Goal: Task Accomplishment & Management: Manage account settings

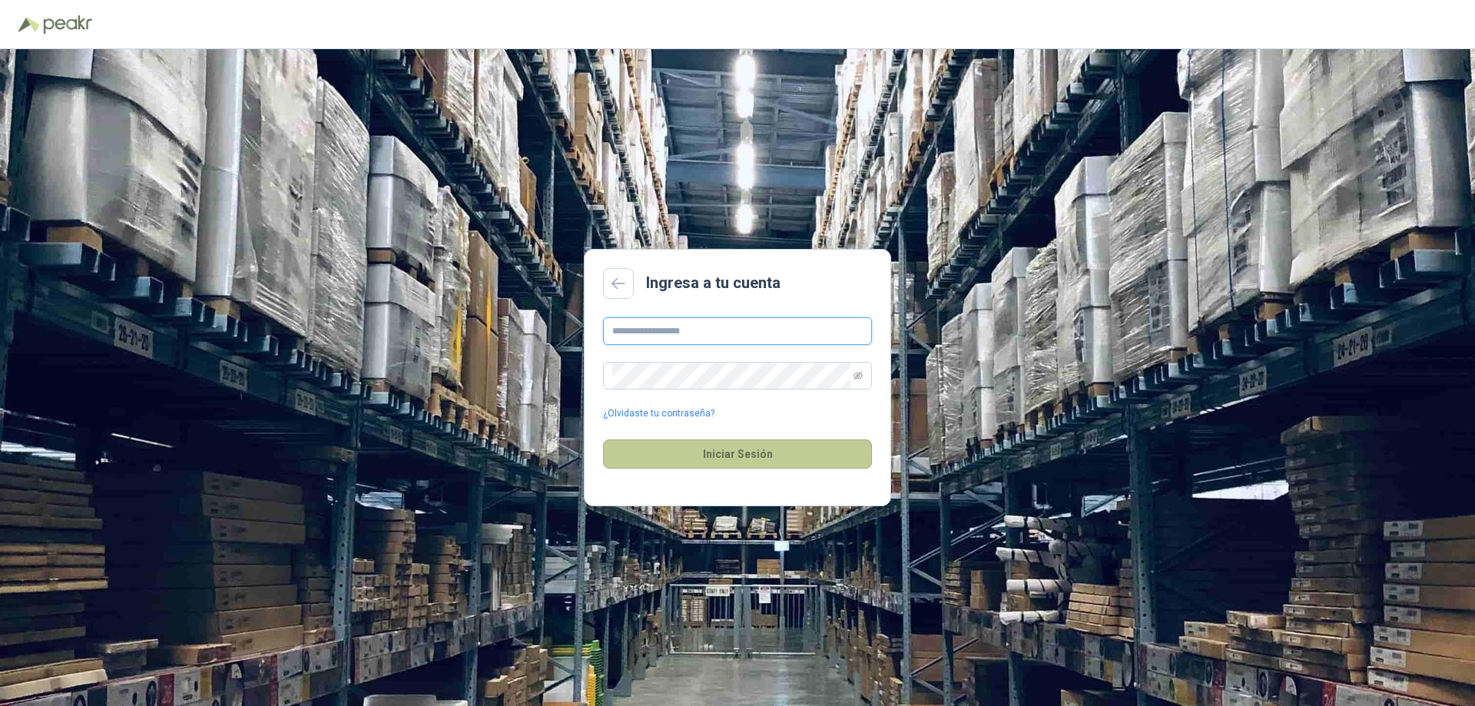
type input "**********"
click at [729, 458] on button "Iniciar Sesión" at bounding box center [737, 453] width 269 height 29
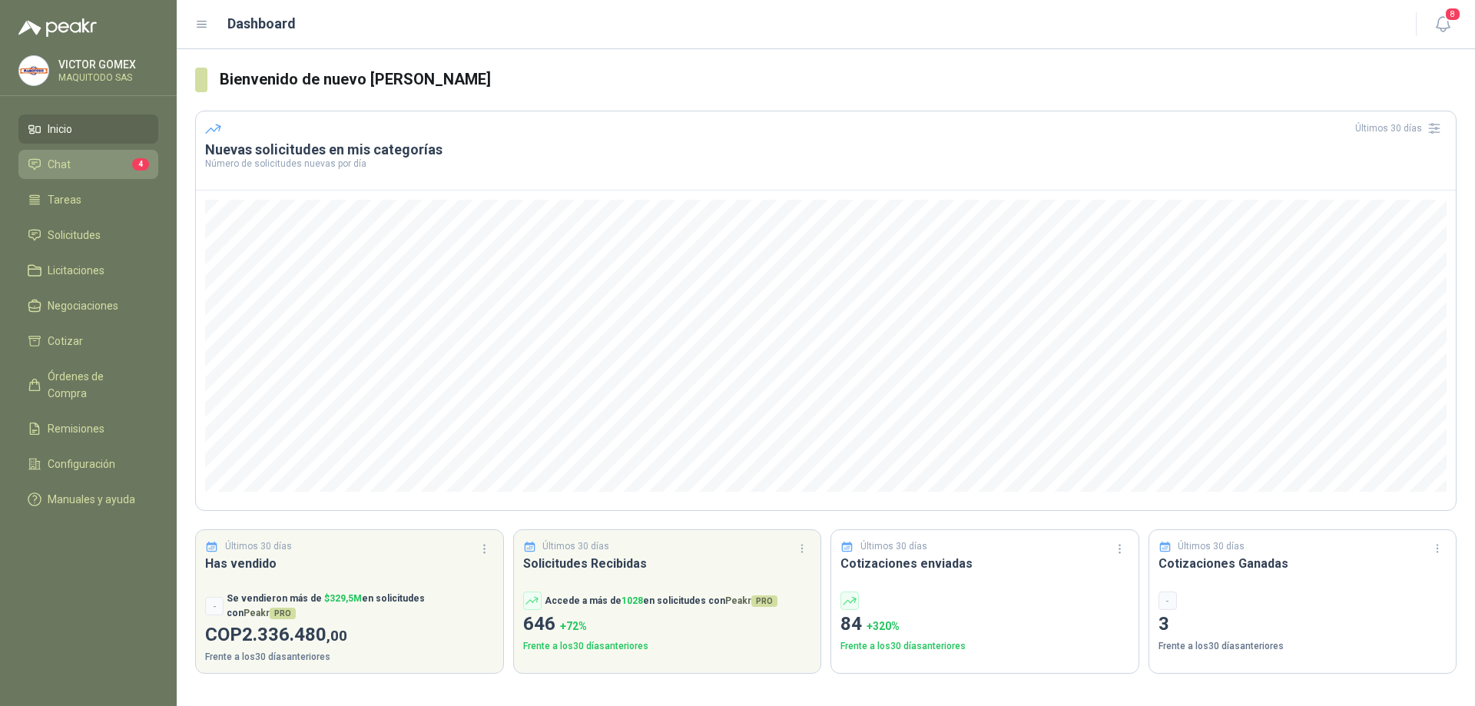
click at [95, 156] on li "Chat 4" at bounding box center [88, 164] width 121 height 17
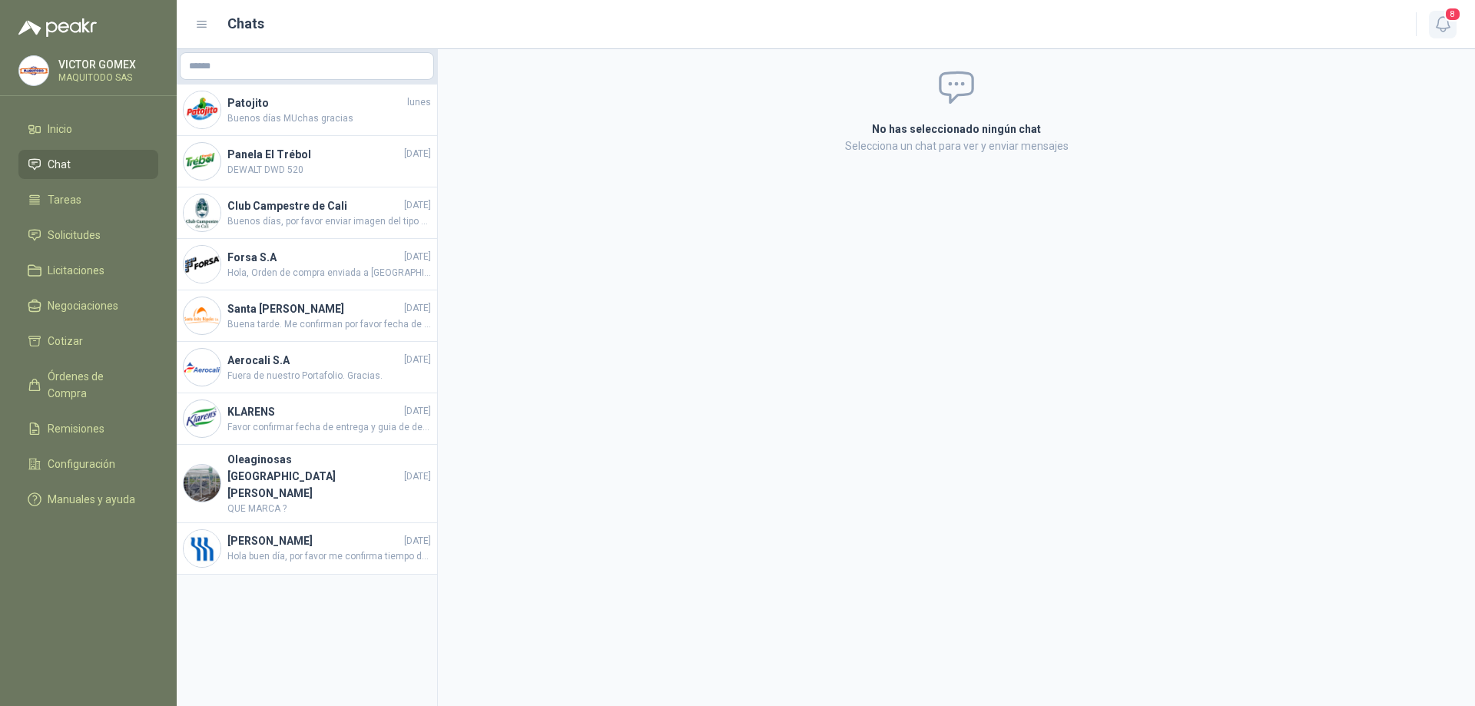
click at [1452, 27] on icon "button" at bounding box center [1443, 24] width 19 height 19
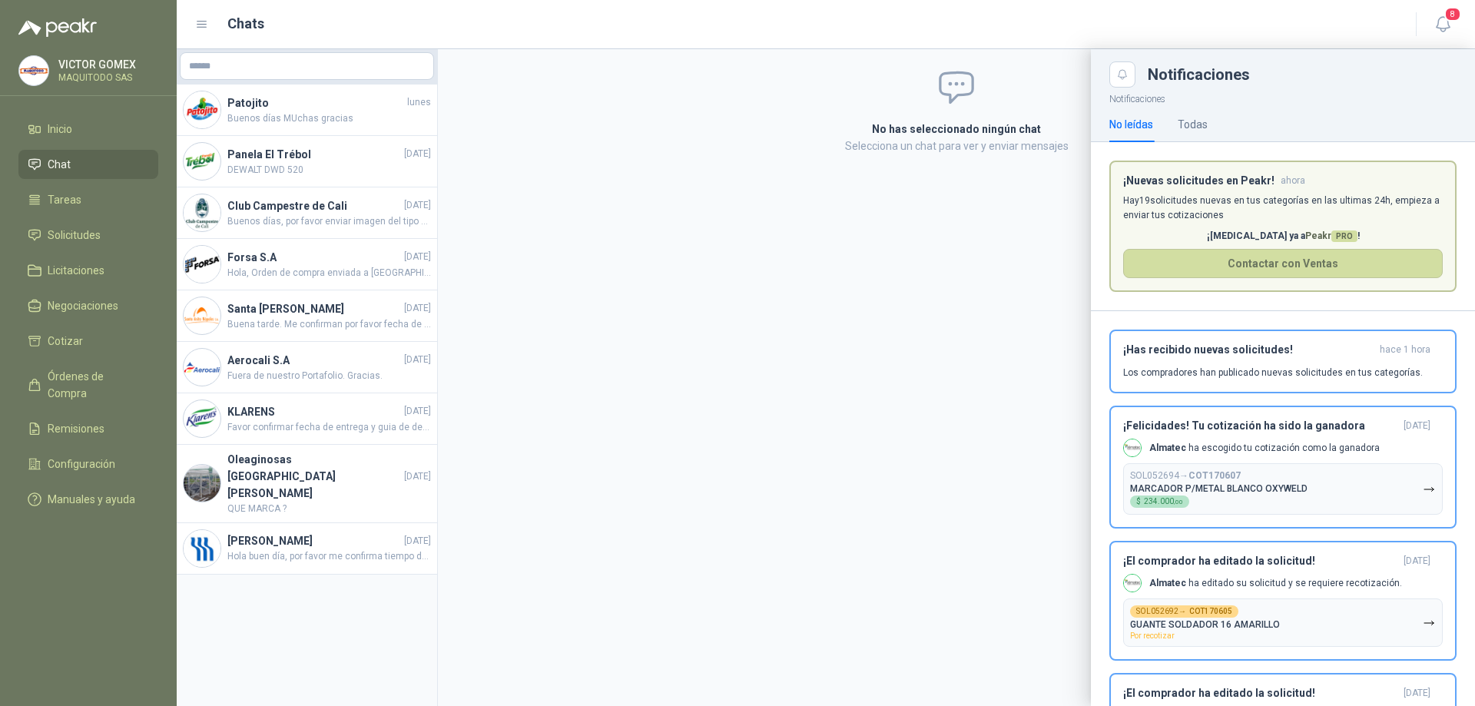
click at [1276, 195] on p "Hay 19 solicitudes nuevas en tus categorías en las ultimas 24h, empieza a envia…" at bounding box center [1283, 208] width 320 height 29
click at [1129, 75] on icon "Close" at bounding box center [1122, 74] width 13 height 13
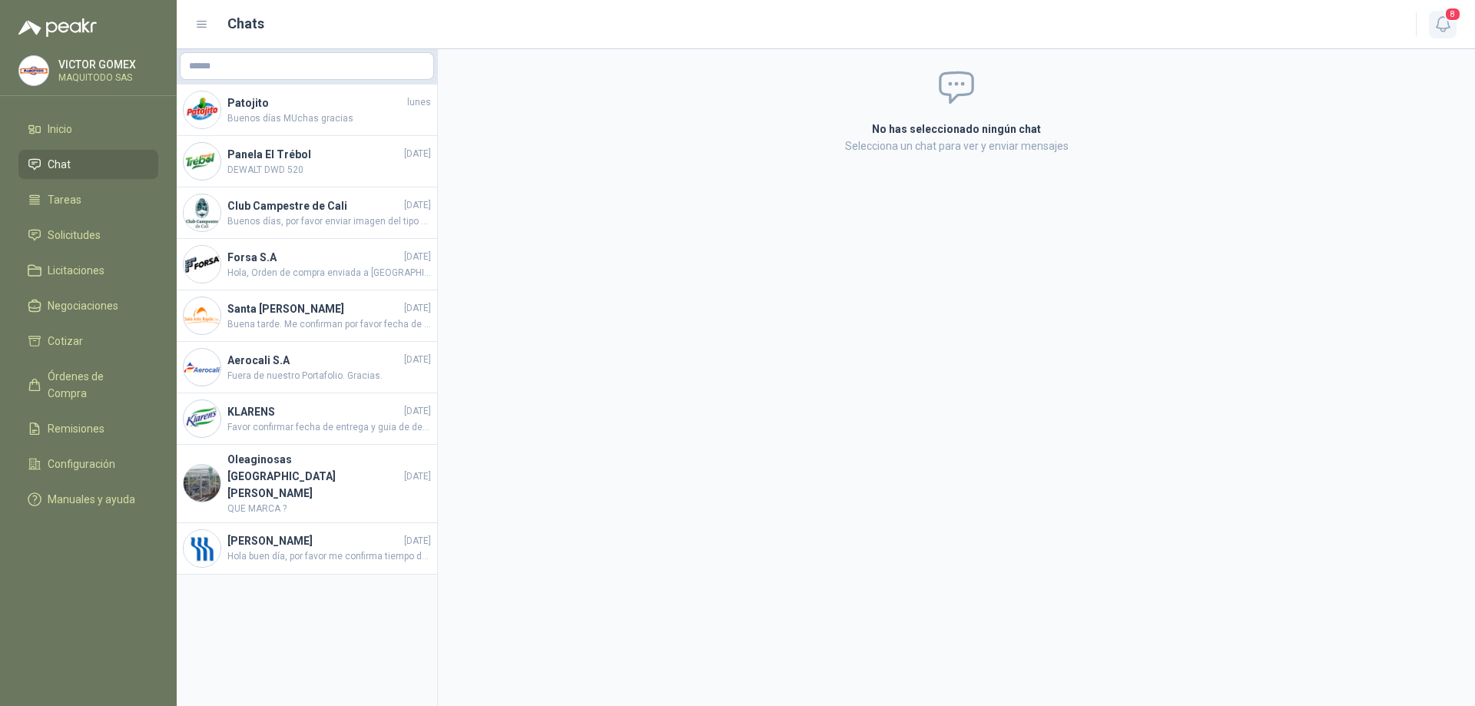
click at [1431, 33] on button "8" at bounding box center [1443, 25] width 28 height 28
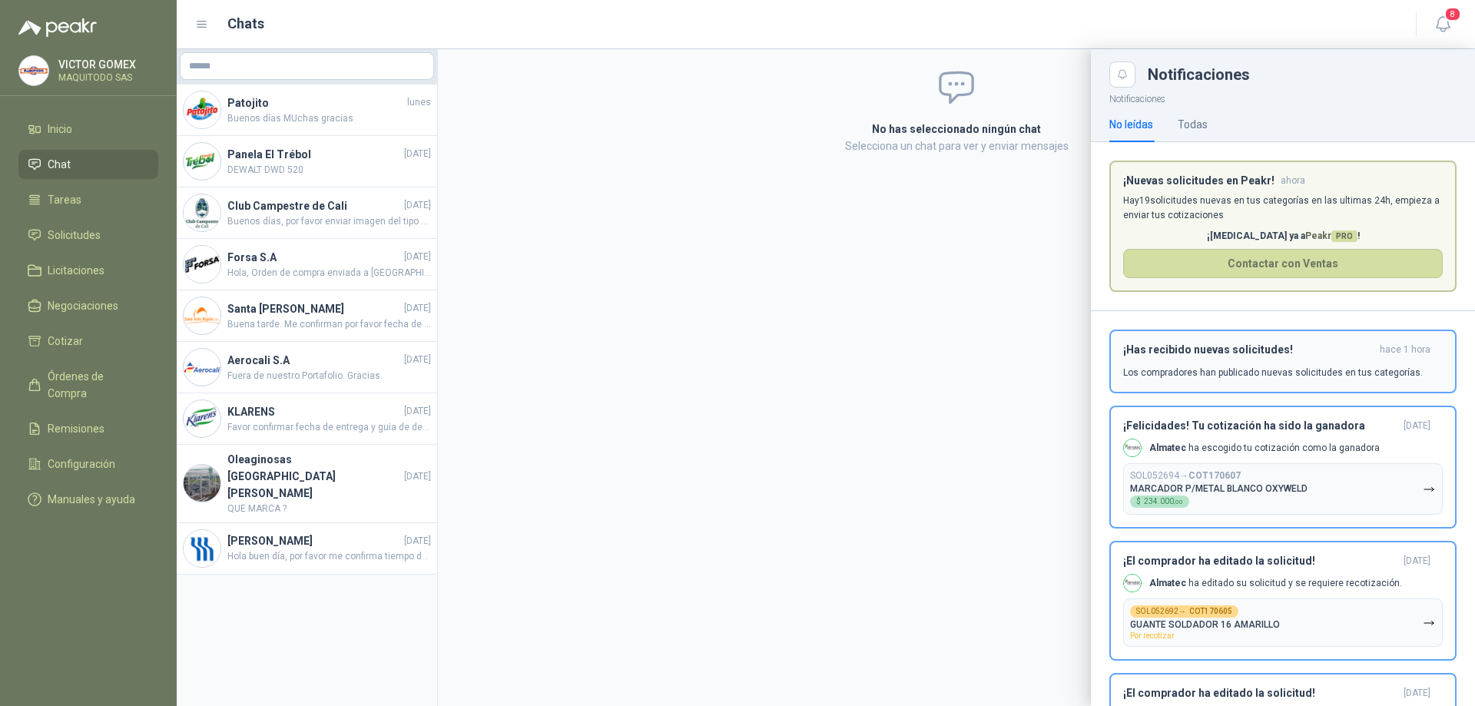
click at [1275, 341] on button "¡Has recibido nuevas solicitudes! hace 1 hora Los compradores han publicado nue…" at bounding box center [1283, 362] width 347 height 64
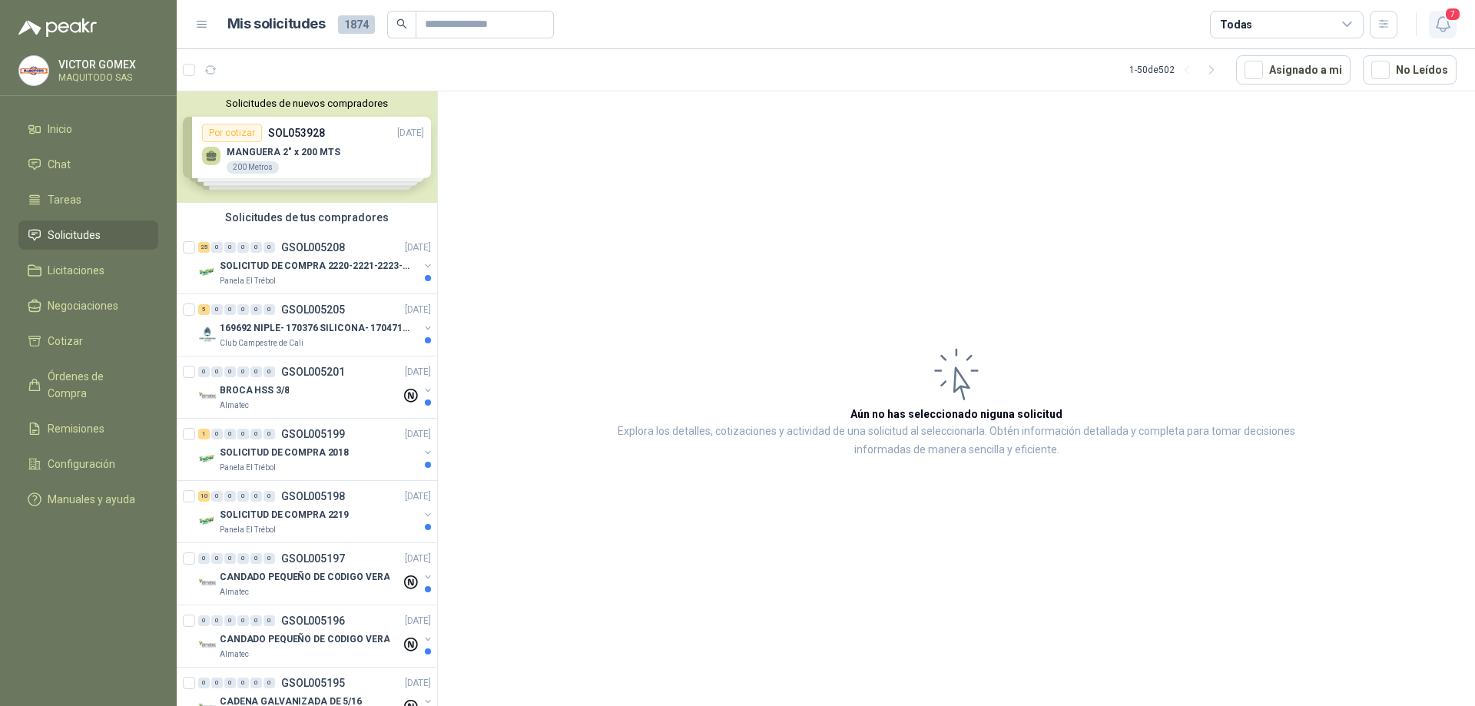
click at [1441, 29] on icon "button" at bounding box center [1442, 24] width 13 height 15
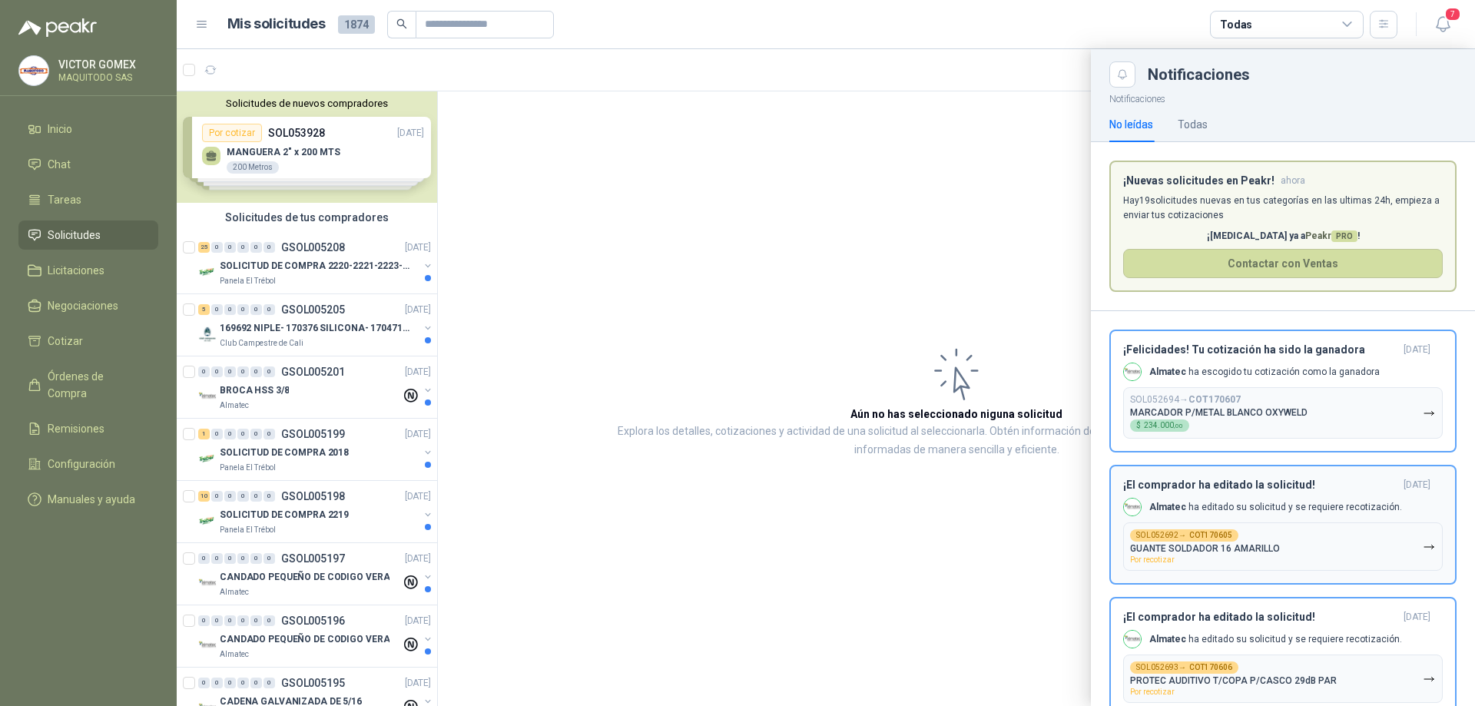
click at [1271, 483] on h3 "¡El comprador ha editado la solicitud!" at bounding box center [1260, 485] width 274 height 13
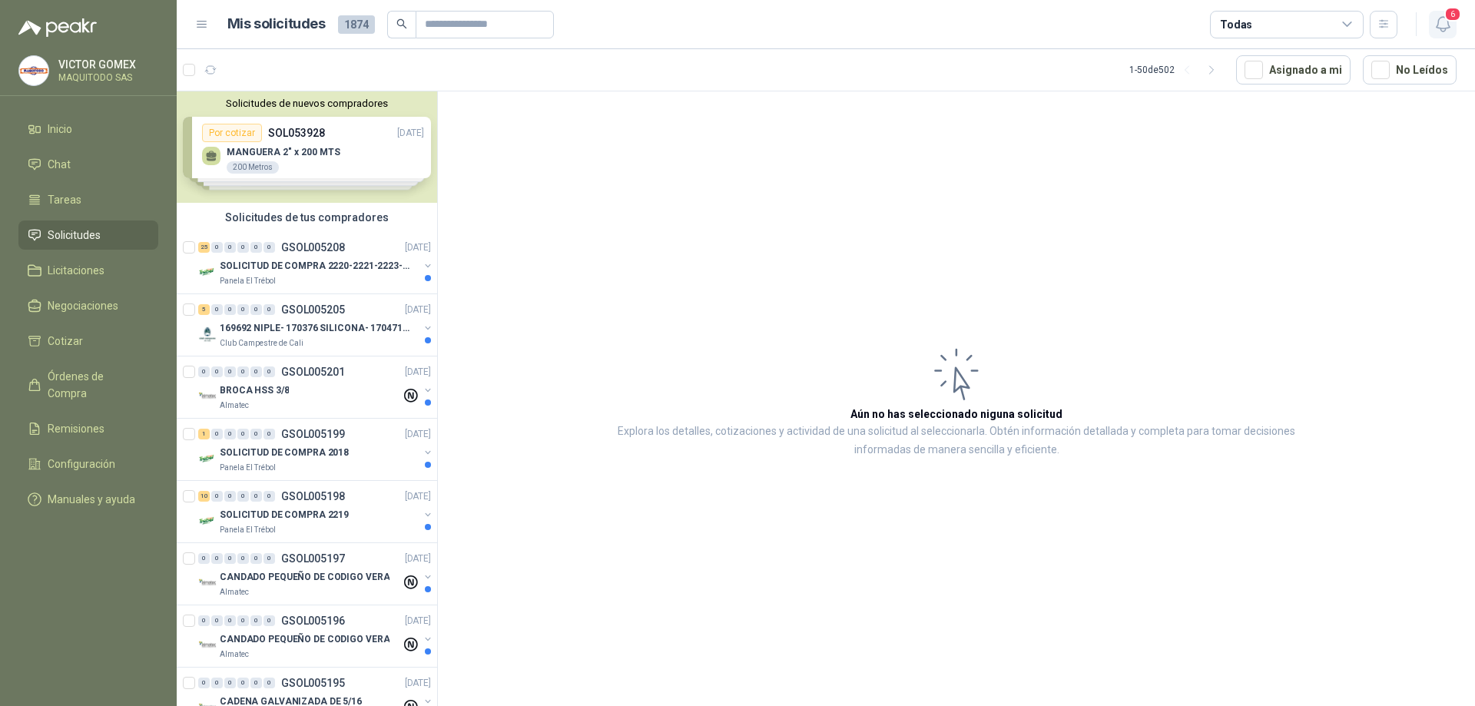
click at [1444, 26] on icon "button" at bounding box center [1443, 24] width 19 height 19
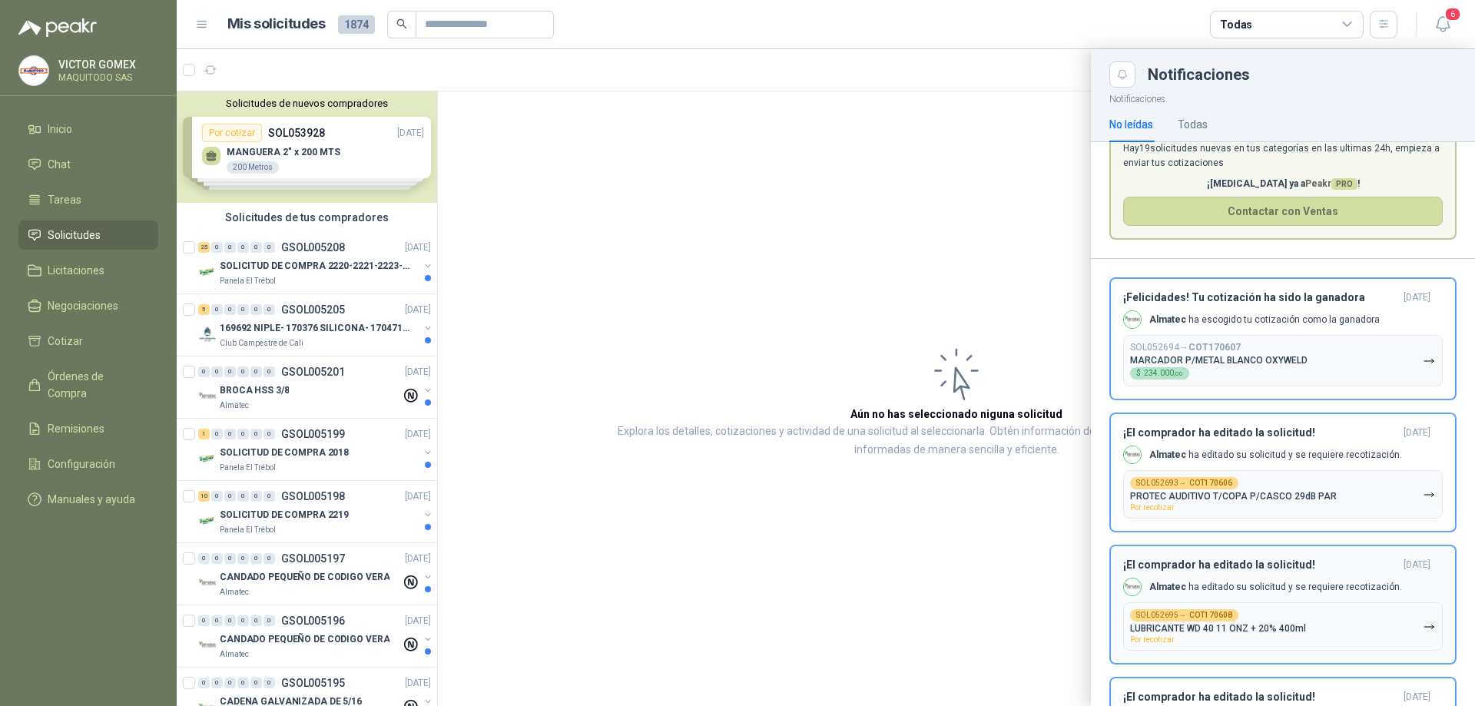
scroll to position [77, 0]
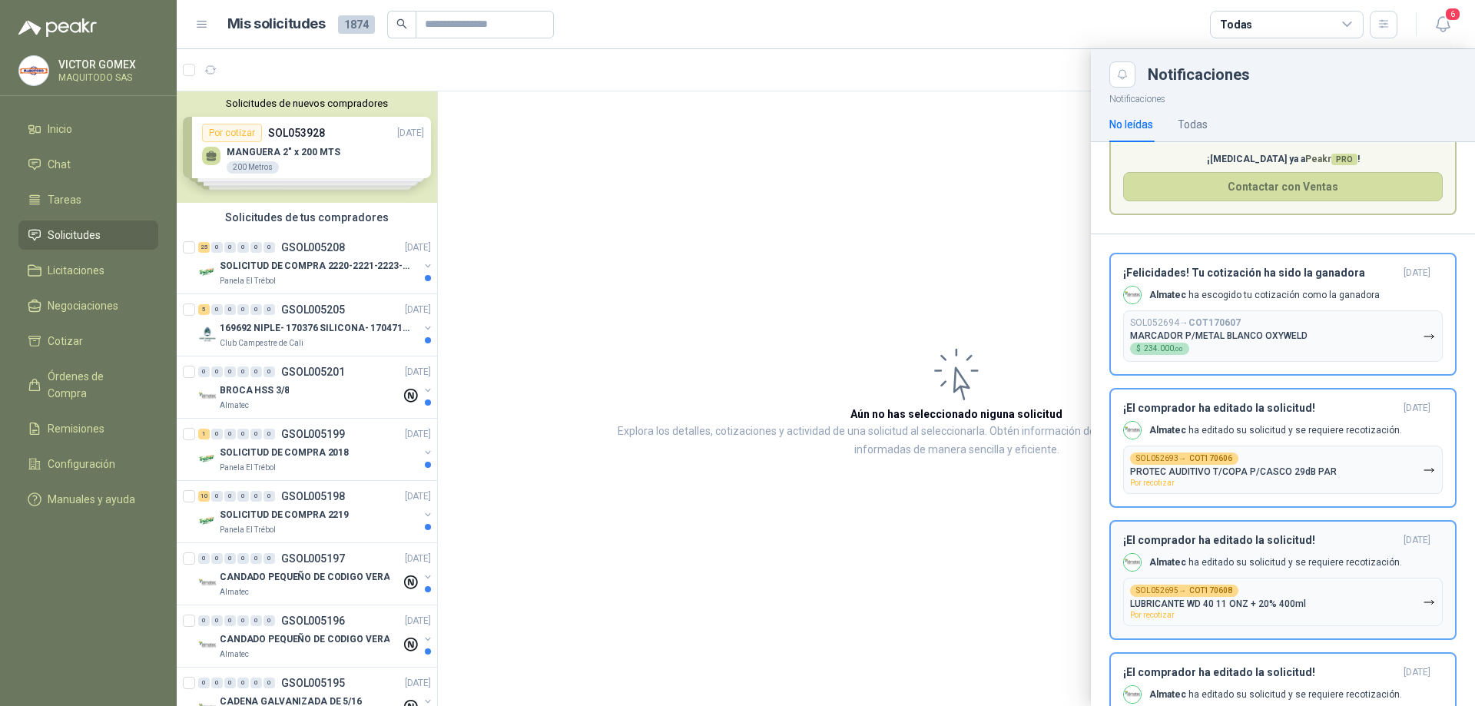
click at [1325, 539] on h3 "¡El comprador ha editado la solicitud!" at bounding box center [1260, 540] width 274 height 13
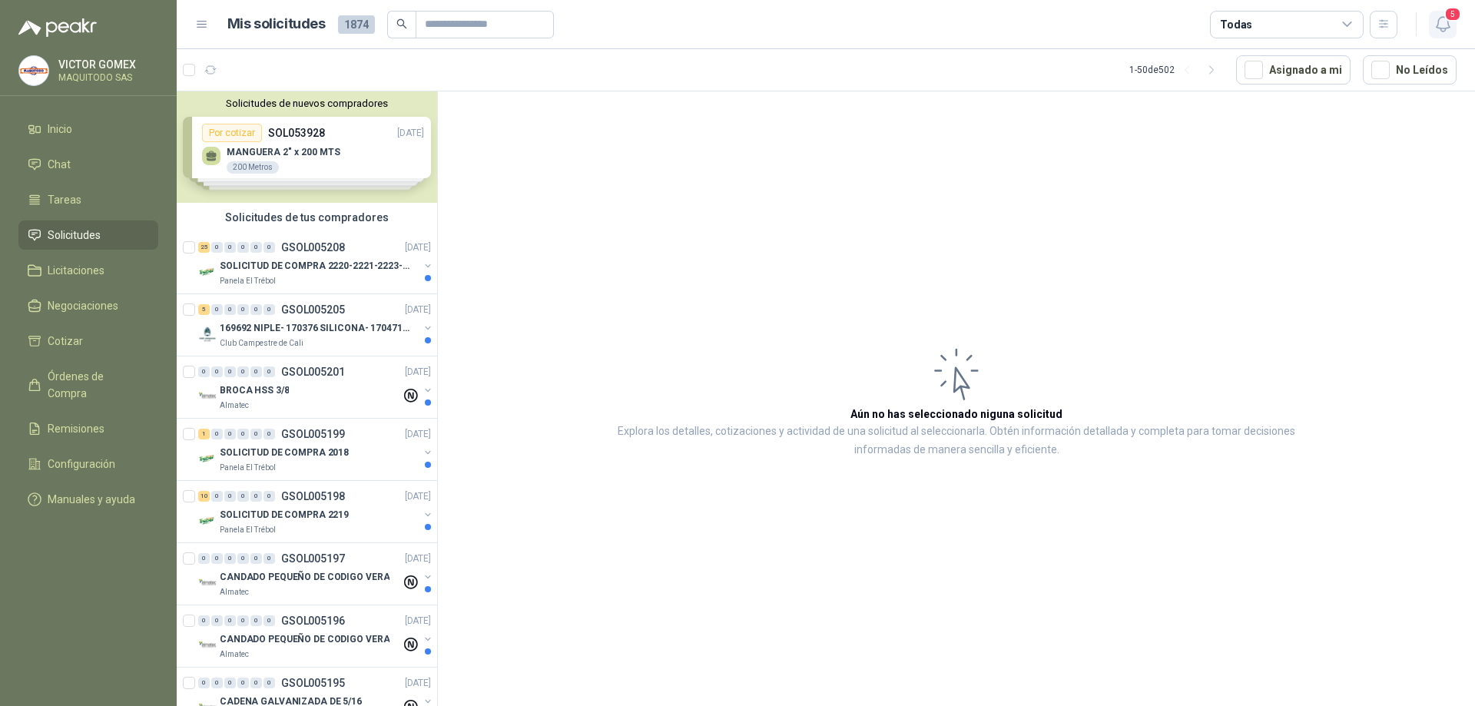
click at [1445, 26] on icon "button" at bounding box center [1443, 24] width 19 height 19
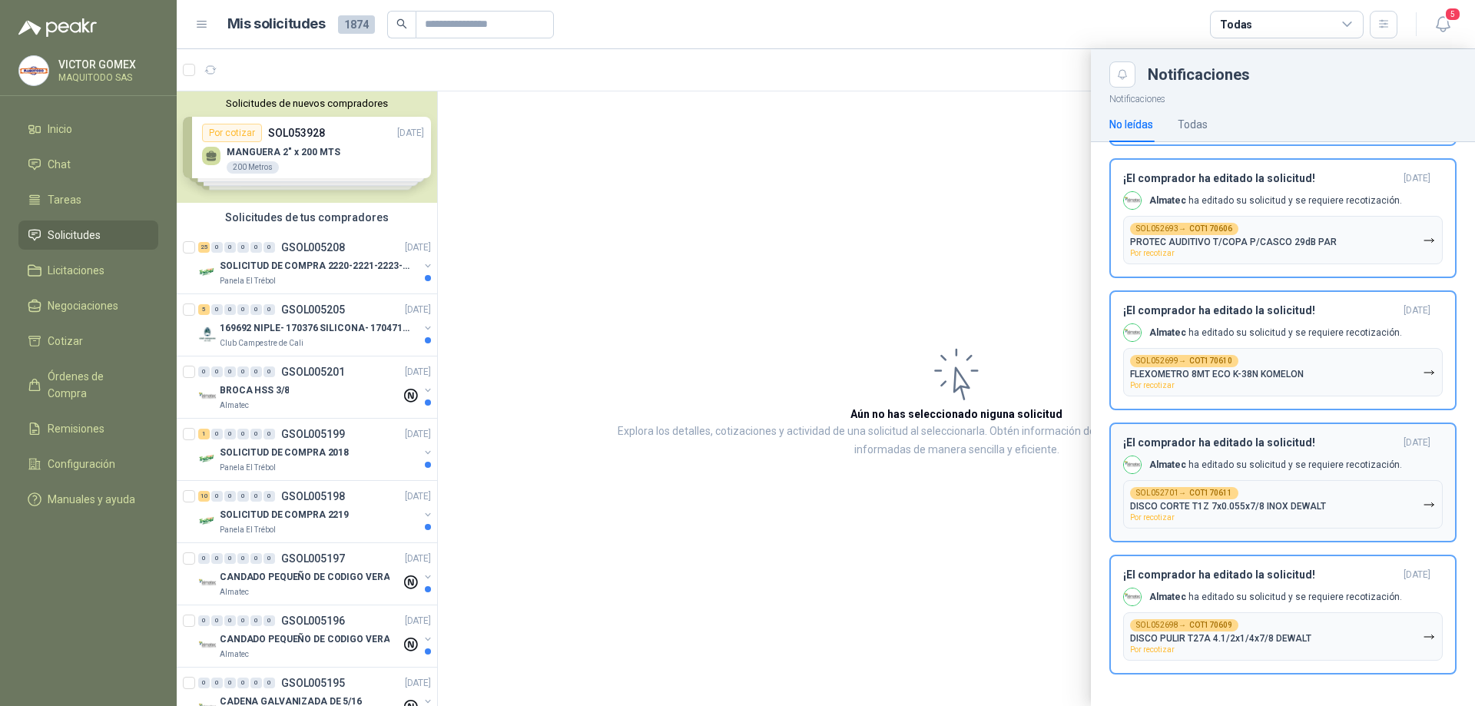
click at [1314, 437] on button "¡El comprador ha editado la solicitud! [DATE] Almatec ha editado su solicitud y…" at bounding box center [1283, 483] width 347 height 120
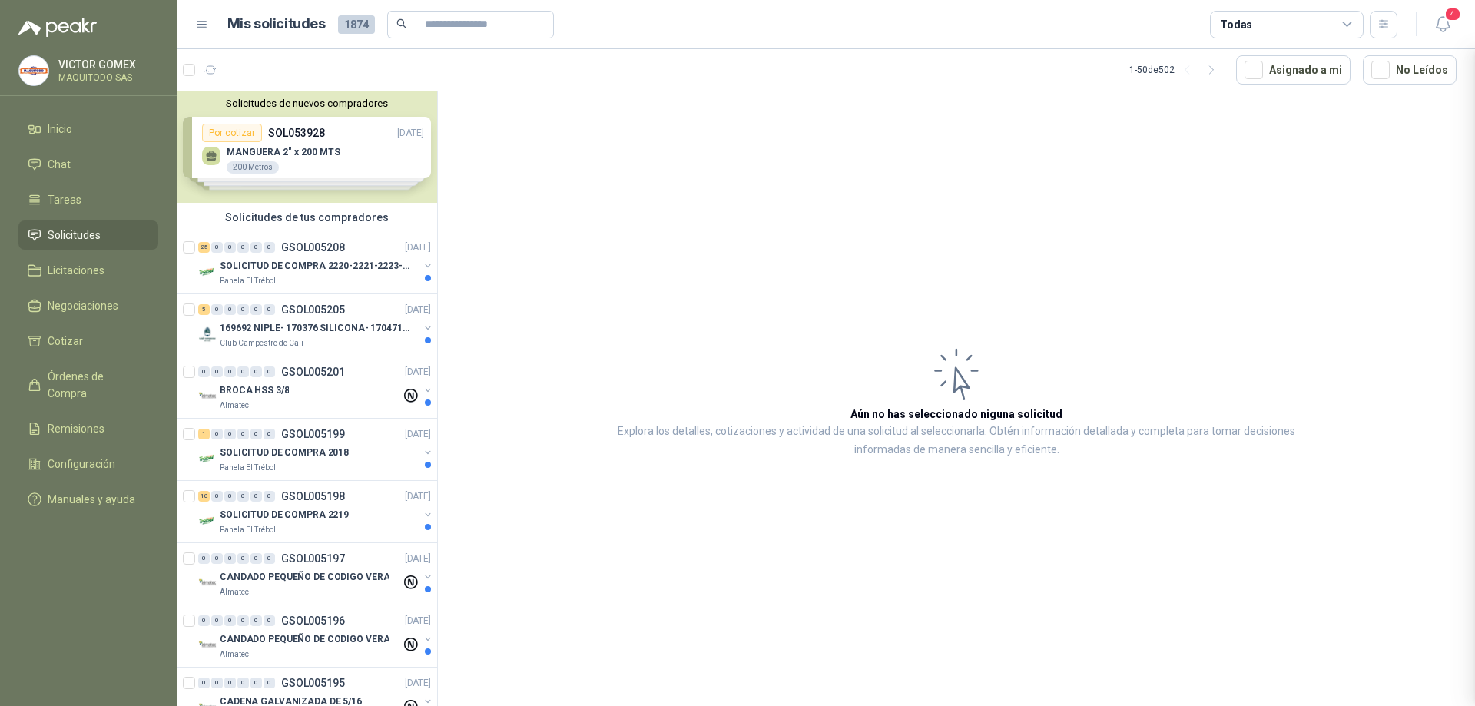
scroll to position [179, 0]
drag, startPoint x: 1451, startPoint y: 28, endPoint x: 1422, endPoint y: 83, distance: 62.2
click at [1449, 28] on icon "button" at bounding box center [1442, 24] width 13 height 15
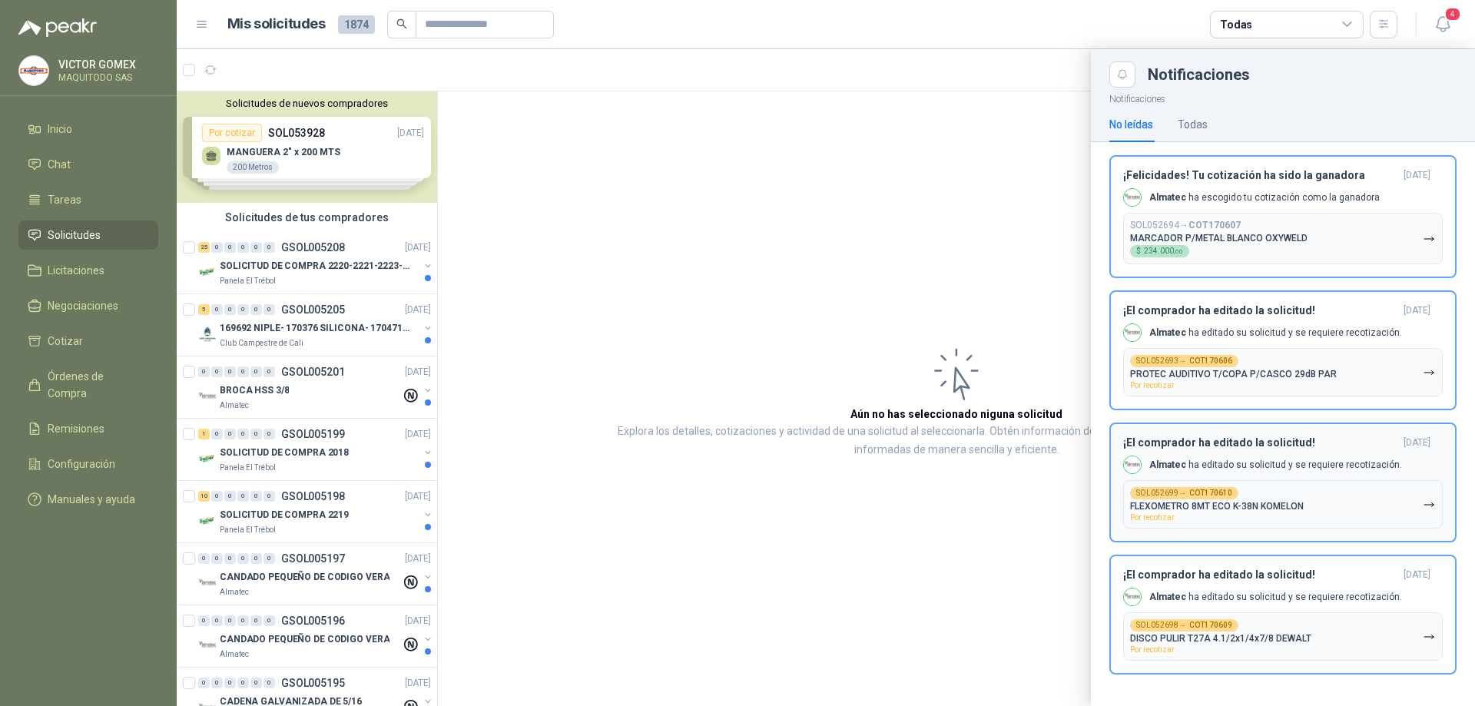
click at [1290, 579] on h3 "¡El comprador ha editado la solicitud!" at bounding box center [1260, 575] width 274 height 13
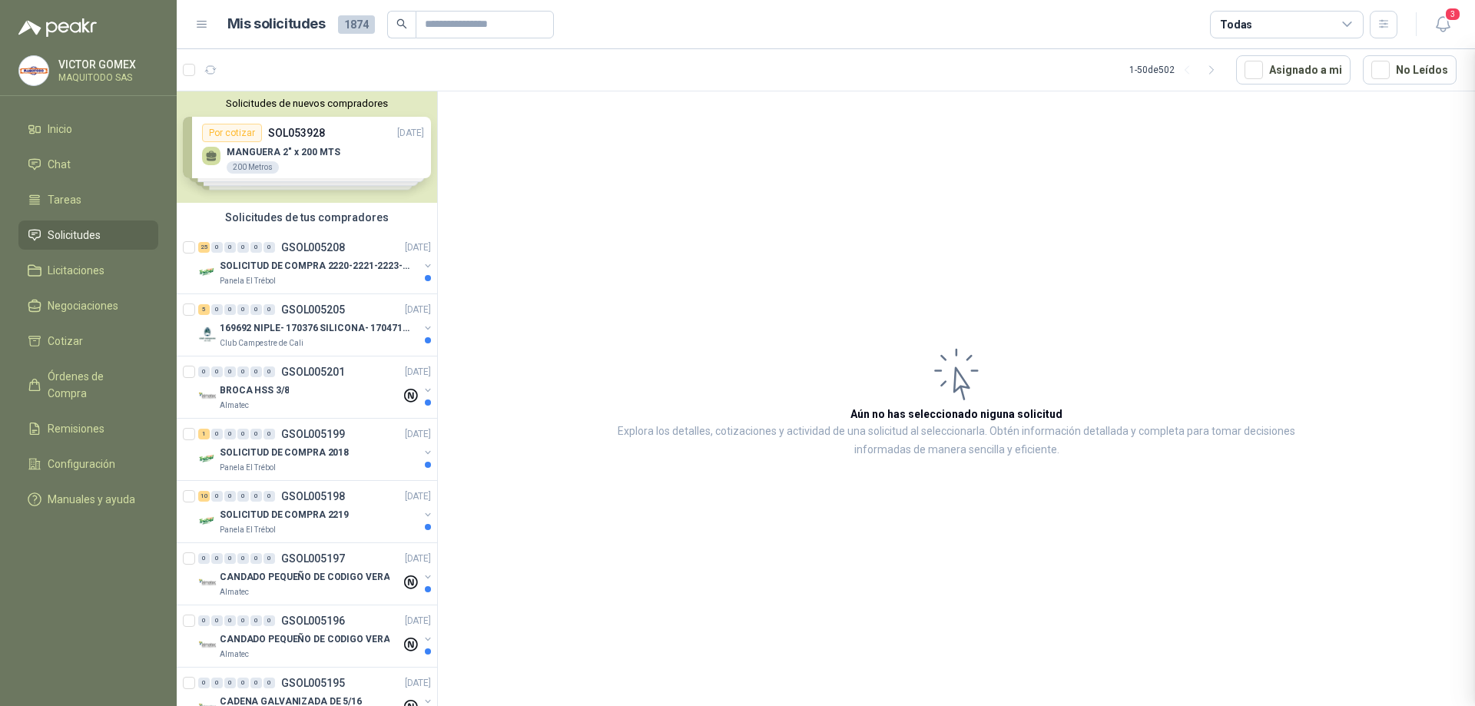
scroll to position [45, 0]
click at [1441, 25] on icon "button" at bounding box center [1443, 24] width 19 height 19
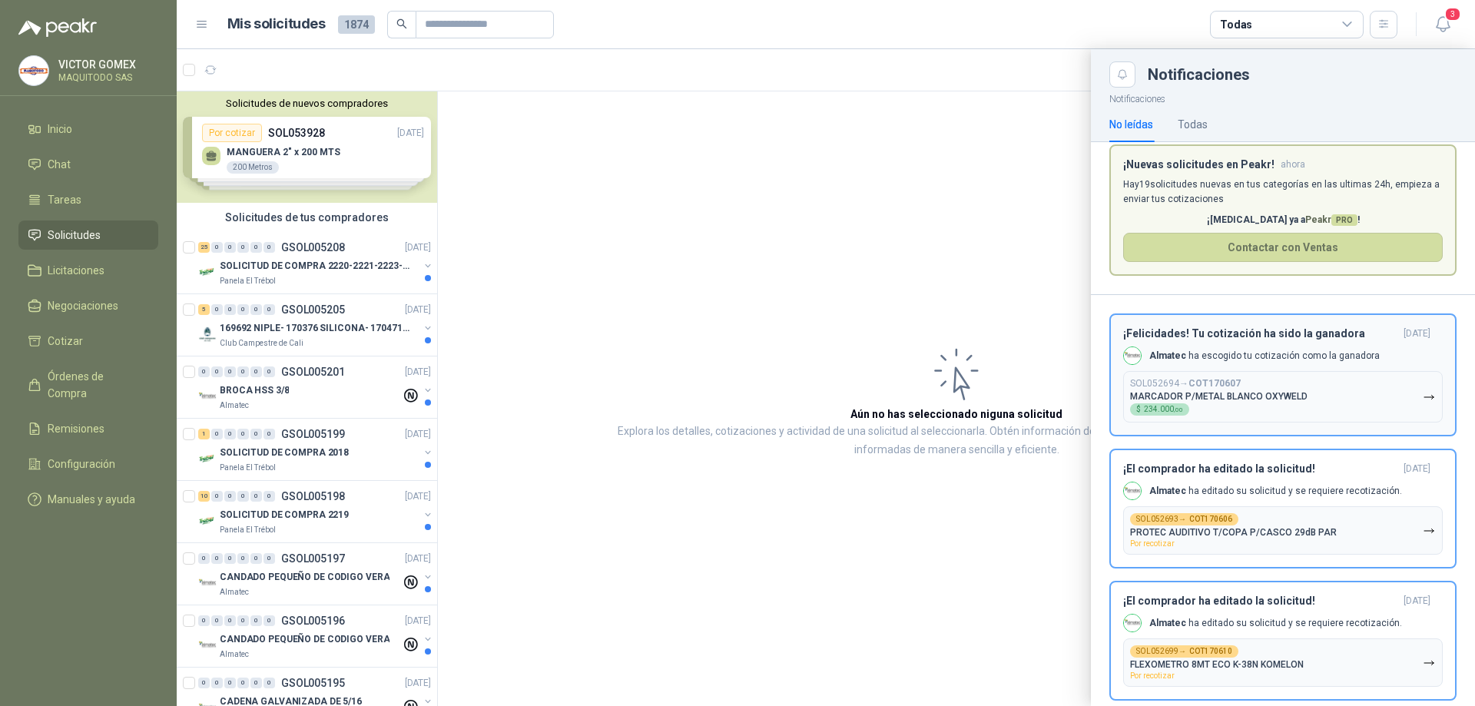
scroll to position [0, 0]
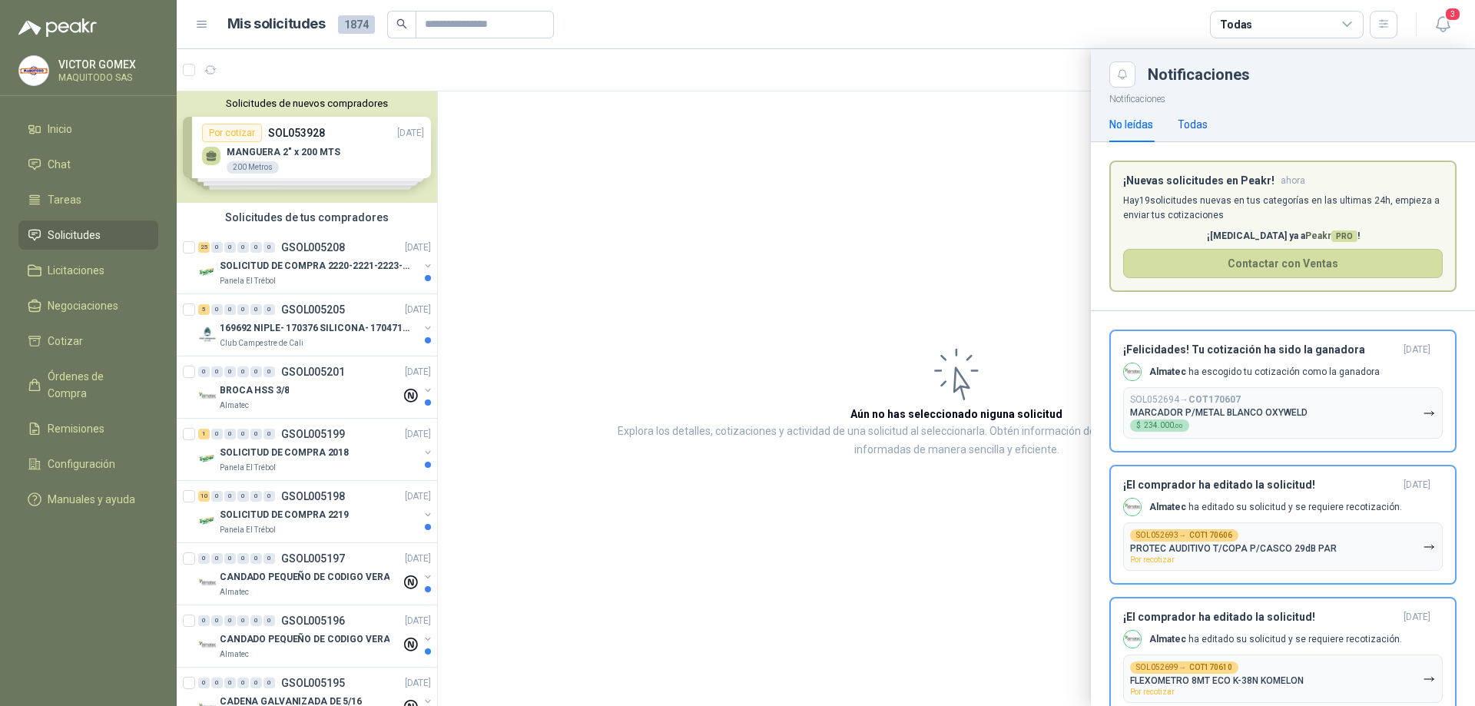
click at [1204, 120] on div "Todas" at bounding box center [1193, 124] width 30 height 17
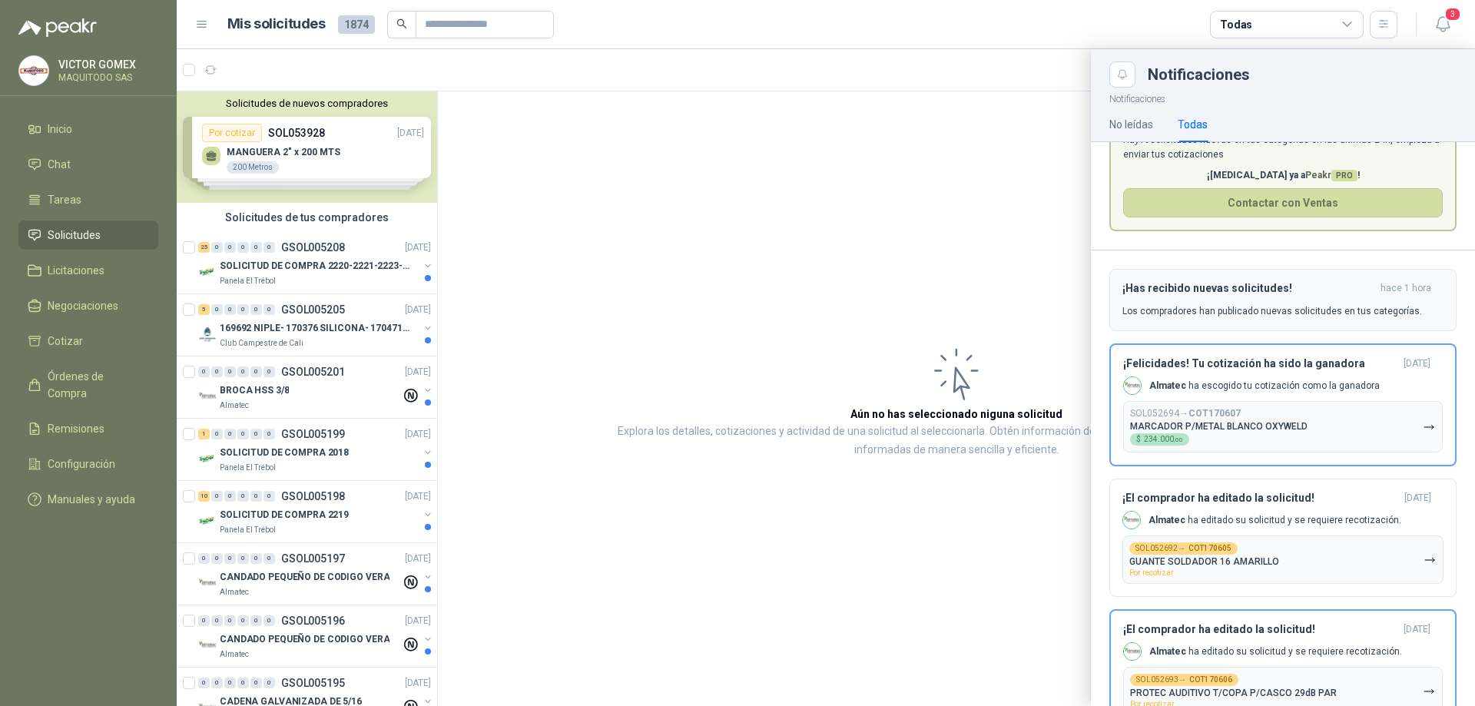
scroll to position [154, 0]
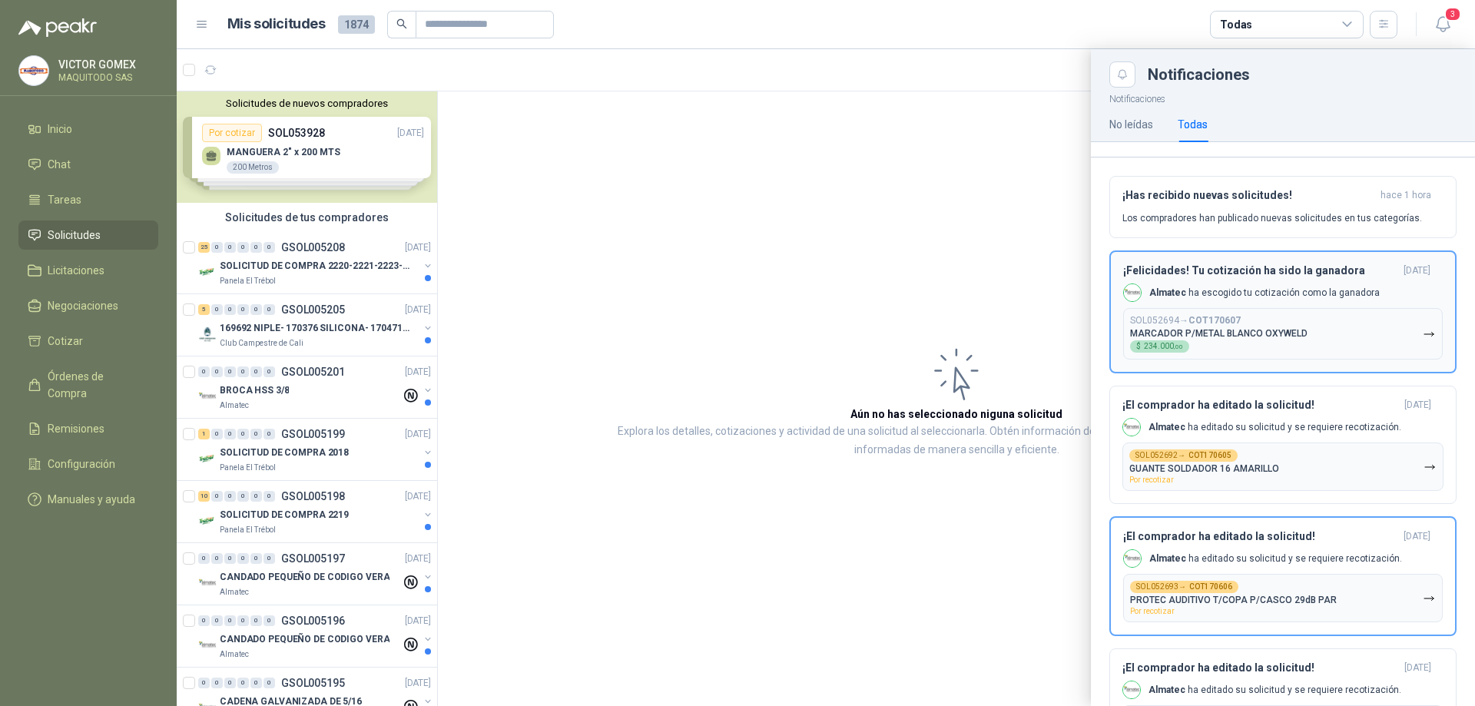
click at [1314, 283] on div "¡Felicidades! Tu cotización ha sido la ganadora [DATE] Almatec ha escogido tu c…" at bounding box center [1283, 311] width 320 height 95
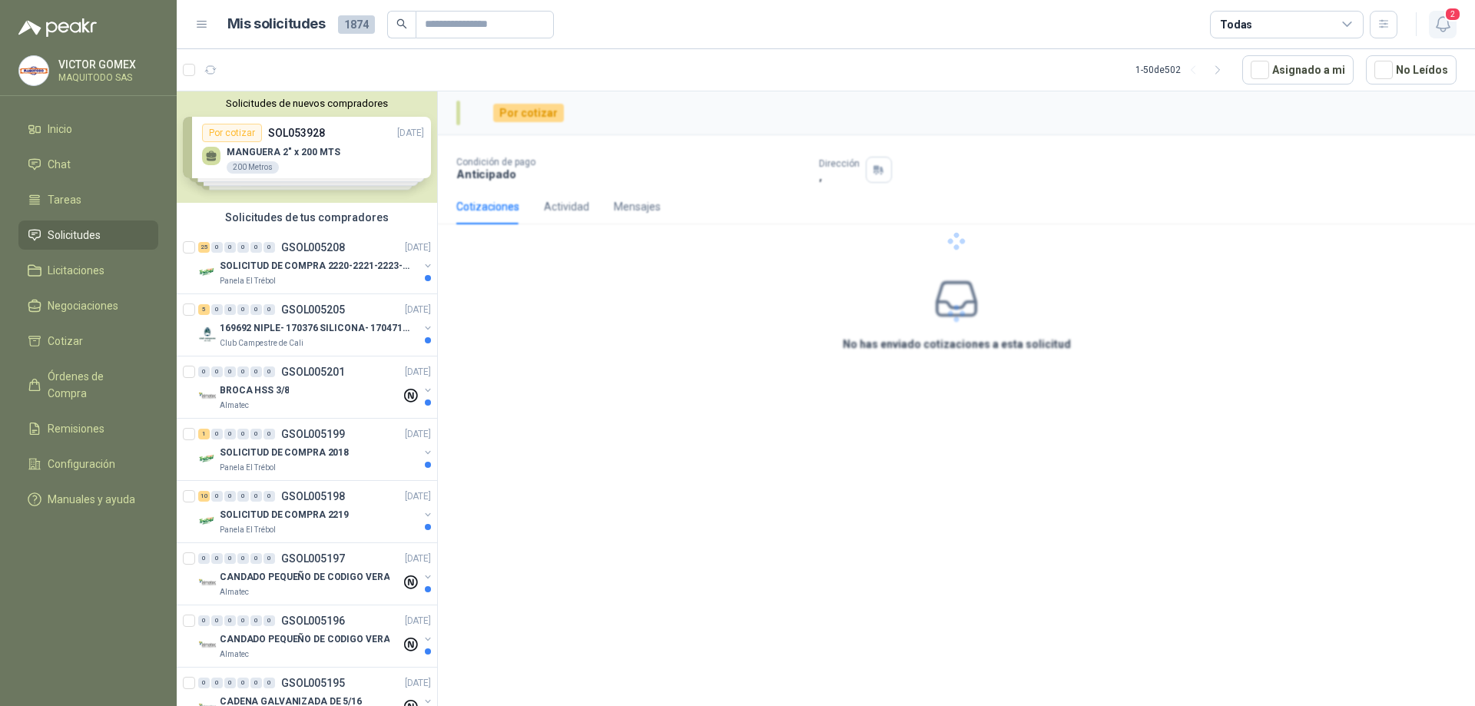
click at [1444, 24] on icon "button" at bounding box center [1443, 24] width 19 height 19
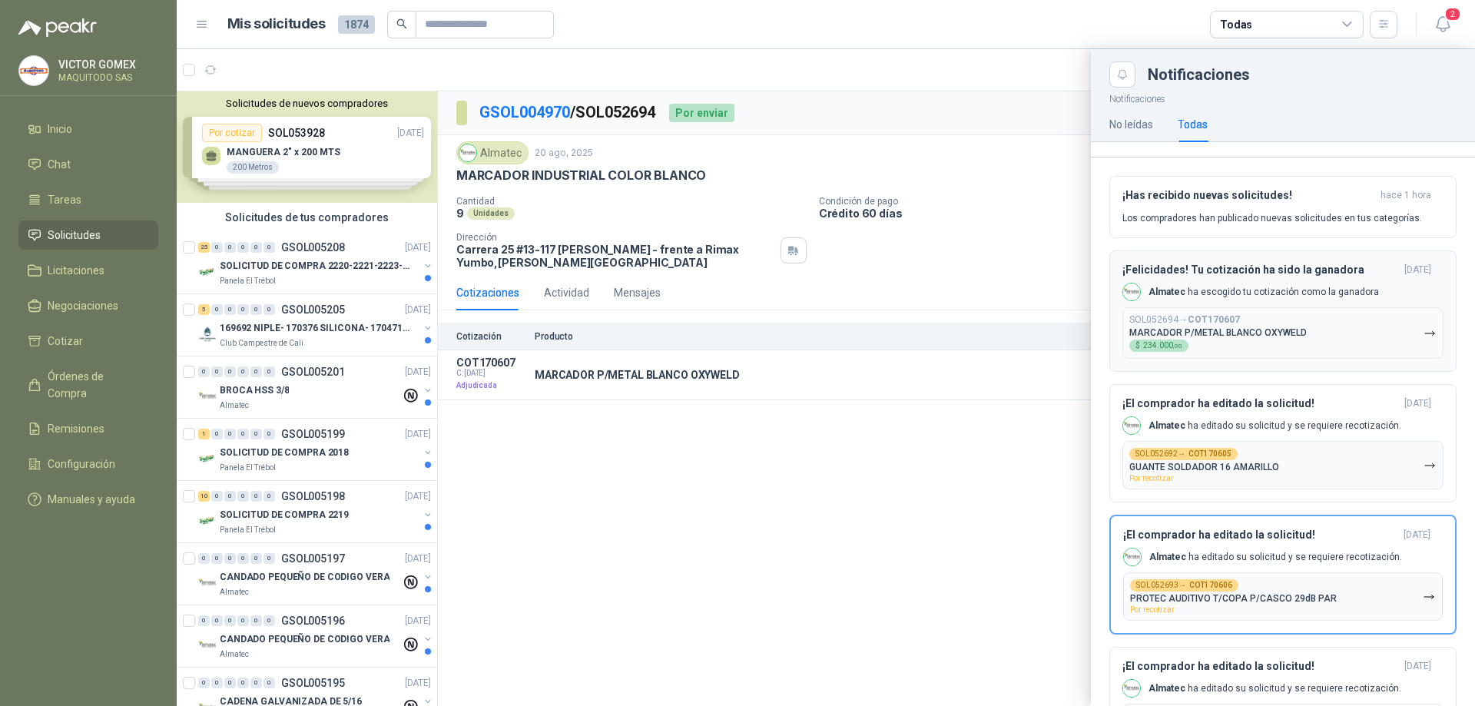
click at [1288, 267] on h3 "¡Felicidades! Tu cotización ha sido la ganadora" at bounding box center [1261, 270] width 276 height 13
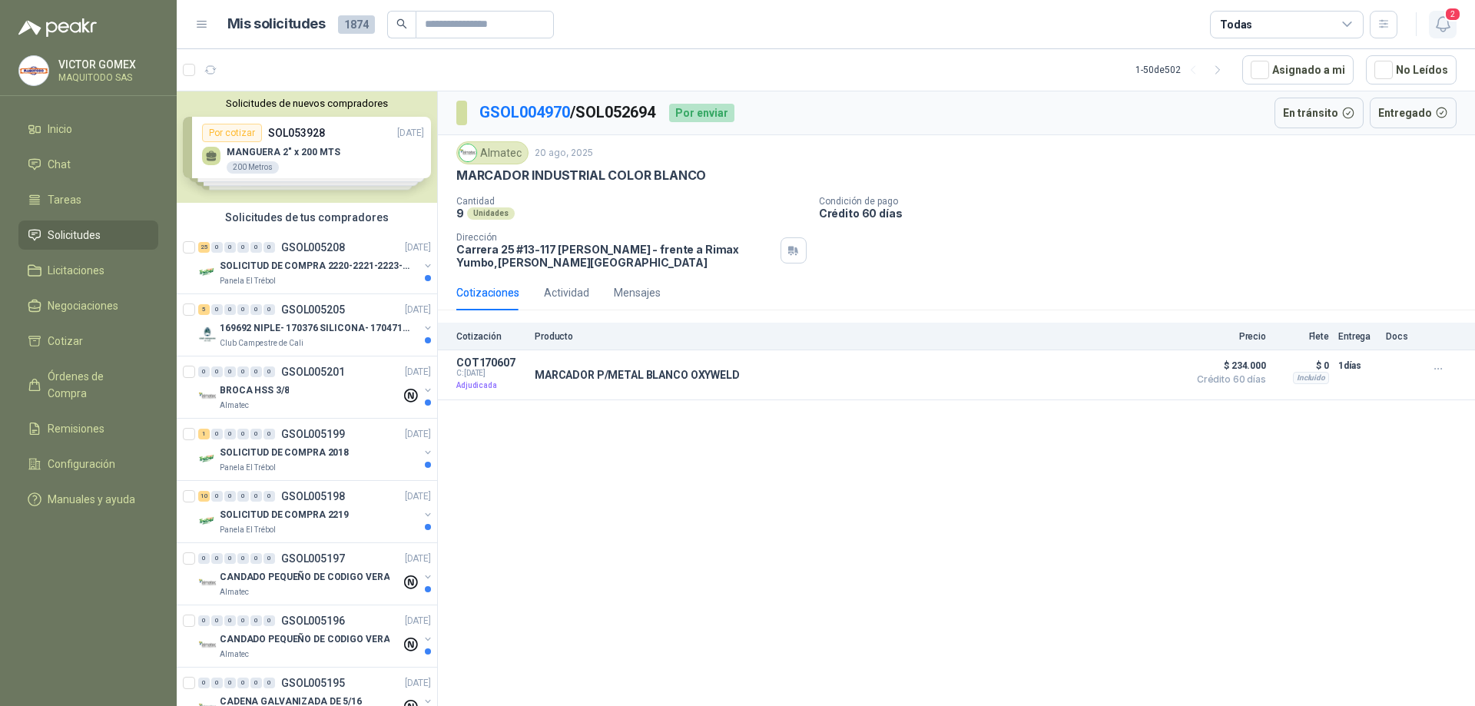
click at [1435, 29] on icon "button" at bounding box center [1443, 24] width 19 height 19
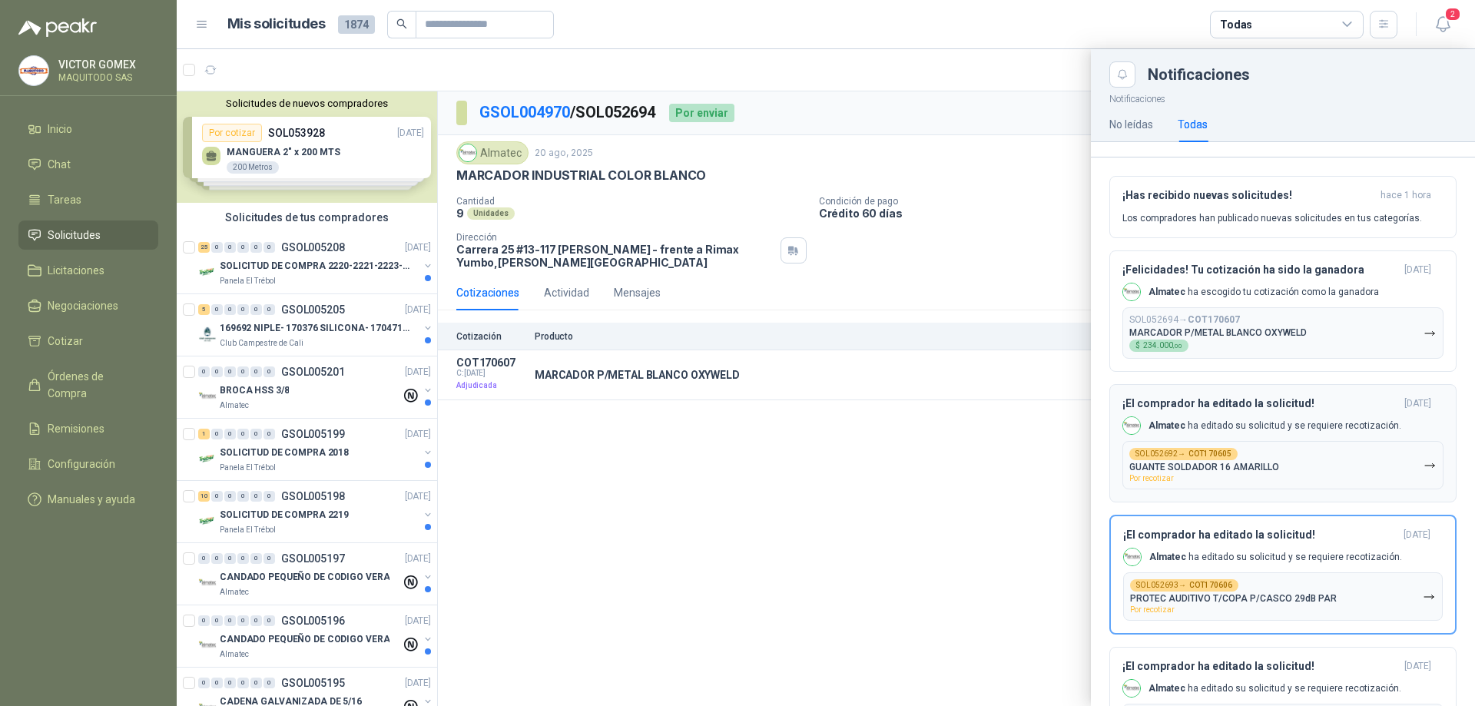
click at [1306, 403] on h3 "¡El comprador ha editado la solicitud!" at bounding box center [1261, 403] width 276 height 13
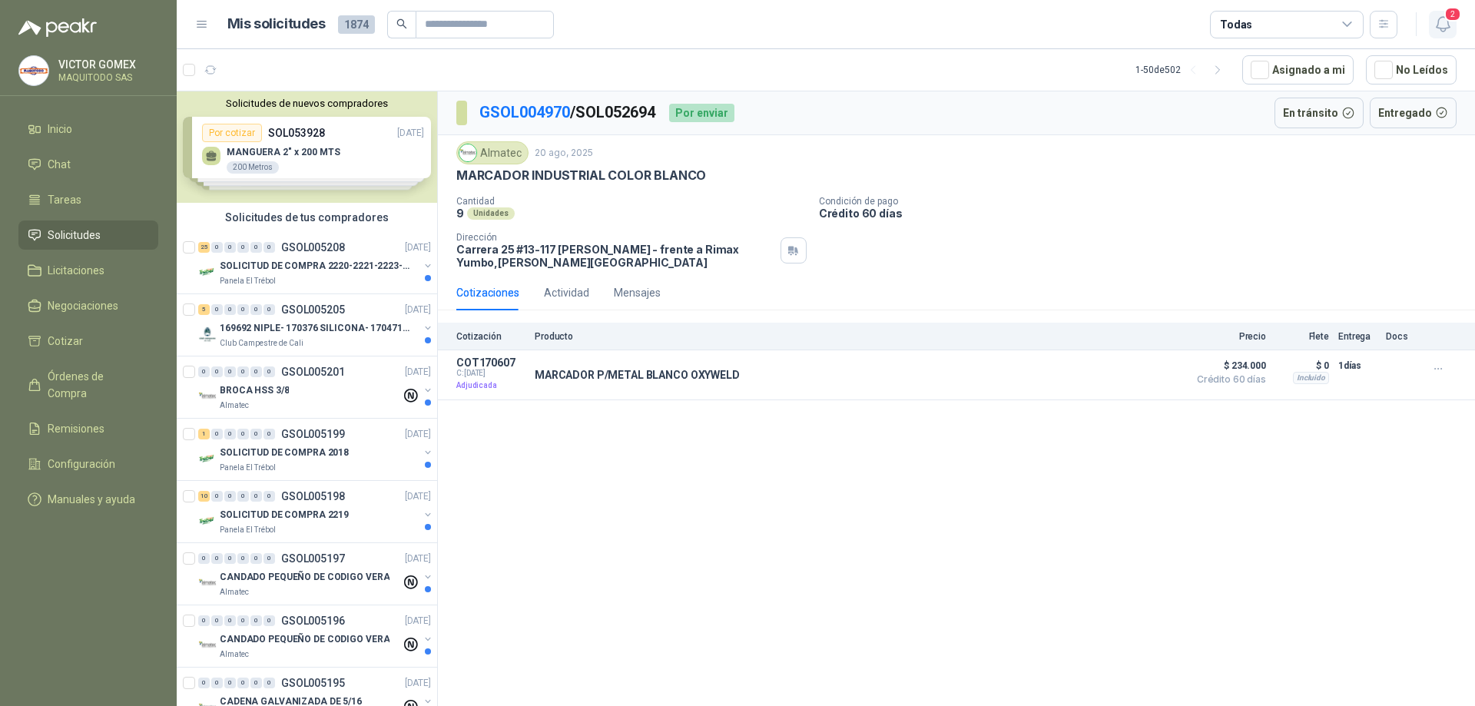
click at [1445, 24] on icon "button" at bounding box center [1443, 24] width 19 height 19
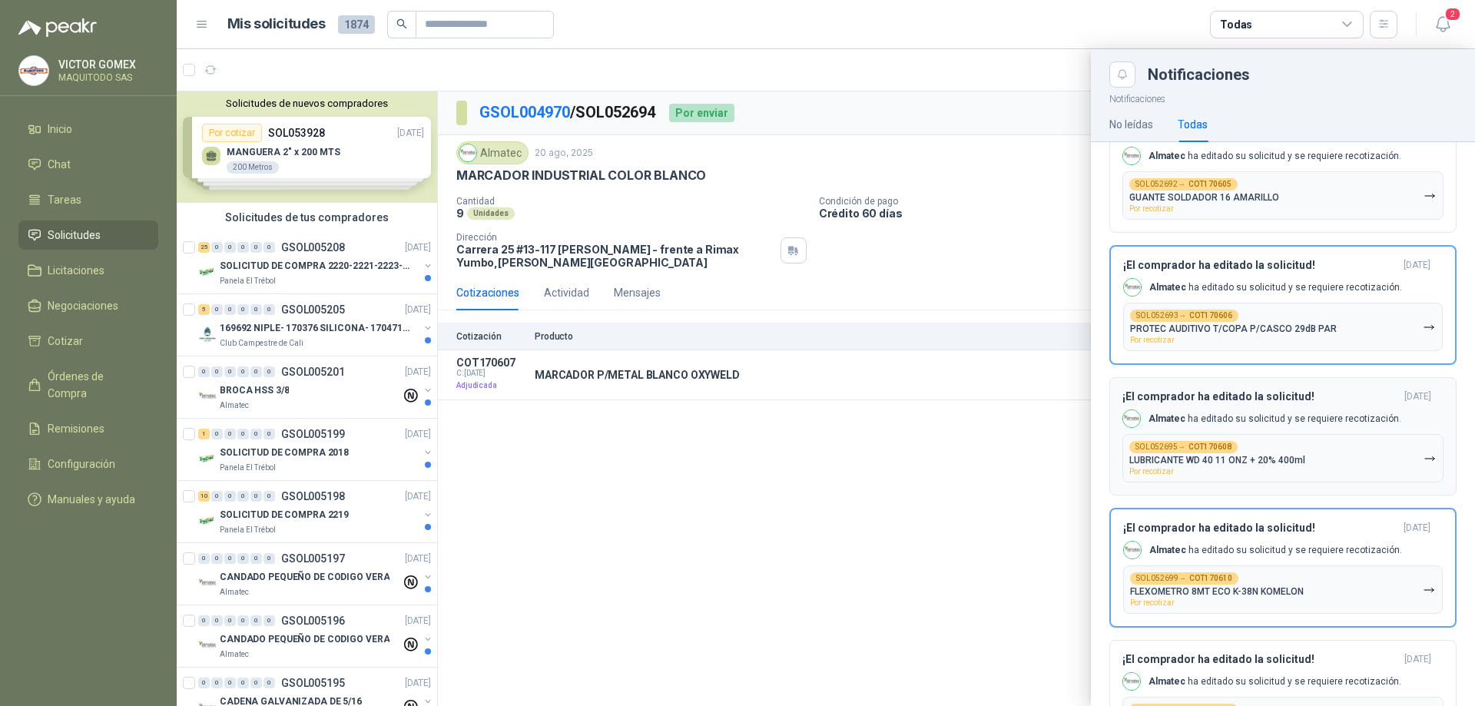
scroll to position [461, 0]
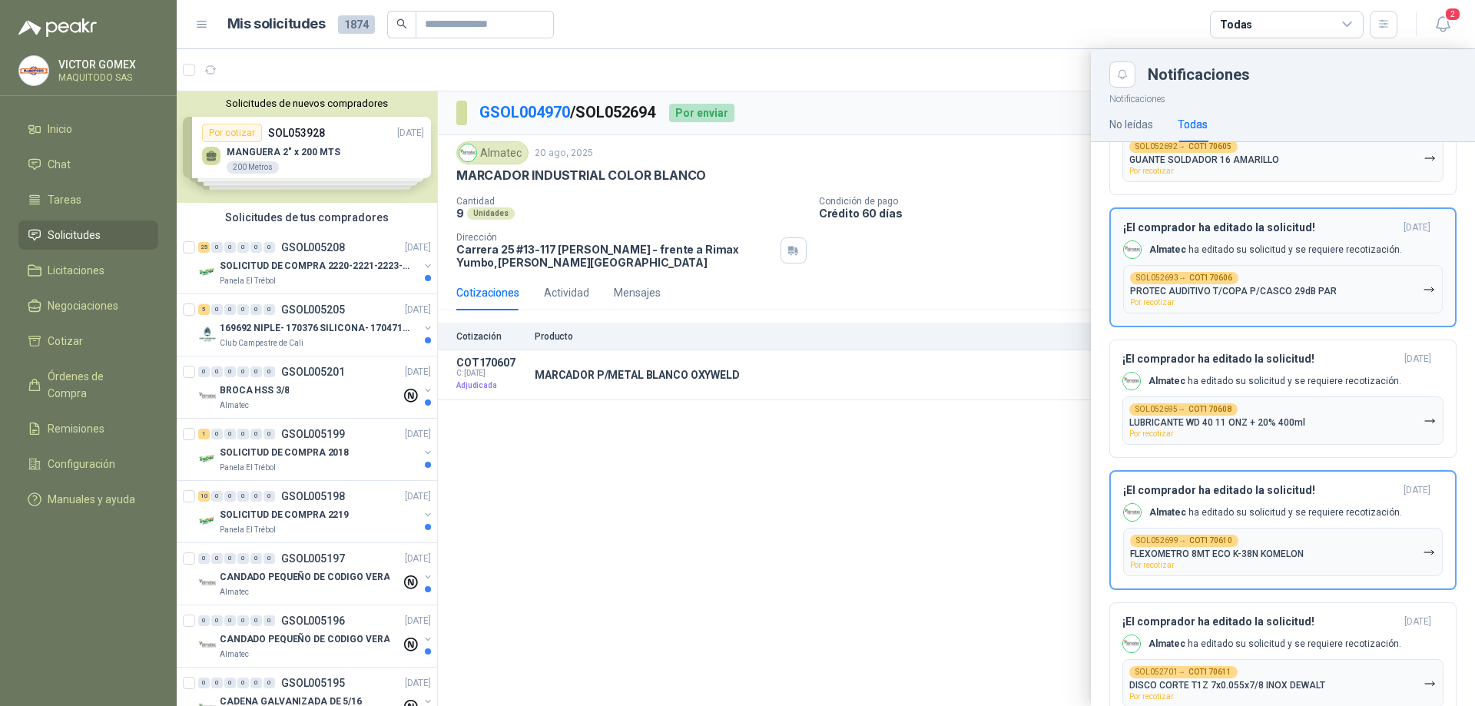
click at [1355, 242] on div "Almatec ha editado su solicitud y se requiere recotización." at bounding box center [1262, 249] width 279 height 18
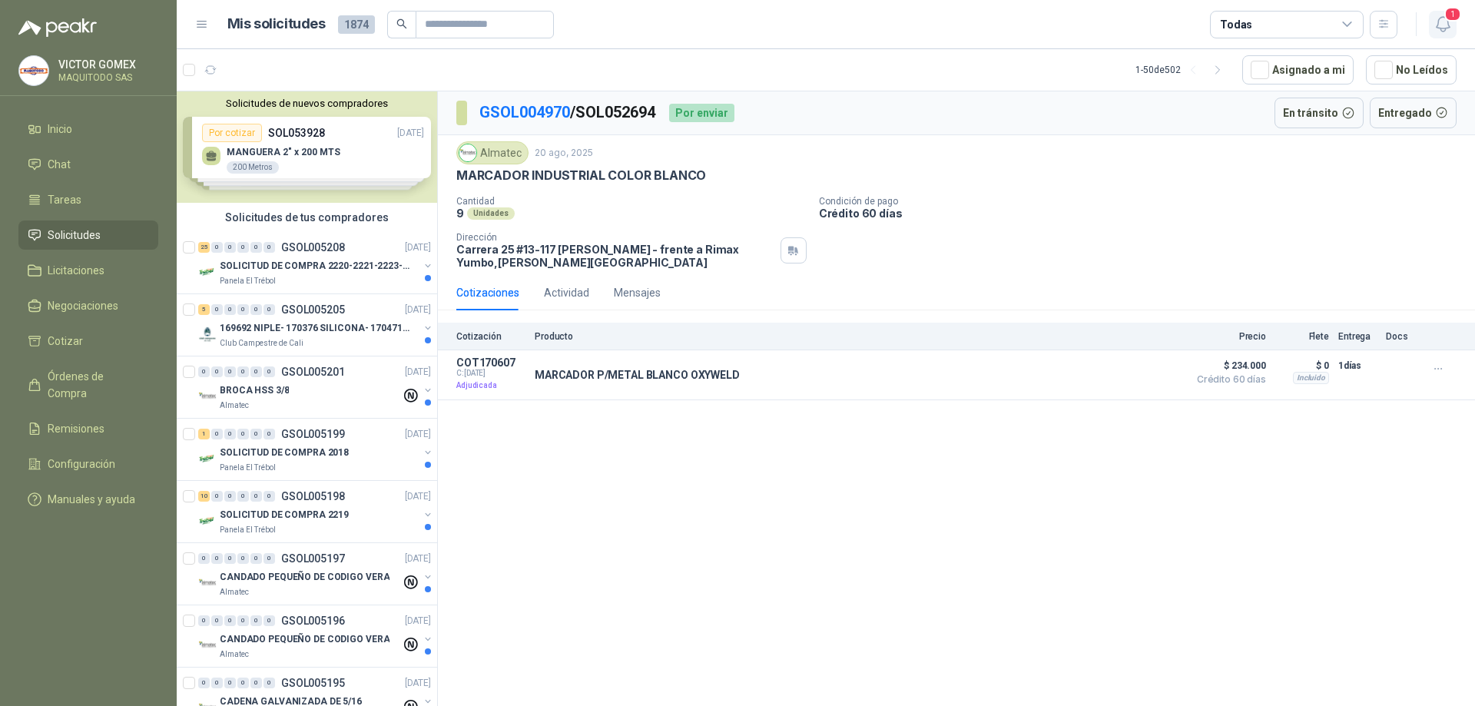
click at [1438, 22] on icon "button" at bounding box center [1443, 24] width 19 height 19
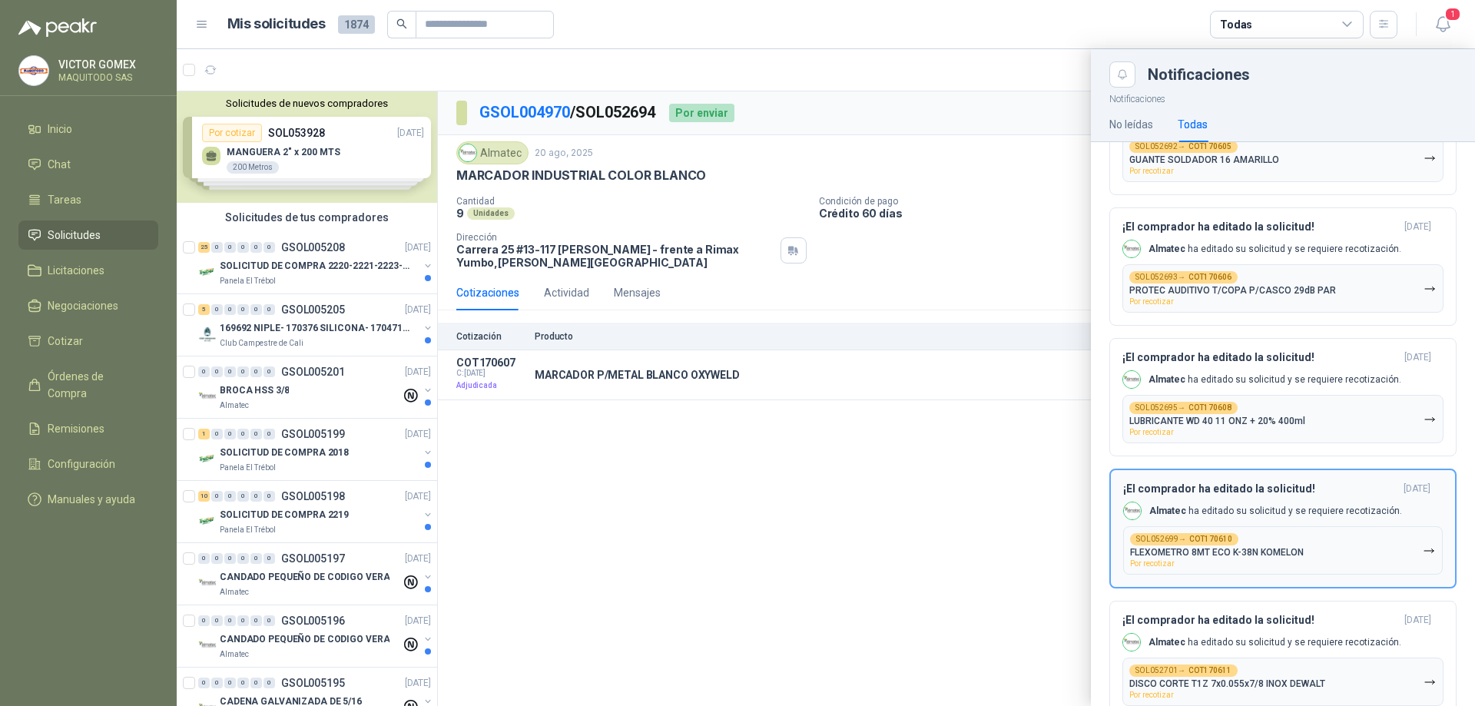
click at [1305, 493] on h3 "¡El comprador ha editado la solicitud!" at bounding box center [1260, 489] width 274 height 13
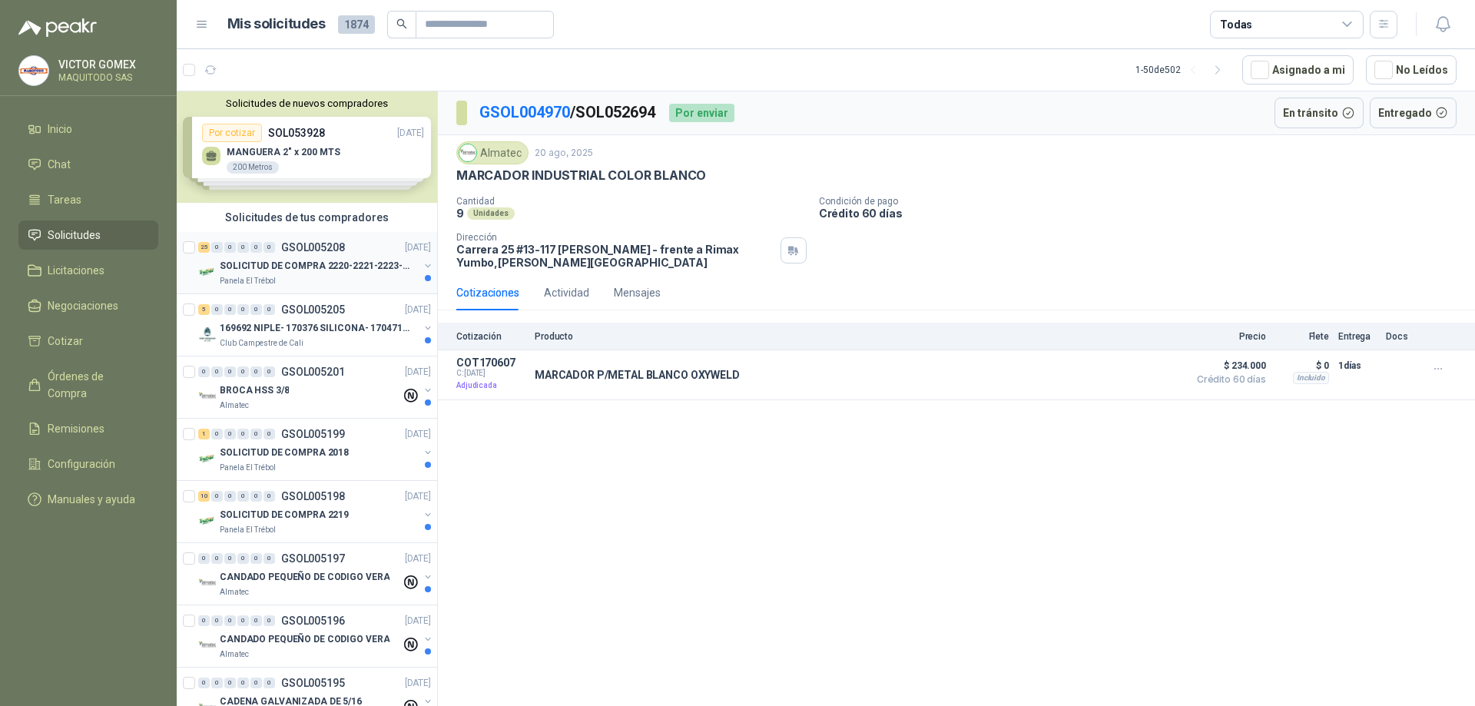
click at [413, 264] on div "SOLICITUD DE COMPRA 2220-2221-2223-2224 Panela El Trébol" at bounding box center [316, 272] width 236 height 31
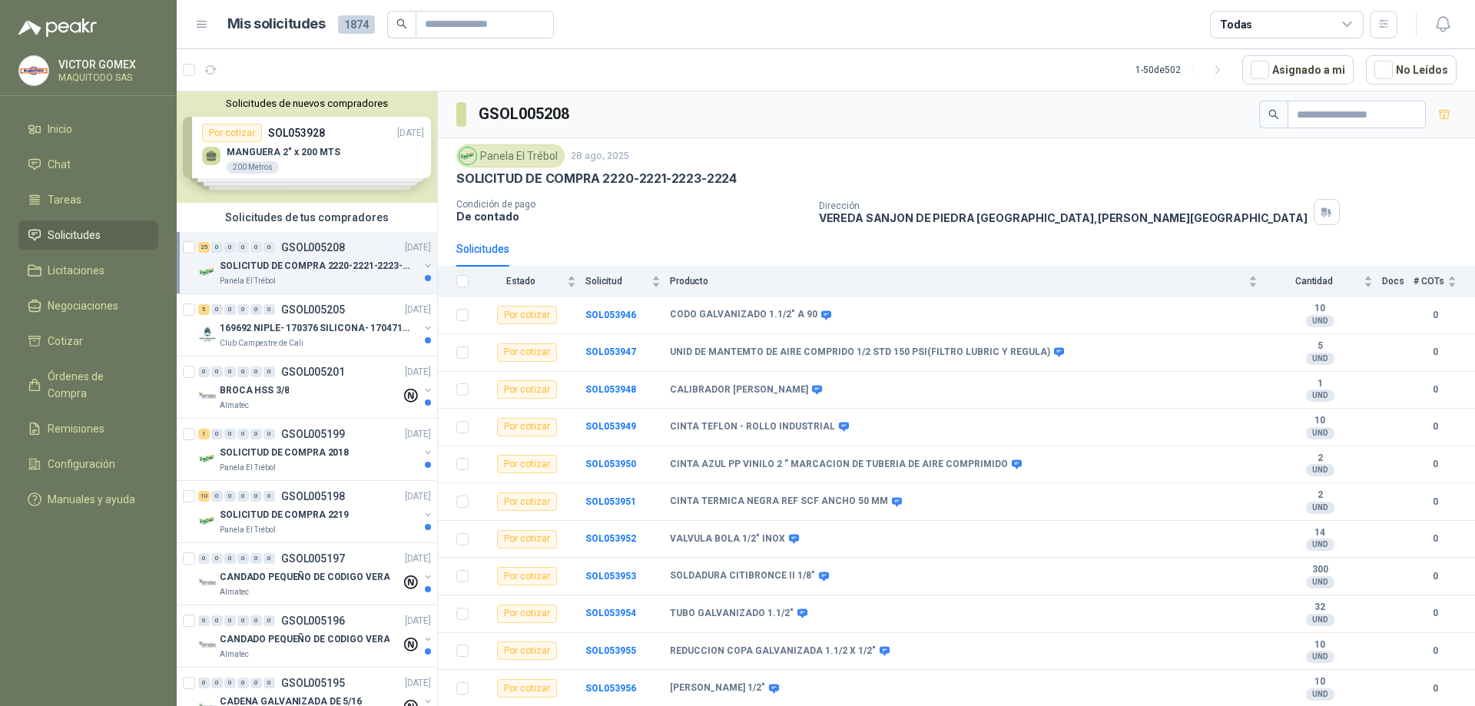
click at [382, 157] on div "Solicitudes de nuevos compradores Por cotizar SOL053928 [DATE] MANGUERA 2" x 20…" at bounding box center [307, 146] width 260 height 111
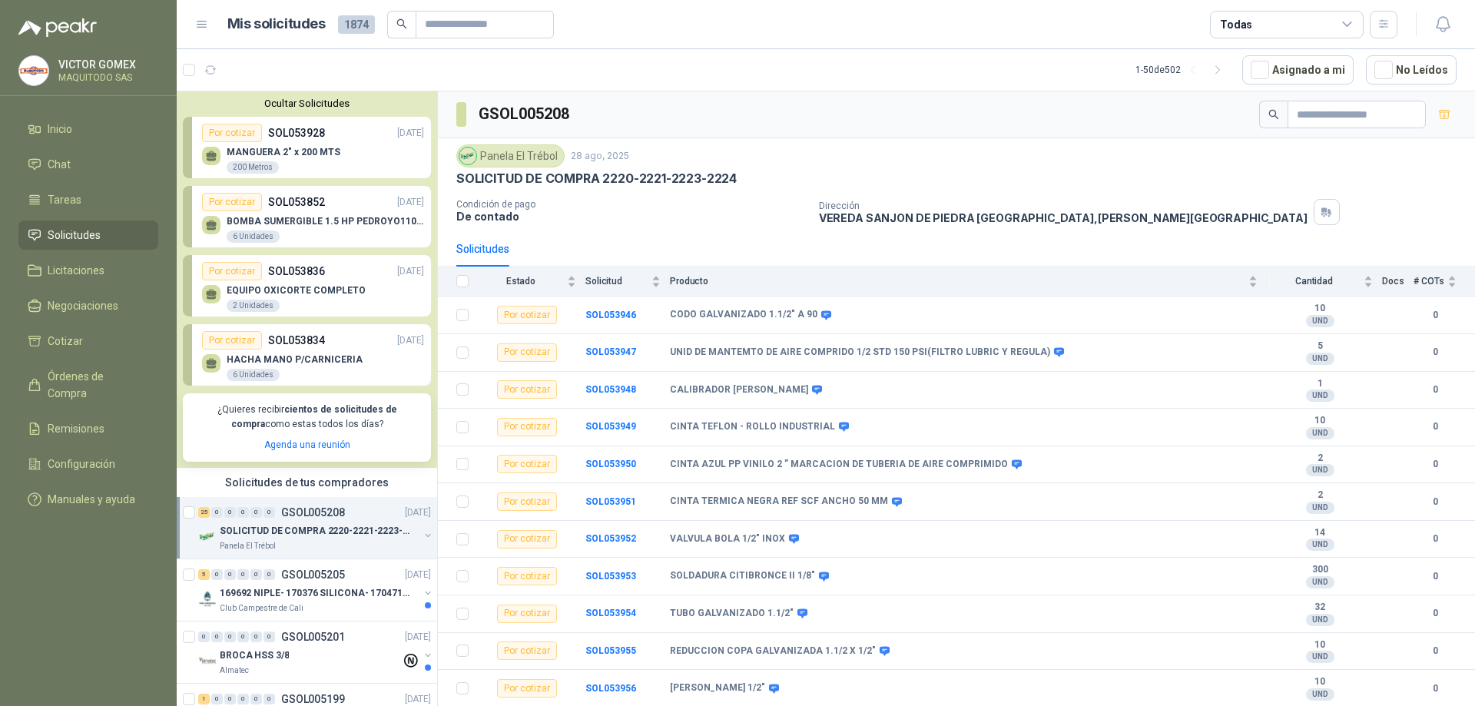
click at [312, 139] on p "SOL053928" at bounding box center [296, 132] width 57 height 17
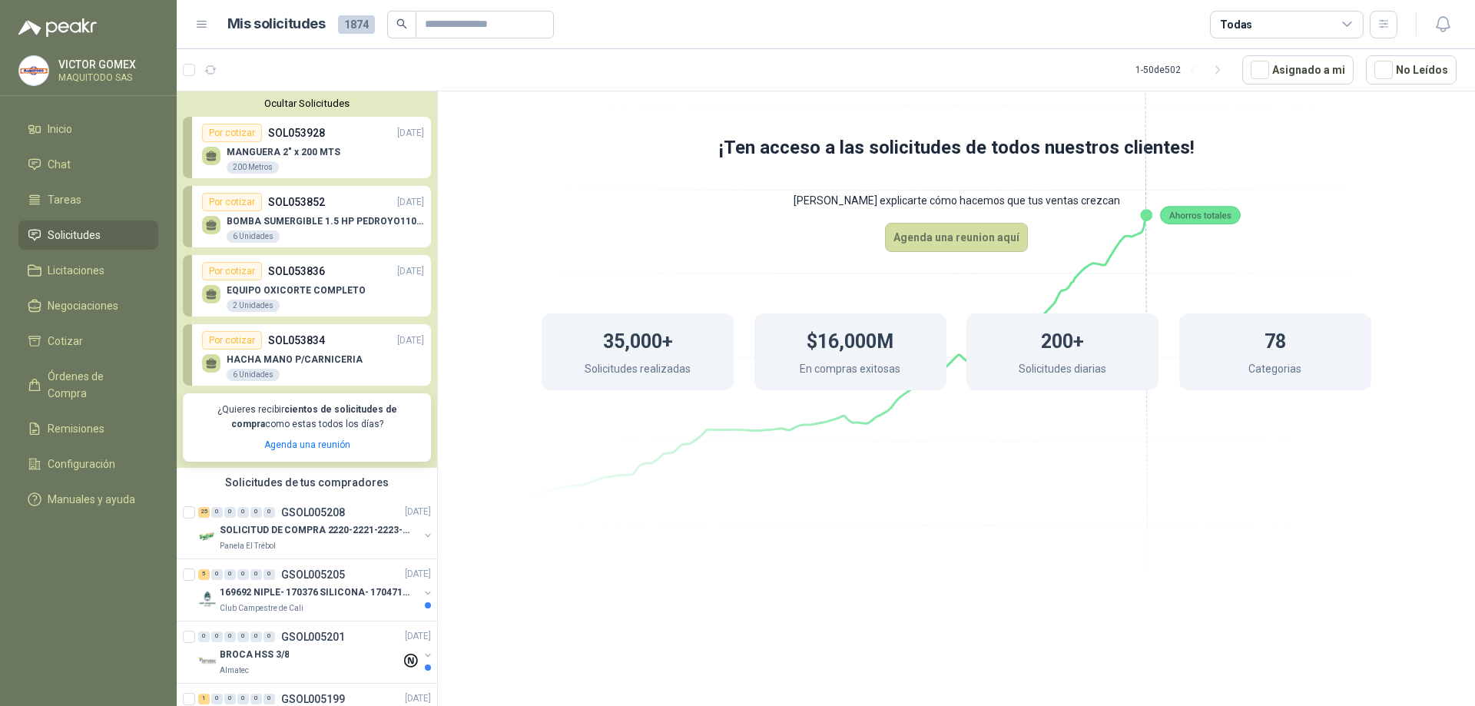
click at [320, 359] on p "HACHA MANO P/CARNICERIA" at bounding box center [295, 359] width 136 height 11
click at [321, 358] on p "HACHA MANO P/CARNICERIA" at bounding box center [295, 359] width 136 height 11
click at [246, 273] on div "Por cotizar" at bounding box center [232, 271] width 60 height 18
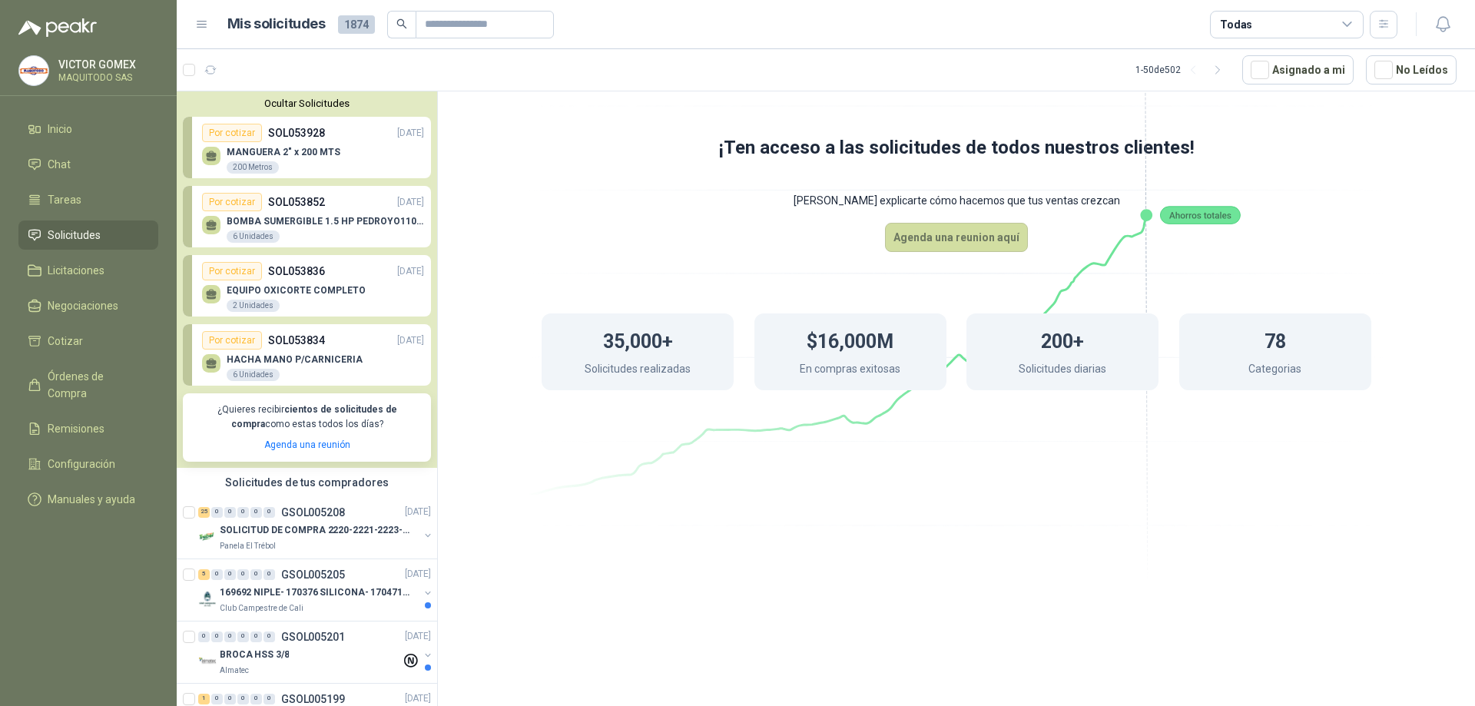
click at [246, 273] on div "Por cotizar" at bounding box center [232, 271] width 60 height 18
click at [247, 273] on div "Por cotizar" at bounding box center [232, 271] width 60 height 18
click at [312, 109] on button "Ocultar Solicitudes" at bounding box center [307, 104] width 248 height 12
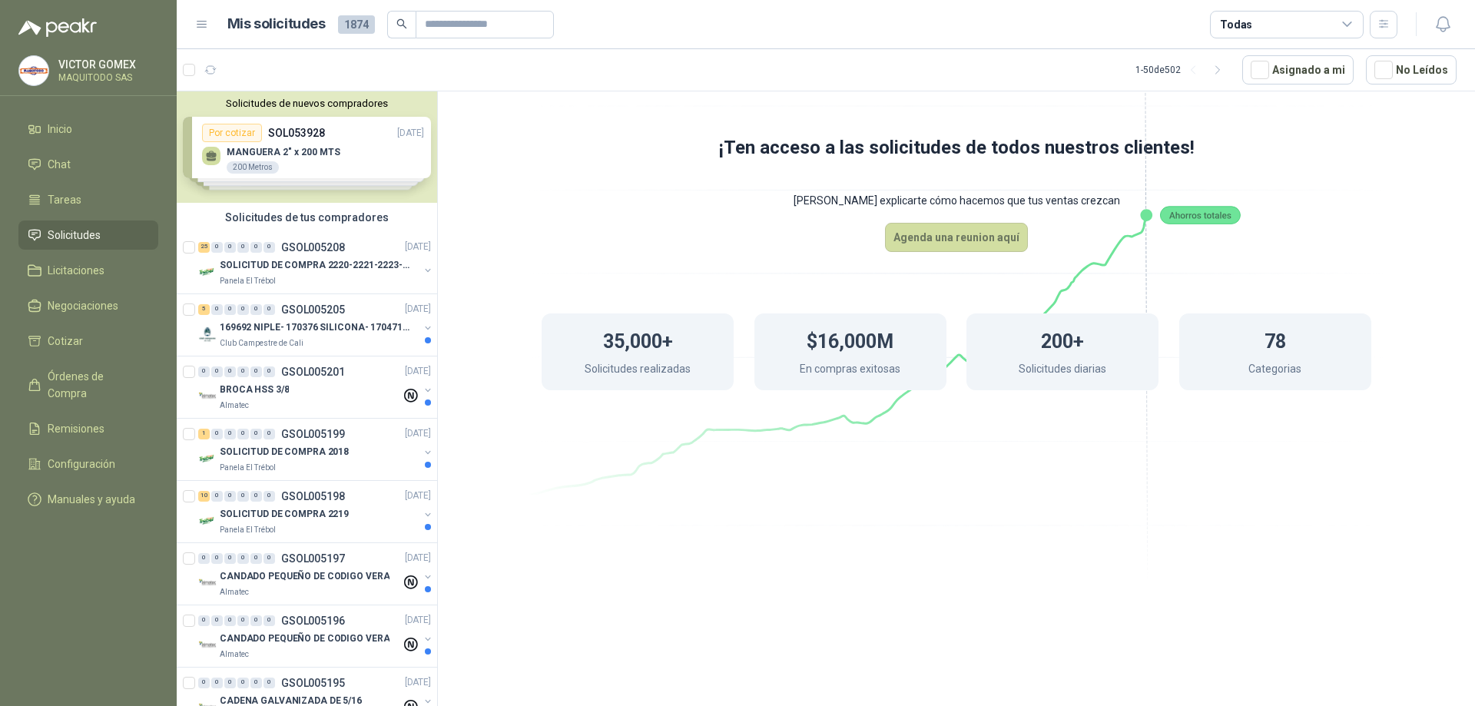
click at [300, 139] on div "Solicitudes de nuevos compradores Por cotizar SOL053928 [DATE] MANGUERA 2" x 20…" at bounding box center [307, 146] width 260 height 111
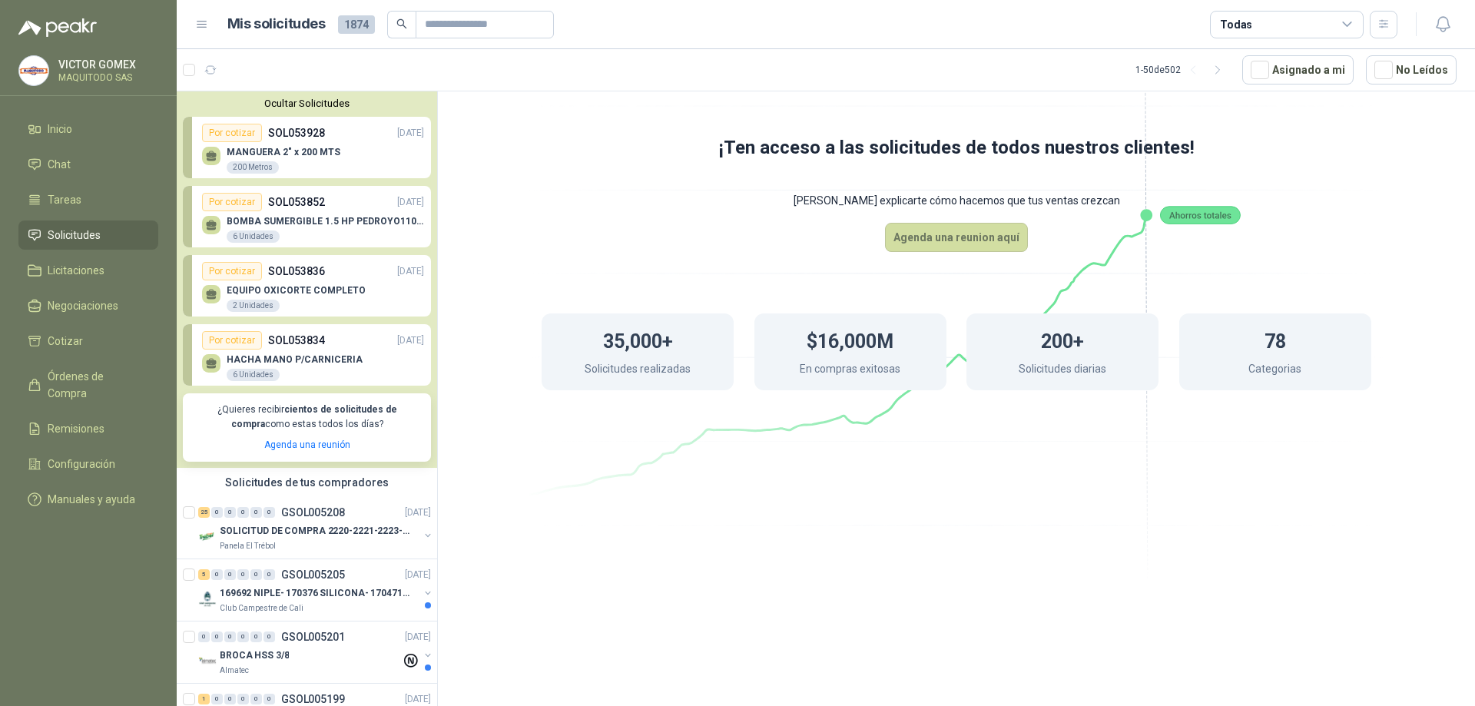
click at [280, 290] on p "EQUIPO OXICORTE COMPLETO" at bounding box center [296, 290] width 139 height 11
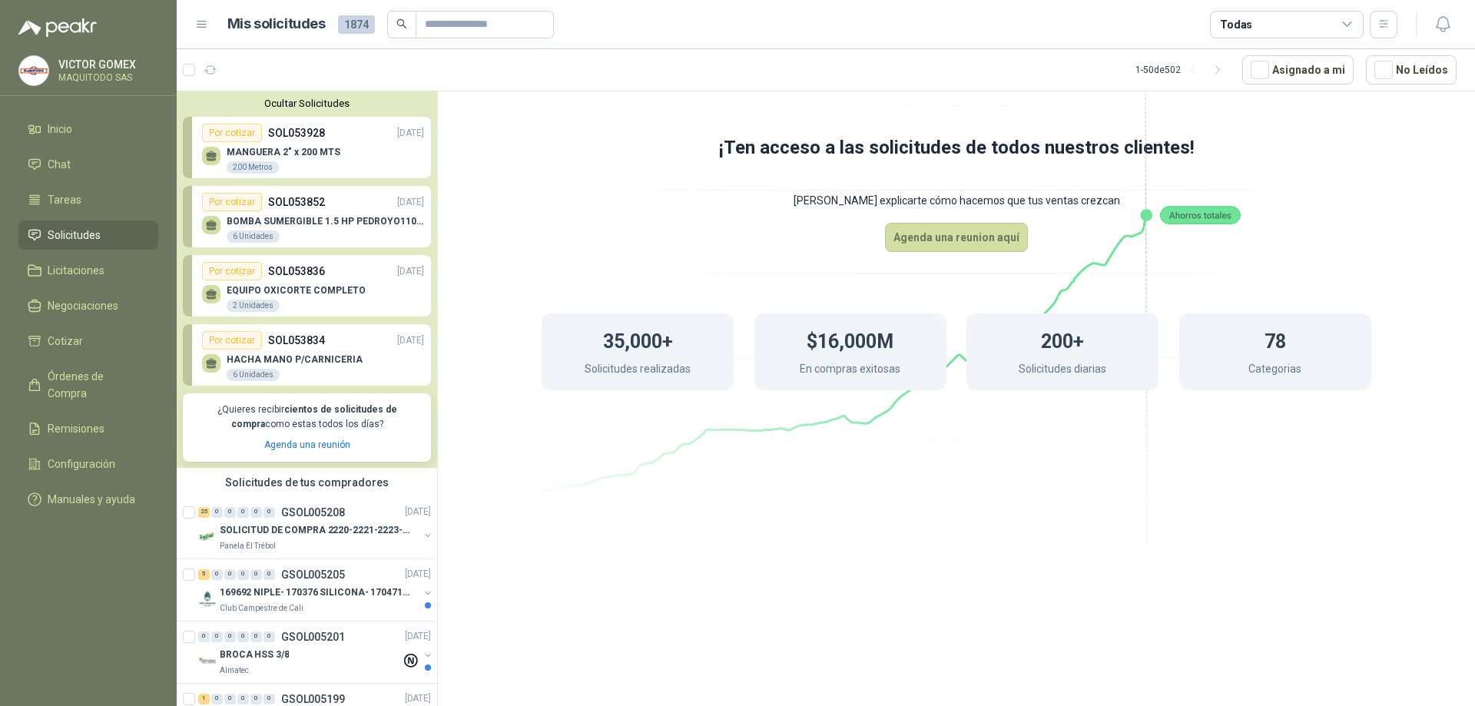
click at [322, 111] on div "Ocultar Solicitudes Por cotizar SOL053928 [DATE] MANGUERA 2" x 200 MTS 200 Metr…" at bounding box center [307, 279] width 260 height 376
click at [335, 105] on button "Ocultar Solicitudes" at bounding box center [307, 104] width 248 height 12
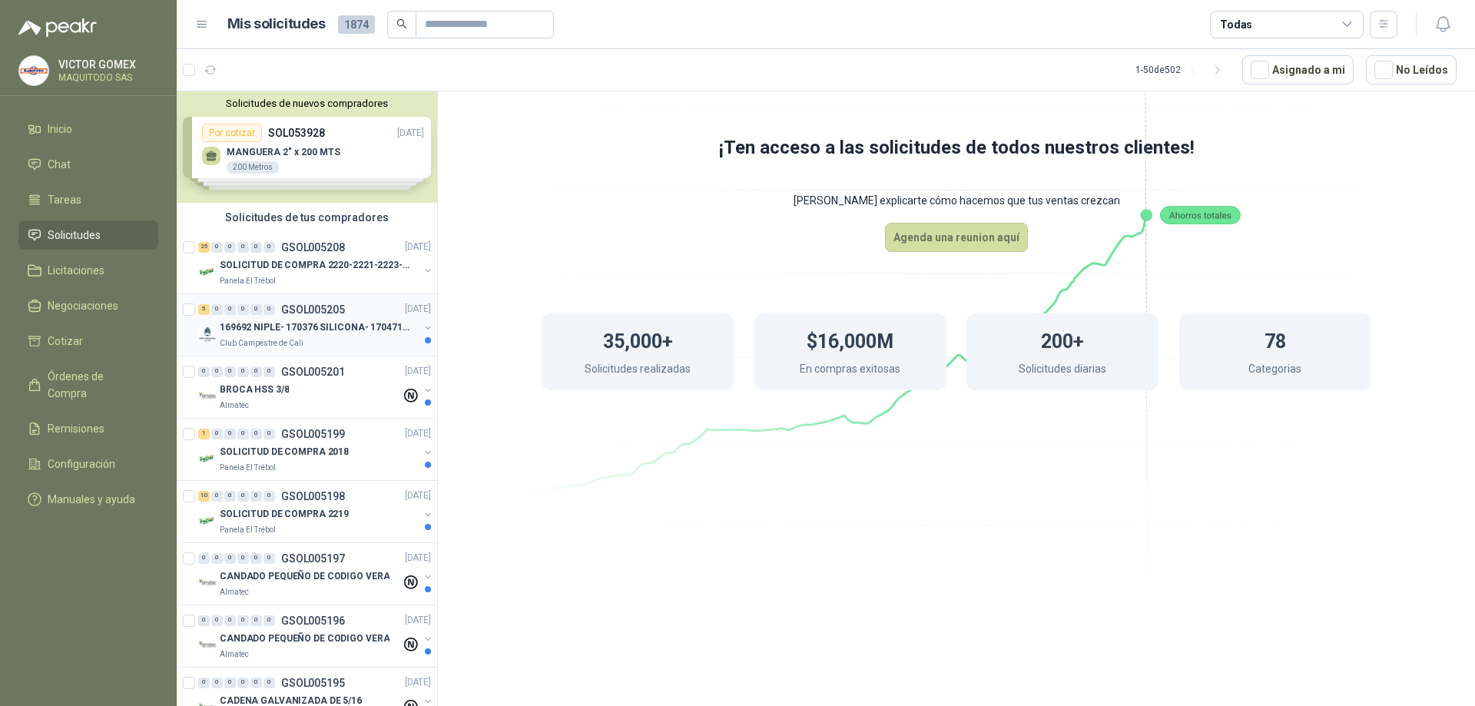
click at [422, 330] on button "button" at bounding box center [428, 328] width 12 height 12
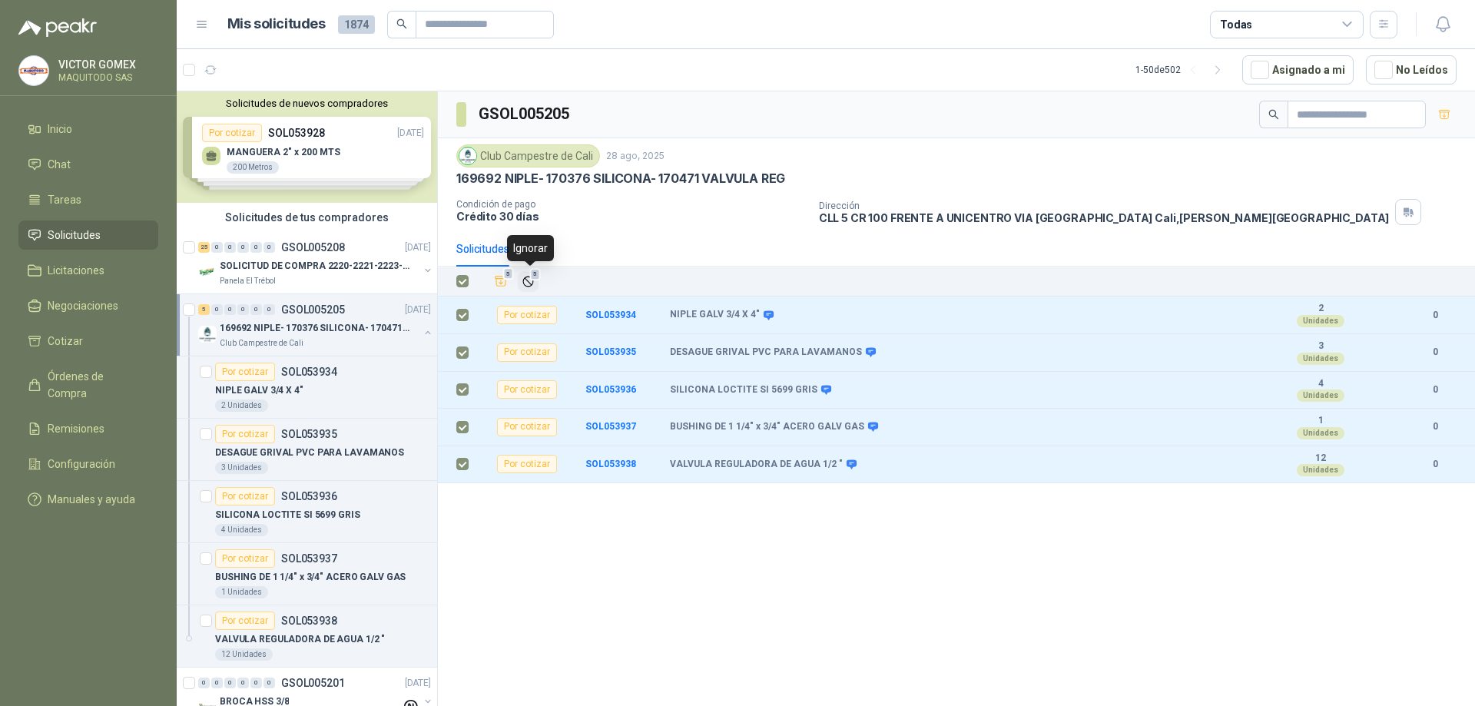
click at [530, 280] on icon "Ignorar" at bounding box center [528, 281] width 13 height 13
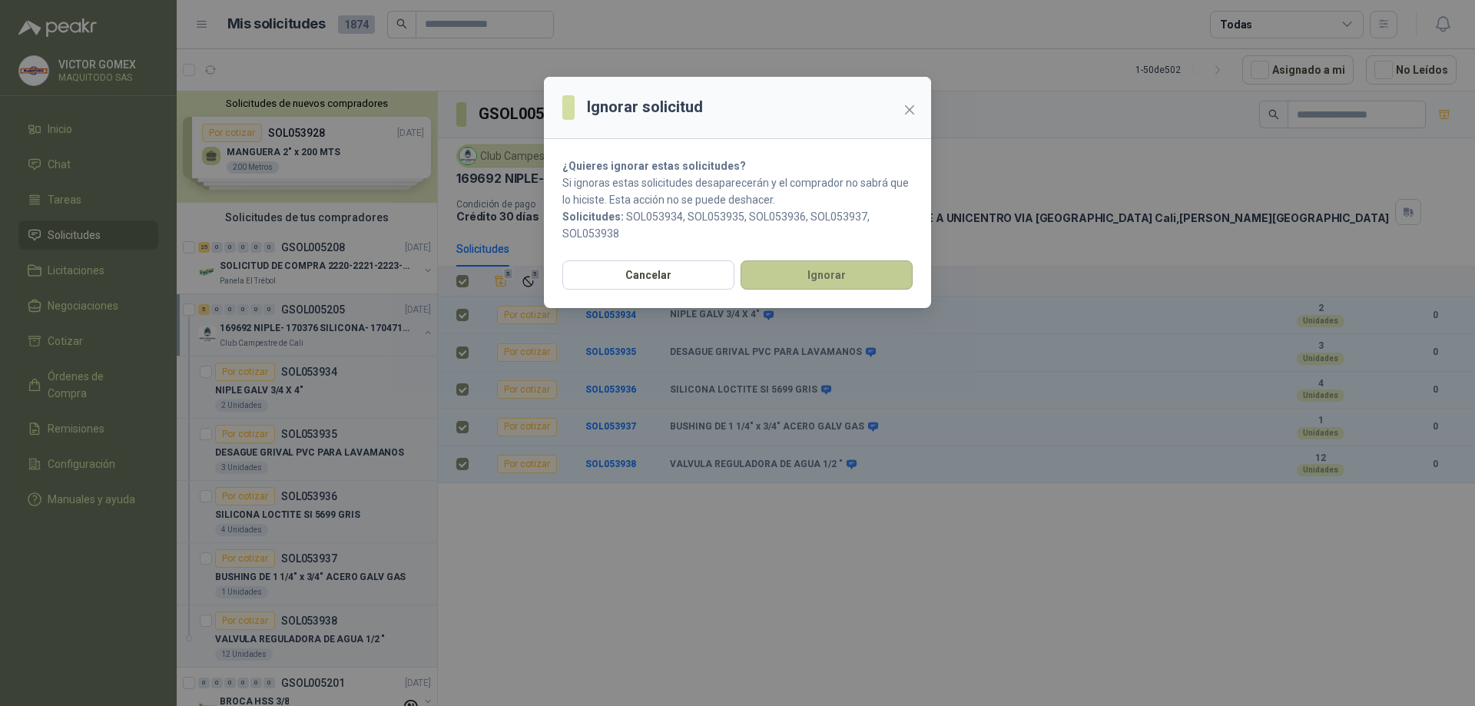
click at [795, 274] on button "Ignorar" at bounding box center [827, 274] width 172 height 29
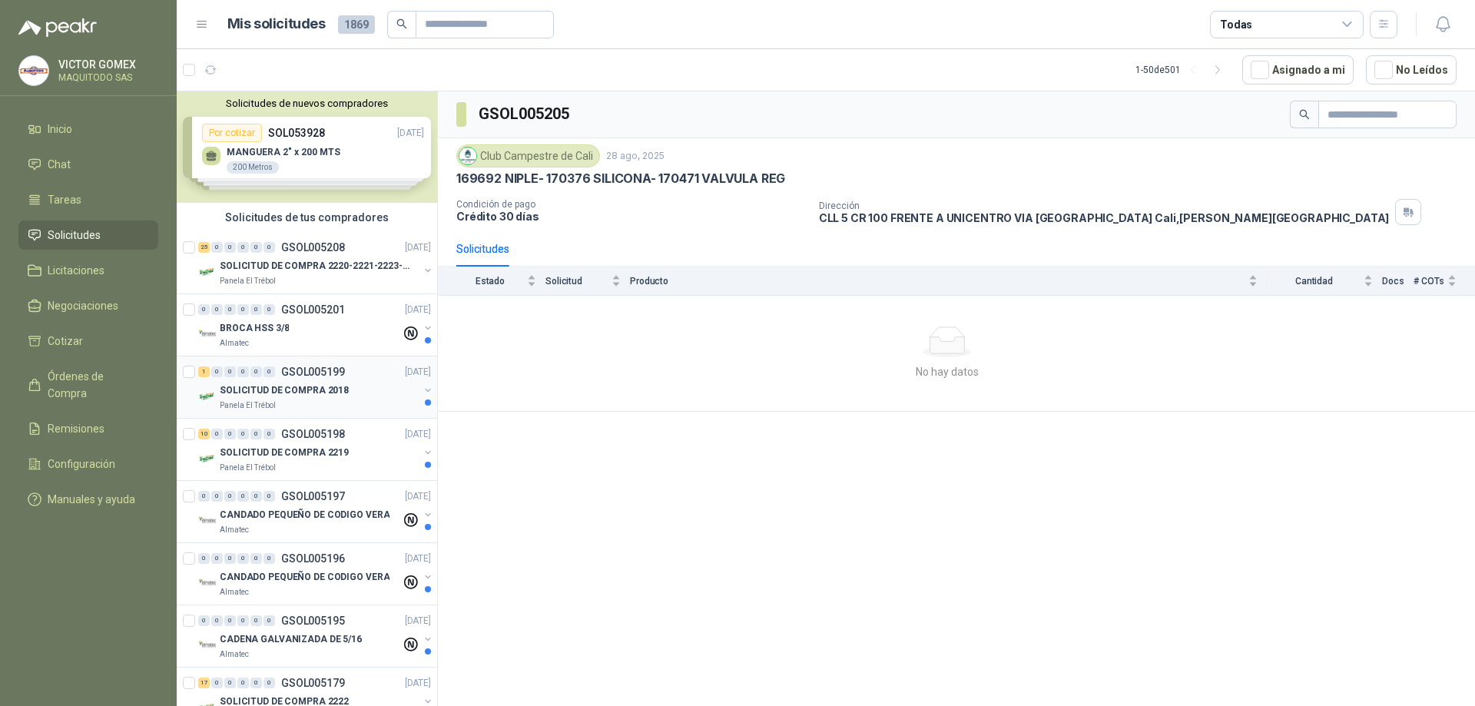
click at [422, 391] on button "button" at bounding box center [428, 390] width 12 height 12
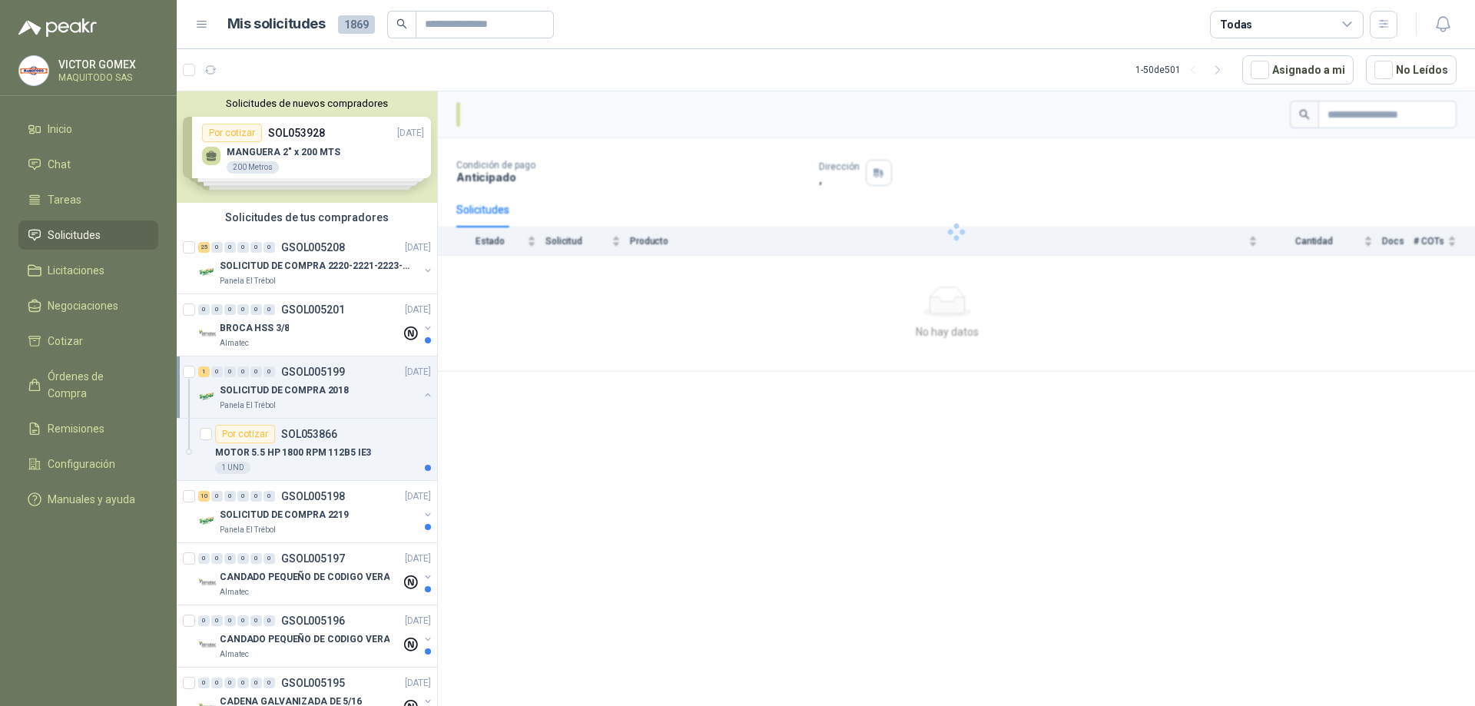
click at [422, 391] on button "button" at bounding box center [428, 395] width 12 height 12
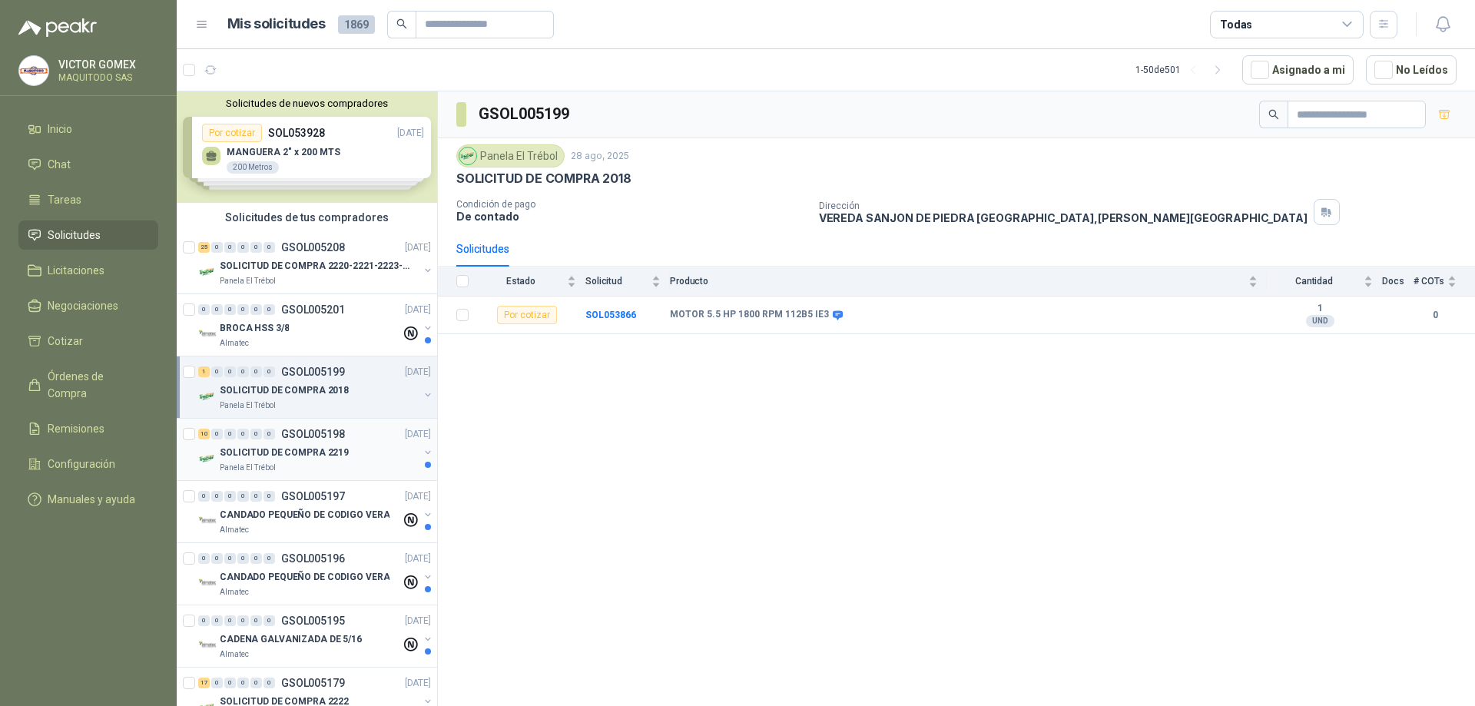
click at [422, 456] on button "button" at bounding box center [428, 452] width 12 height 12
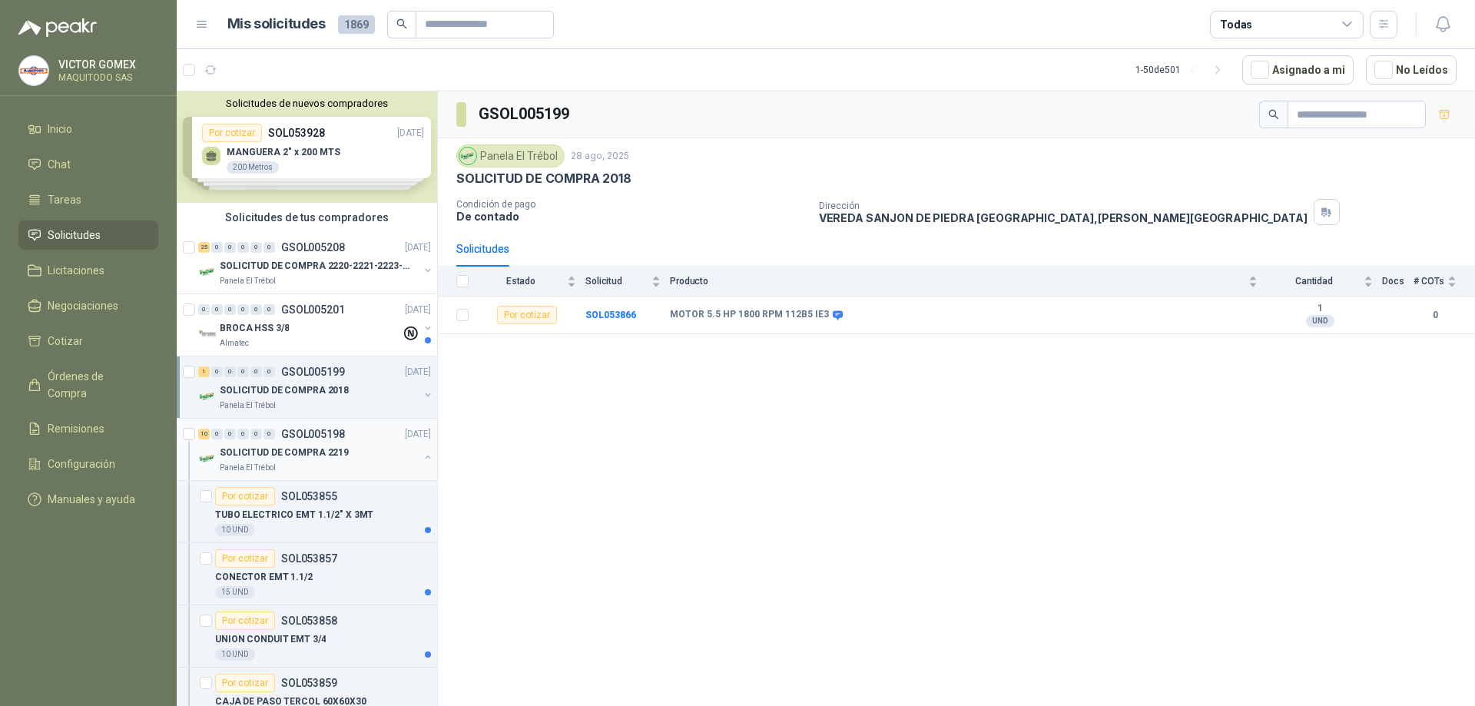
click at [422, 456] on button "button" at bounding box center [428, 457] width 12 height 12
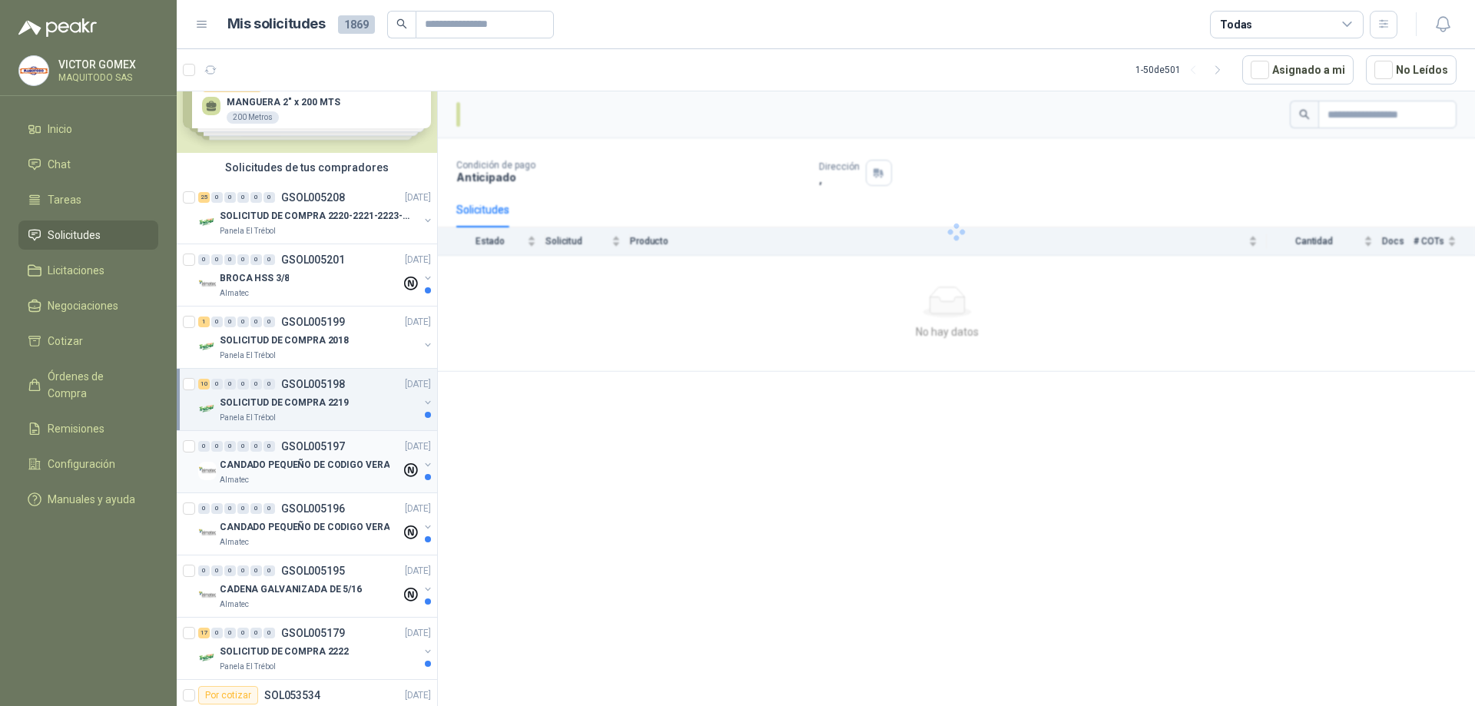
scroll to position [77, 0]
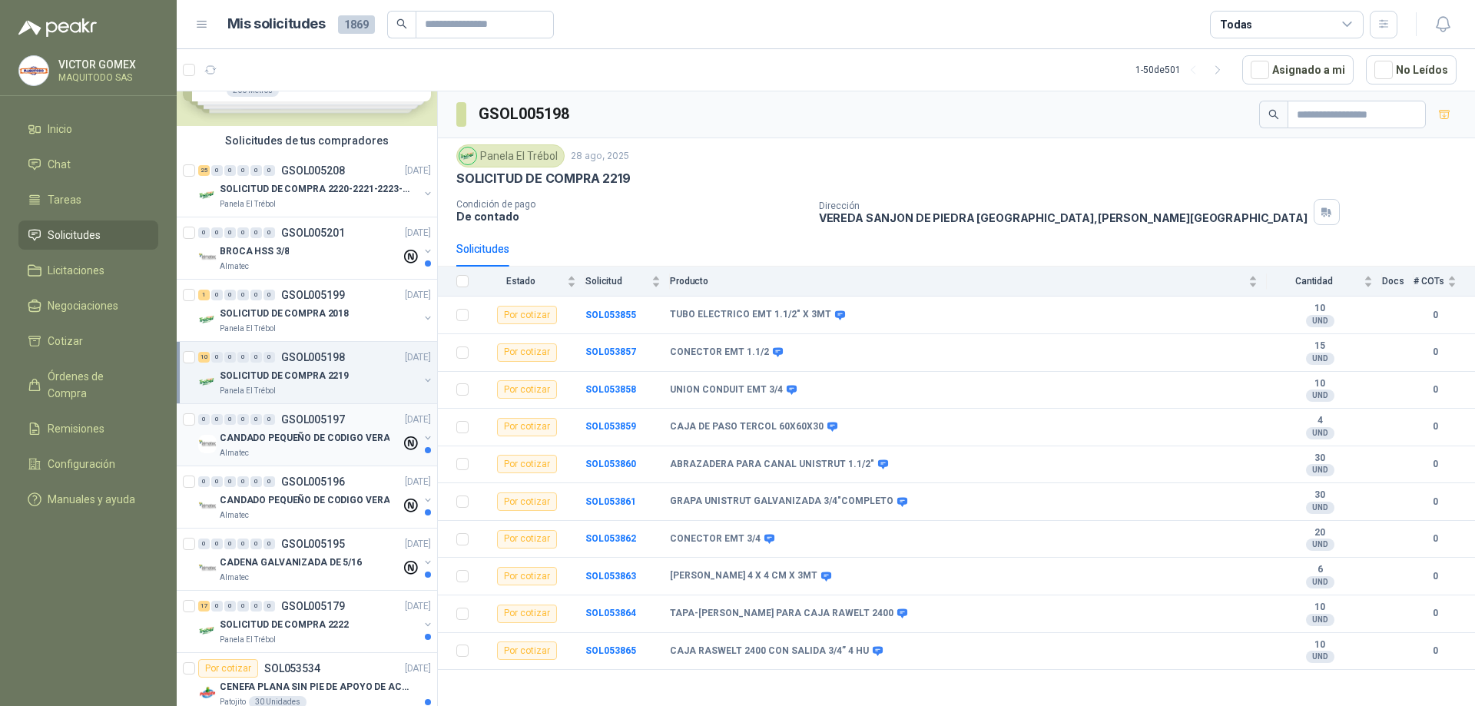
click at [422, 434] on button "button" at bounding box center [428, 438] width 12 height 12
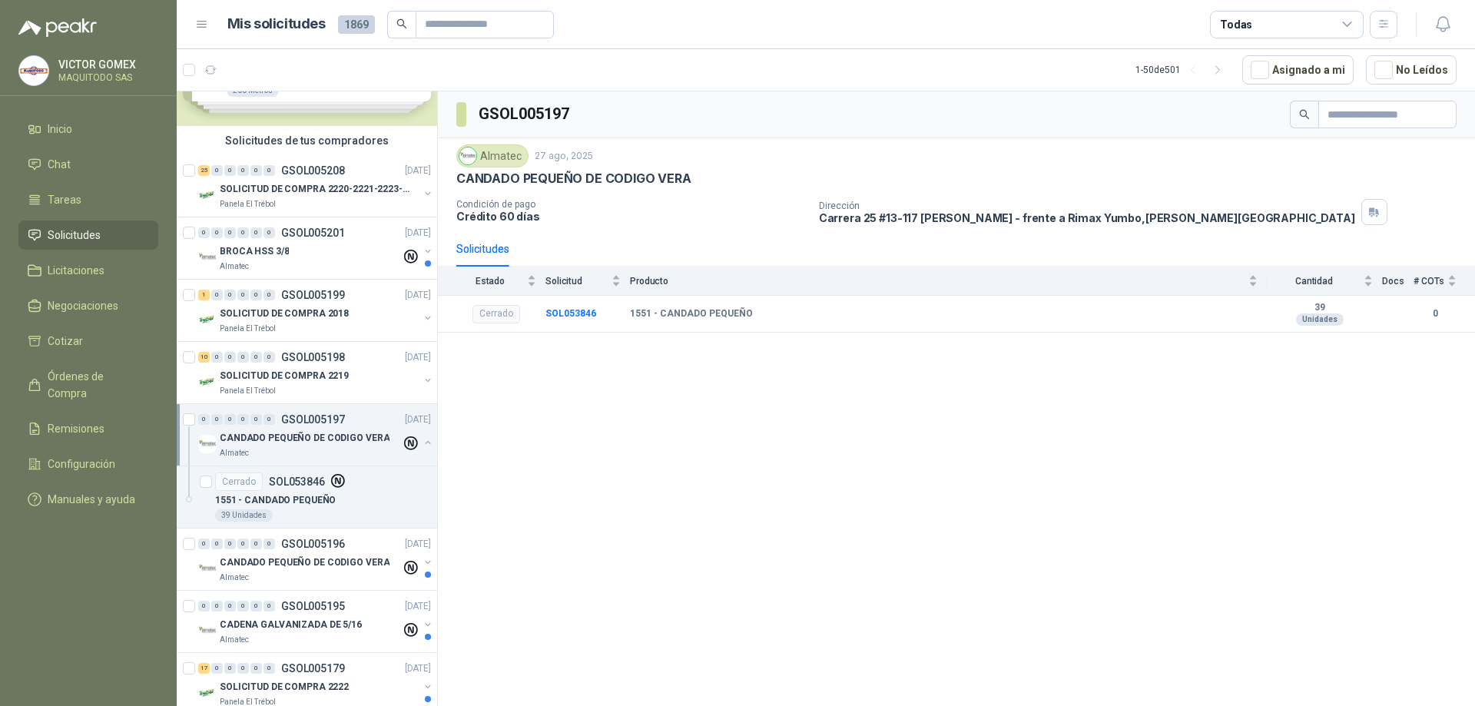
click at [417, 434] on div "CANDADO PEQUEÑO DE CODIGO VERA Almatec" at bounding box center [316, 444] width 236 height 31
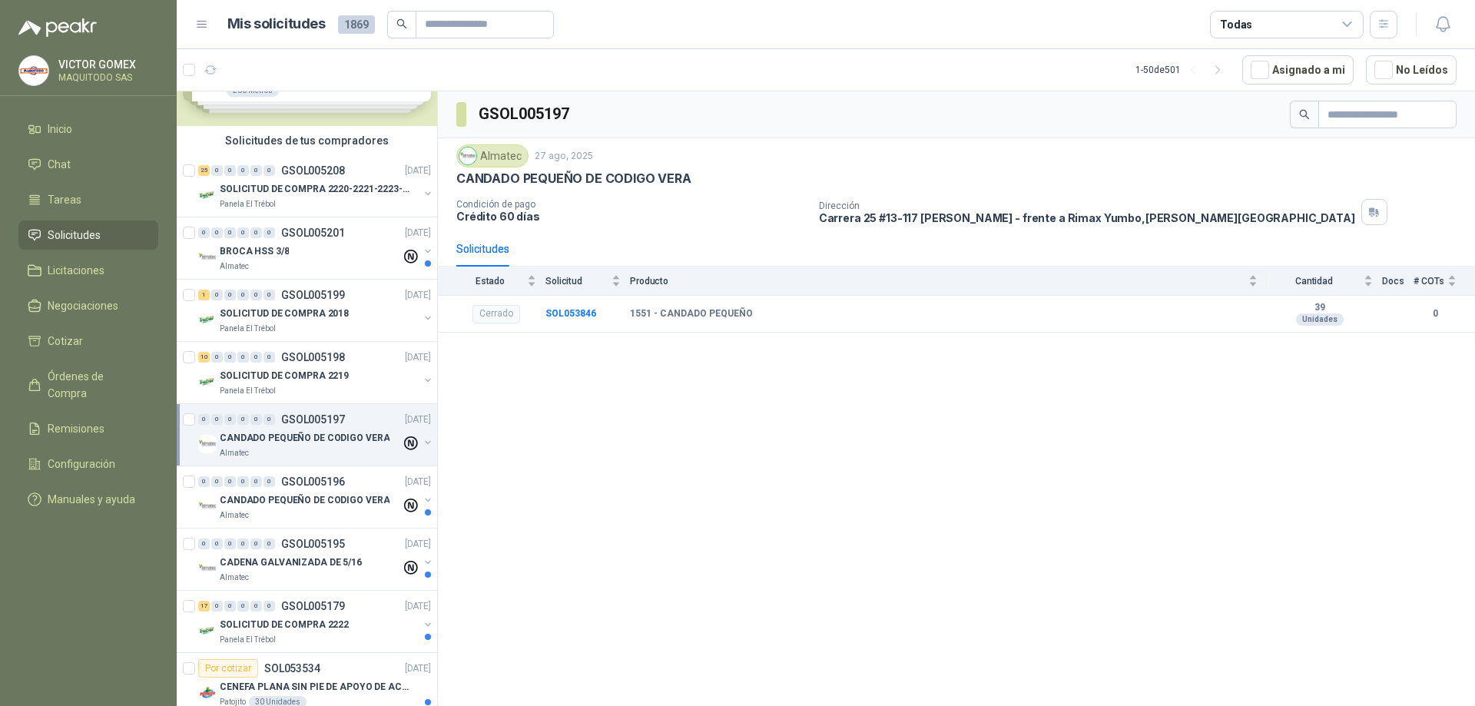
click at [422, 443] on button "button" at bounding box center [428, 442] width 12 height 12
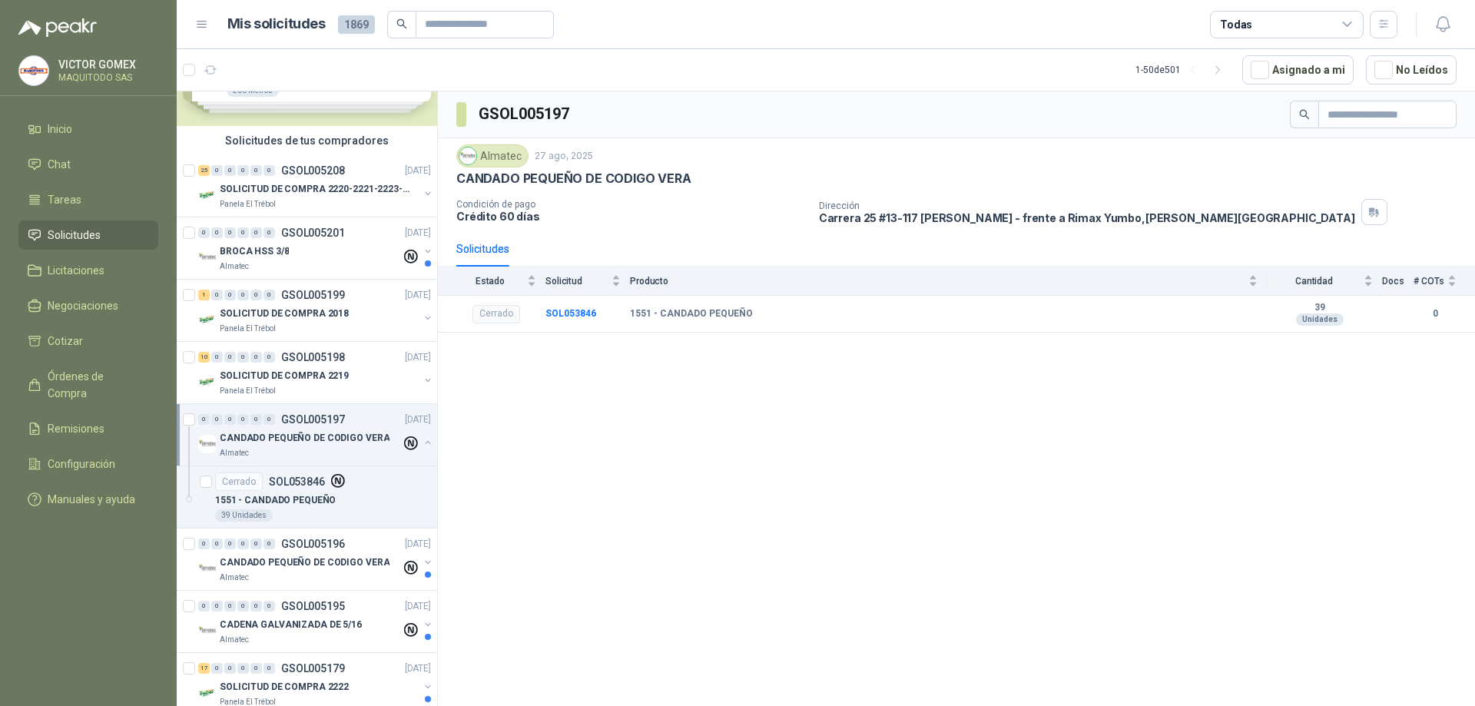
click at [422, 443] on button "button" at bounding box center [428, 442] width 12 height 12
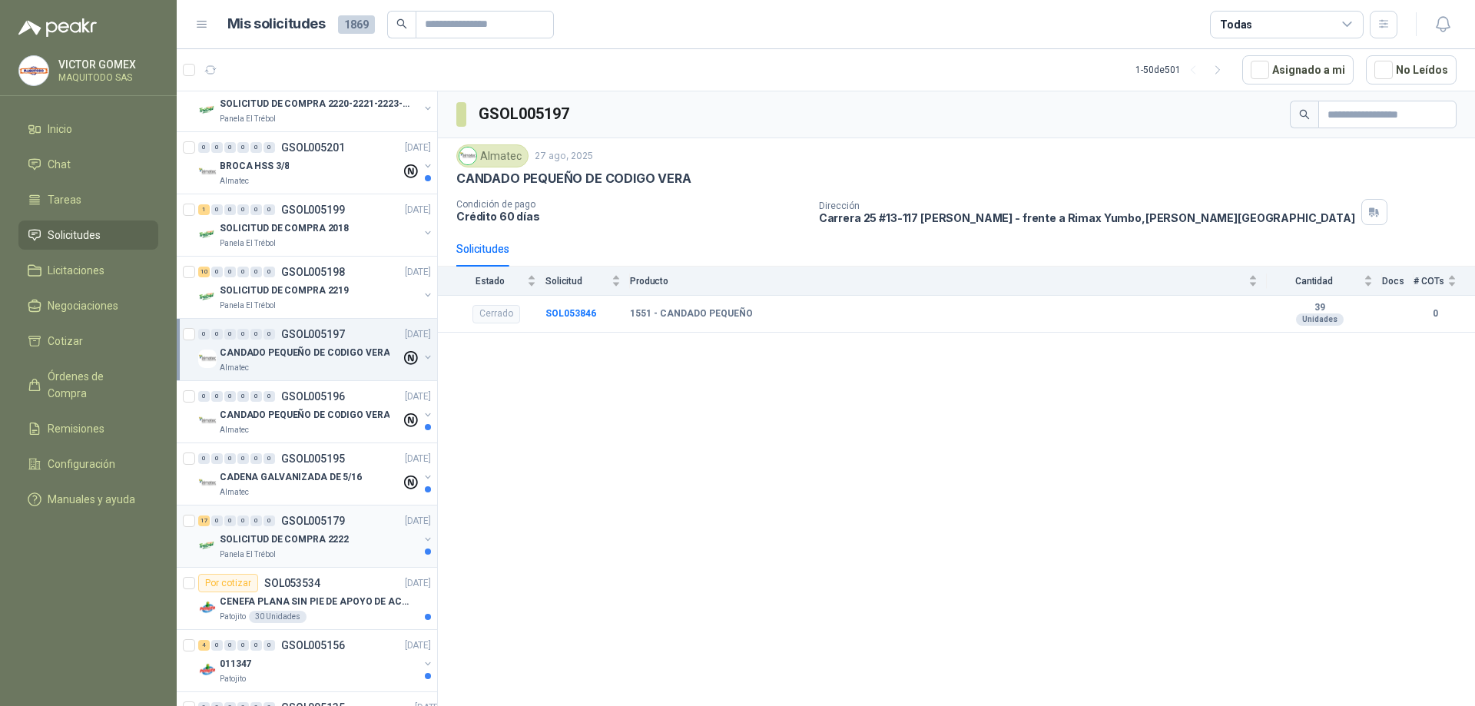
scroll to position [231, 0]
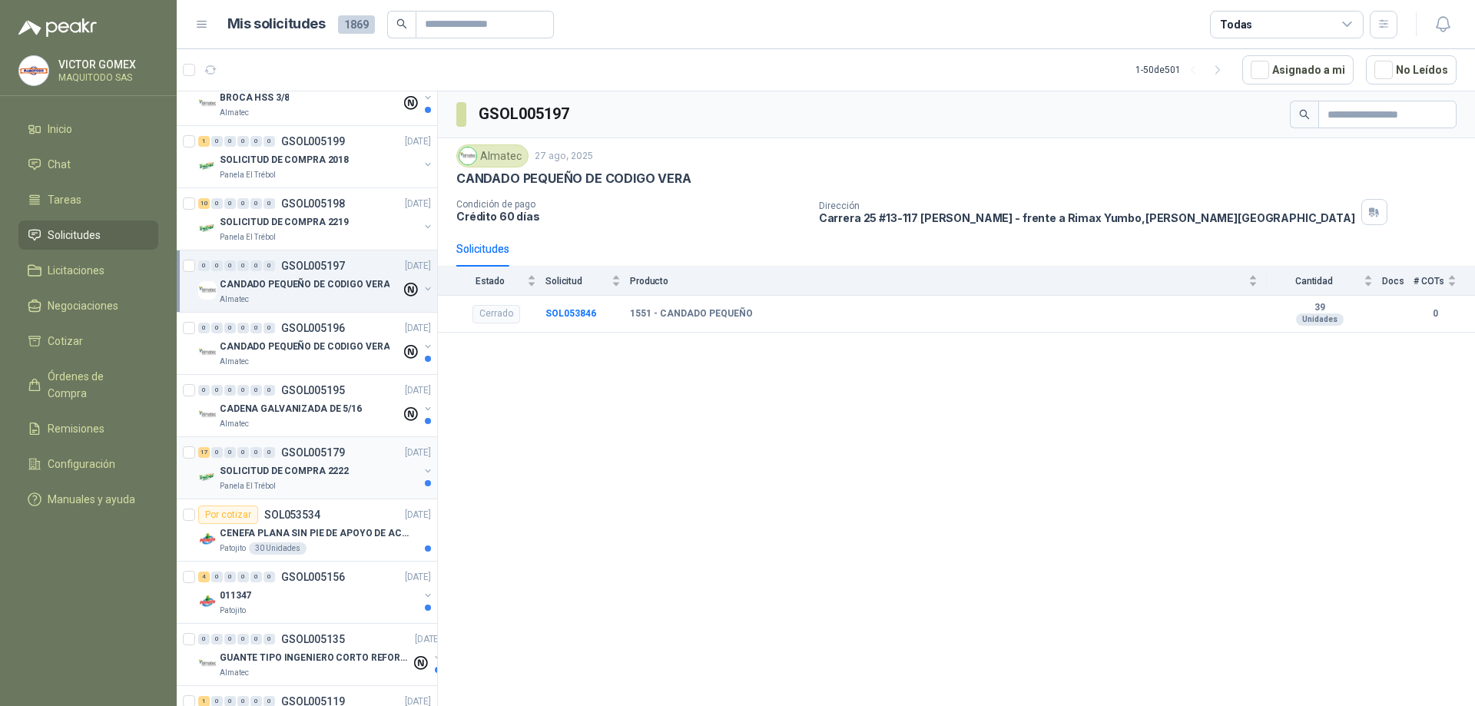
click at [422, 471] on button "button" at bounding box center [428, 471] width 12 height 12
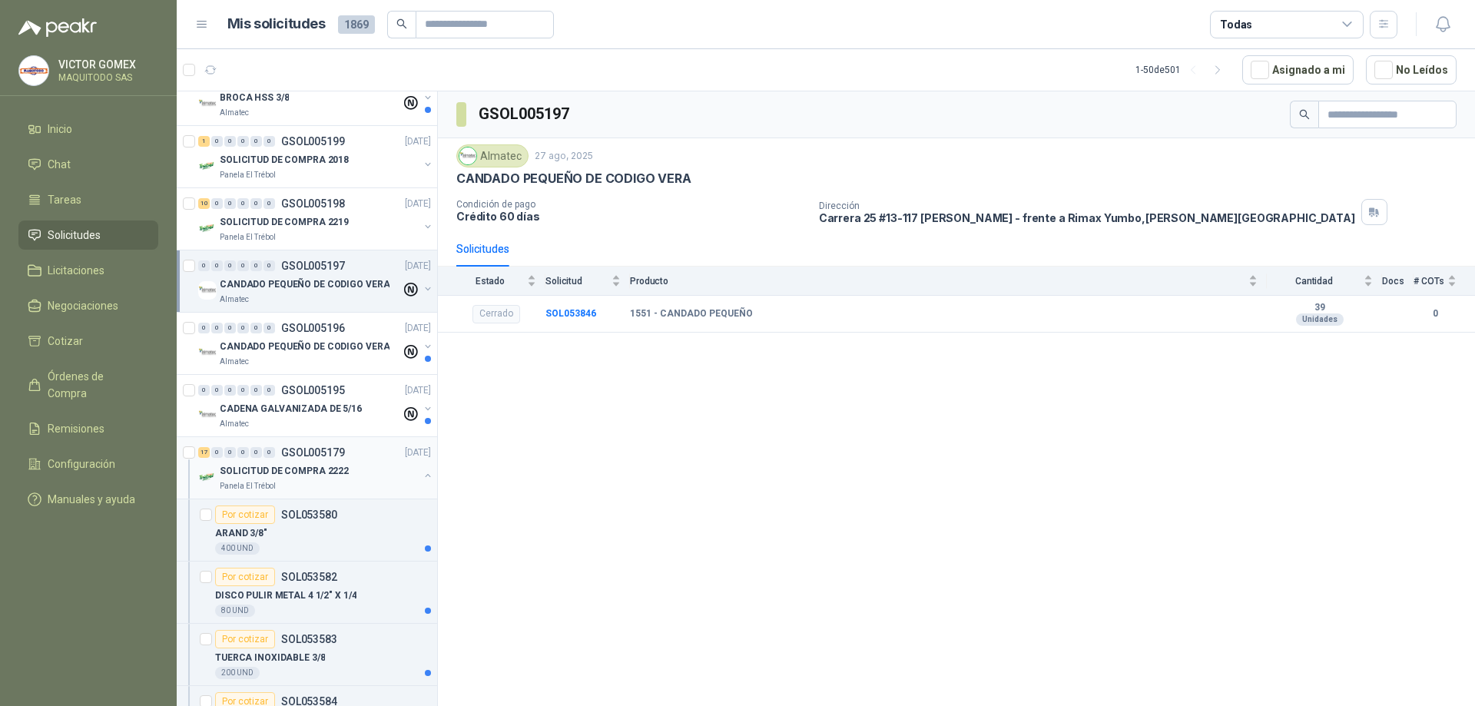
click at [422, 471] on button "button" at bounding box center [428, 475] width 12 height 12
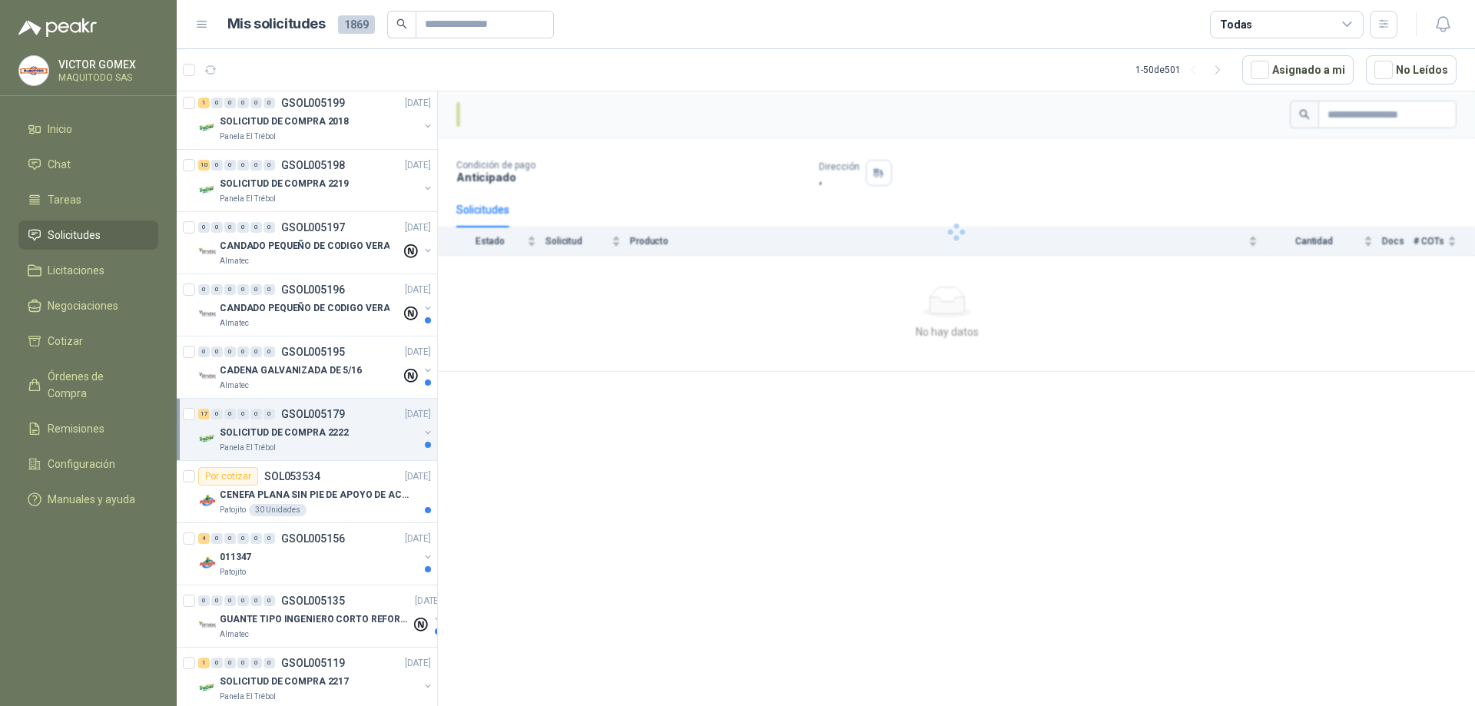
scroll to position [307, 0]
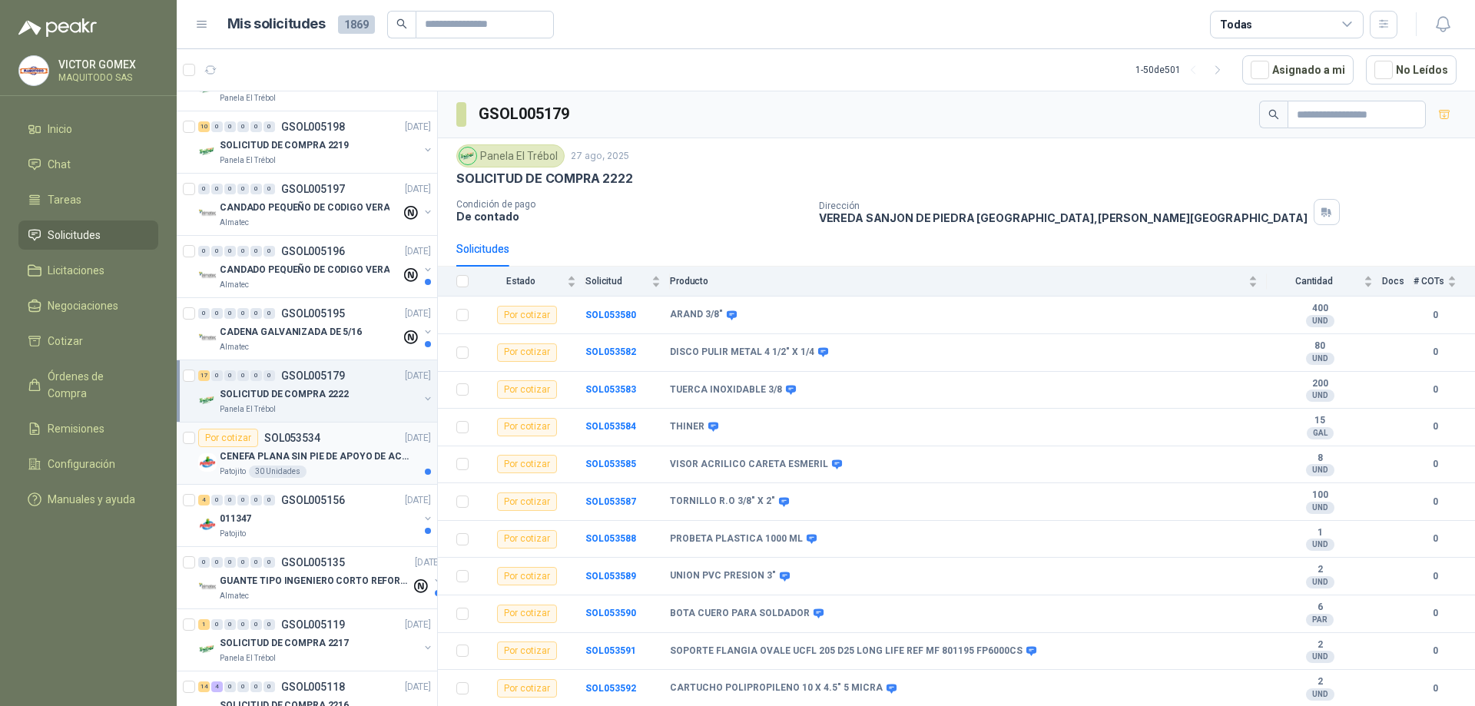
click at [416, 465] on div "CENEFA PLANA SIN PIE DE APOYO DE ACUERDO A LA IMAGEN ADJUNTA" at bounding box center [325, 456] width 211 height 18
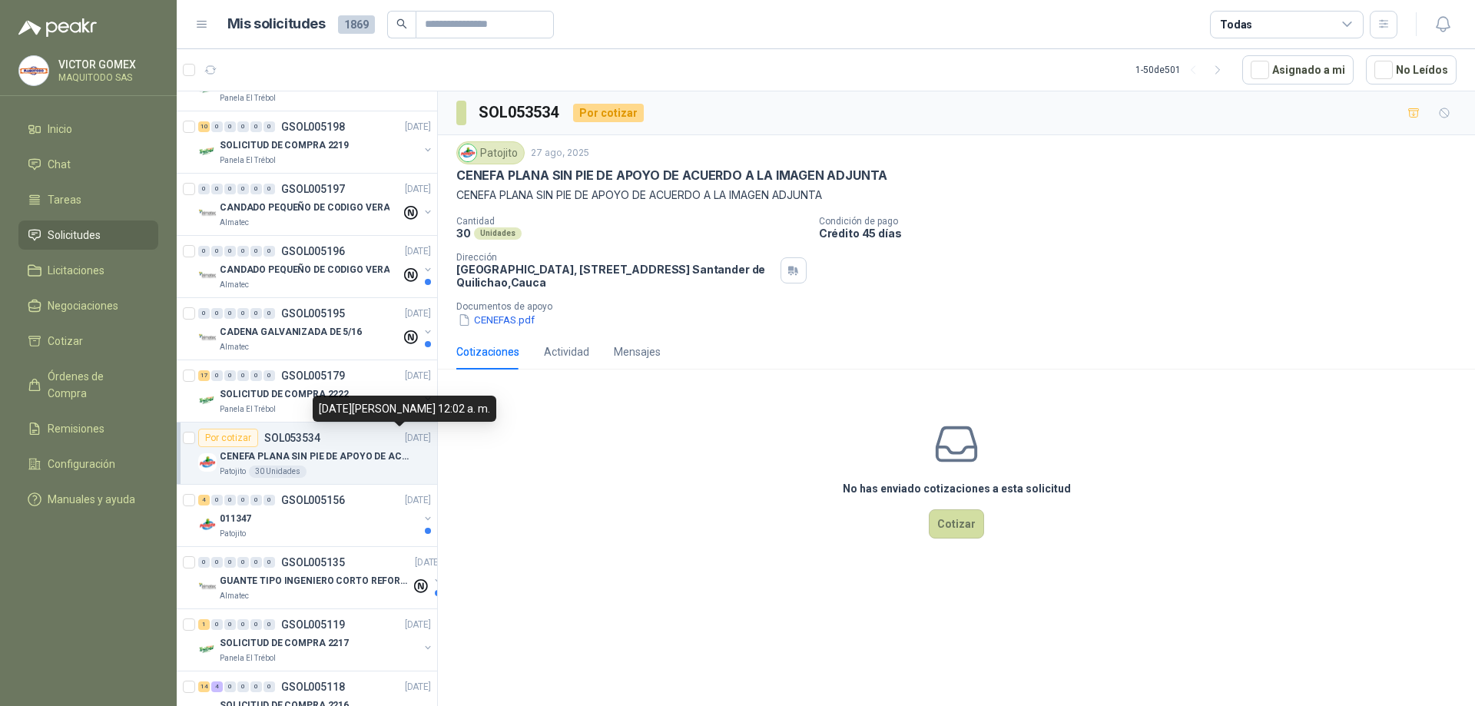
click at [417, 435] on p "[DATE]" at bounding box center [418, 438] width 26 height 15
click at [422, 517] on button "button" at bounding box center [428, 518] width 12 height 12
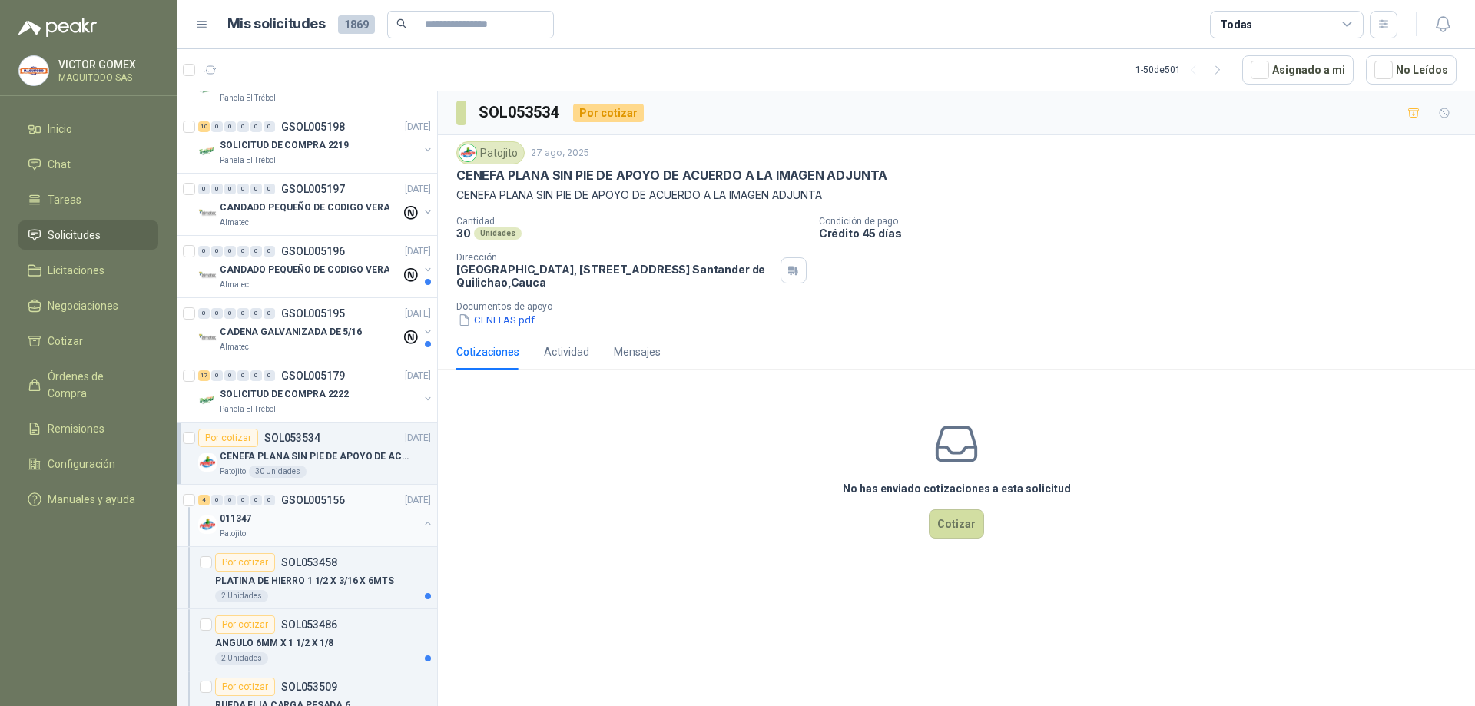
click at [422, 517] on button "button" at bounding box center [428, 523] width 12 height 12
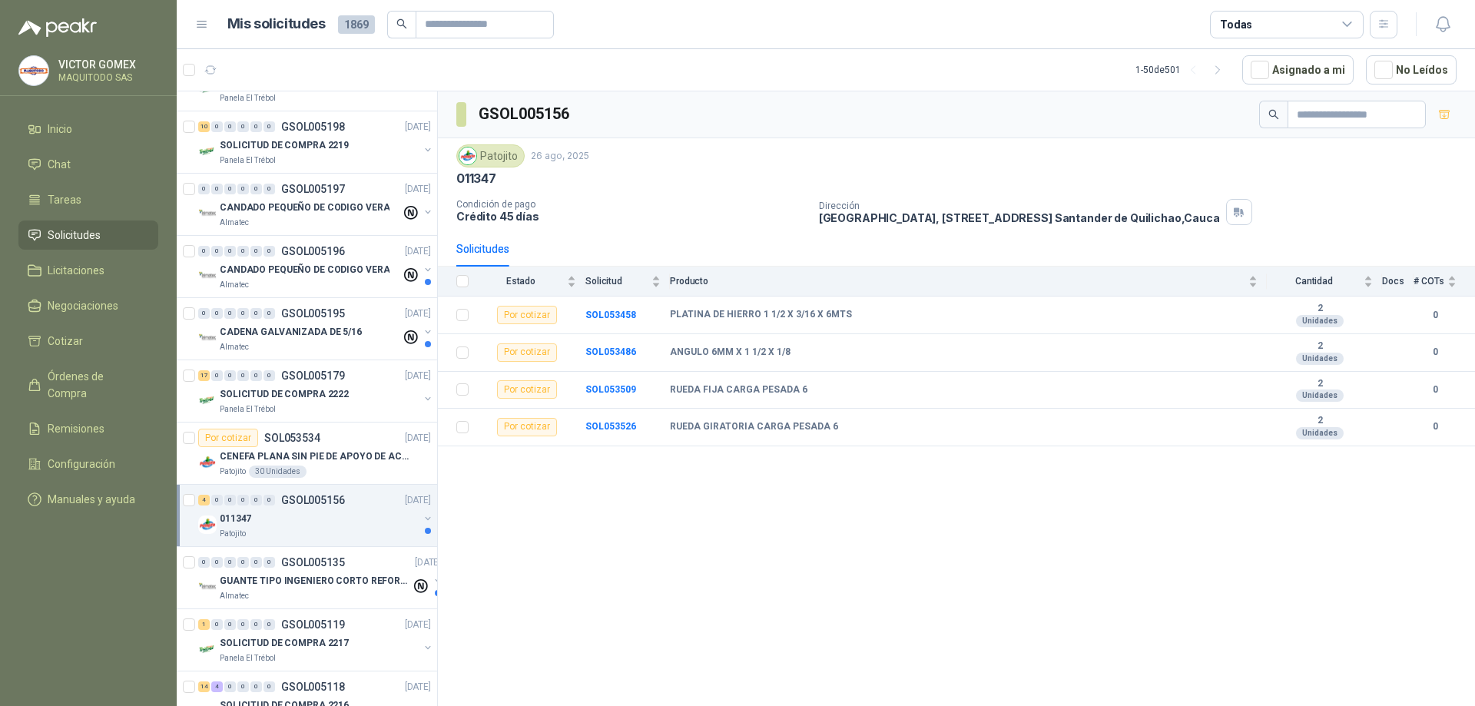
click at [422, 518] on button "button" at bounding box center [428, 518] width 12 height 12
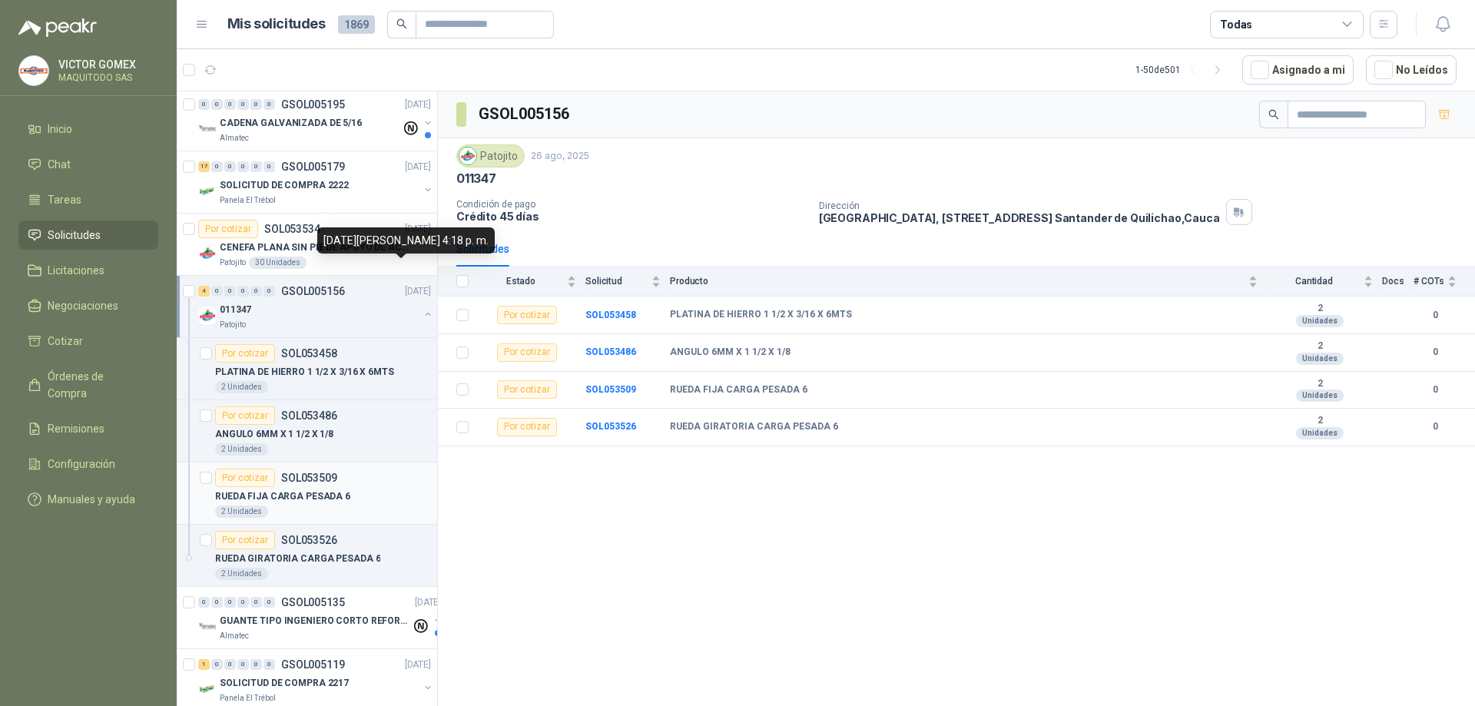
scroll to position [538, 0]
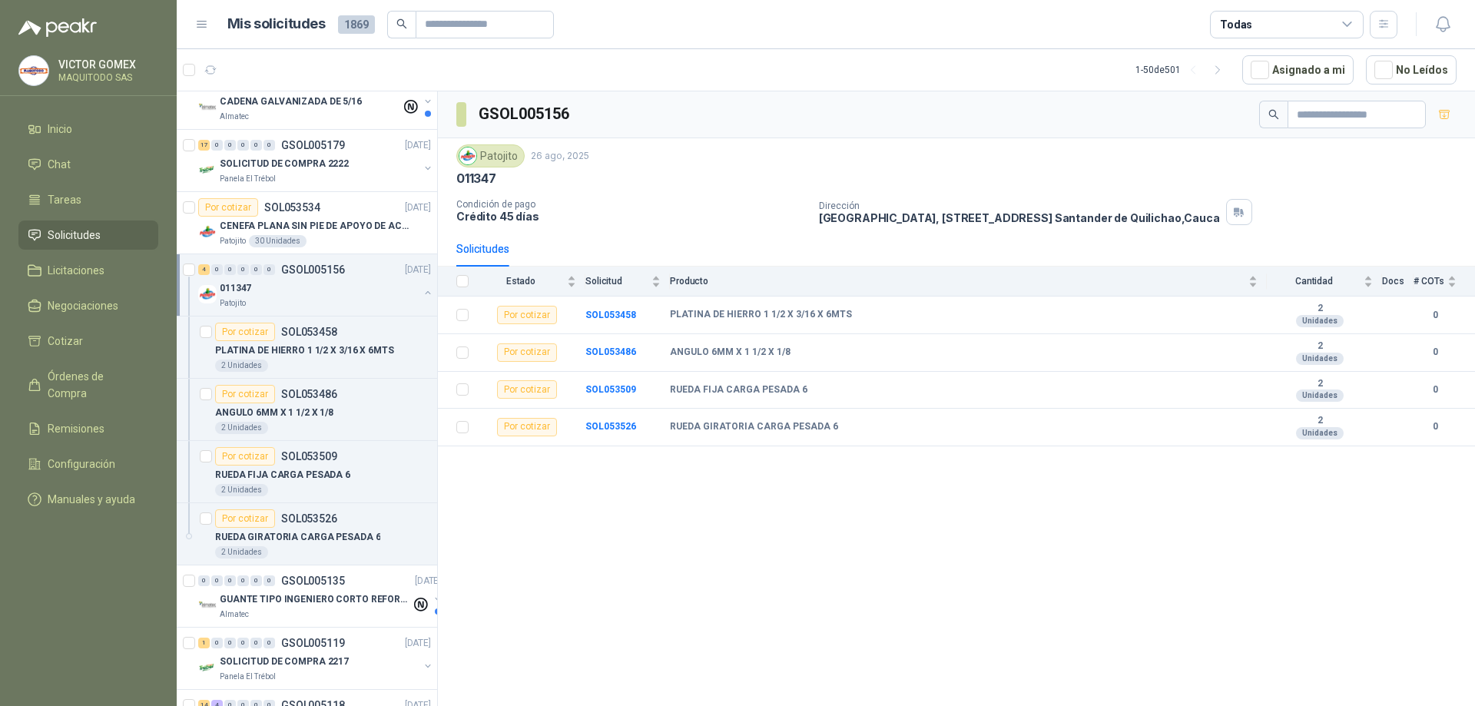
click at [422, 294] on button "button" at bounding box center [428, 293] width 12 height 12
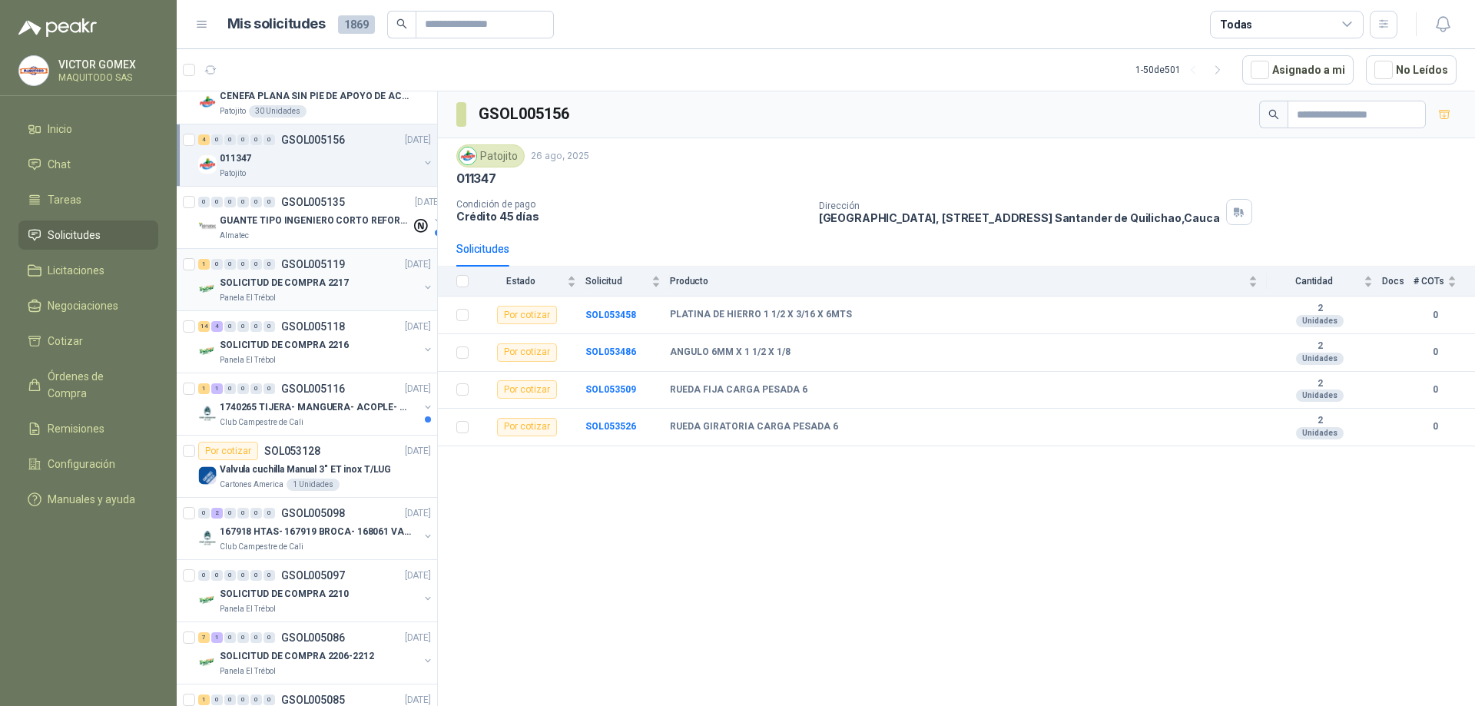
scroll to position [692, 0]
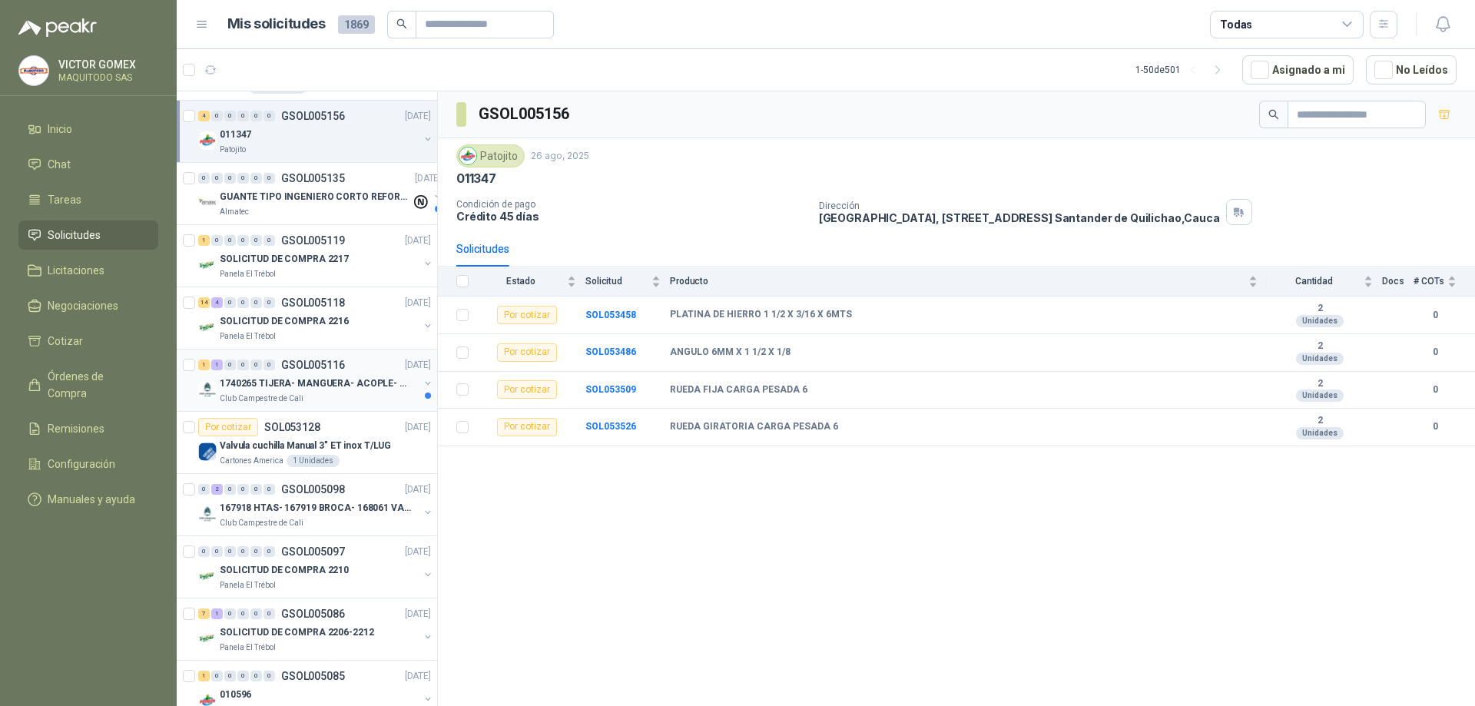
click at [422, 387] on button "button" at bounding box center [428, 383] width 12 height 12
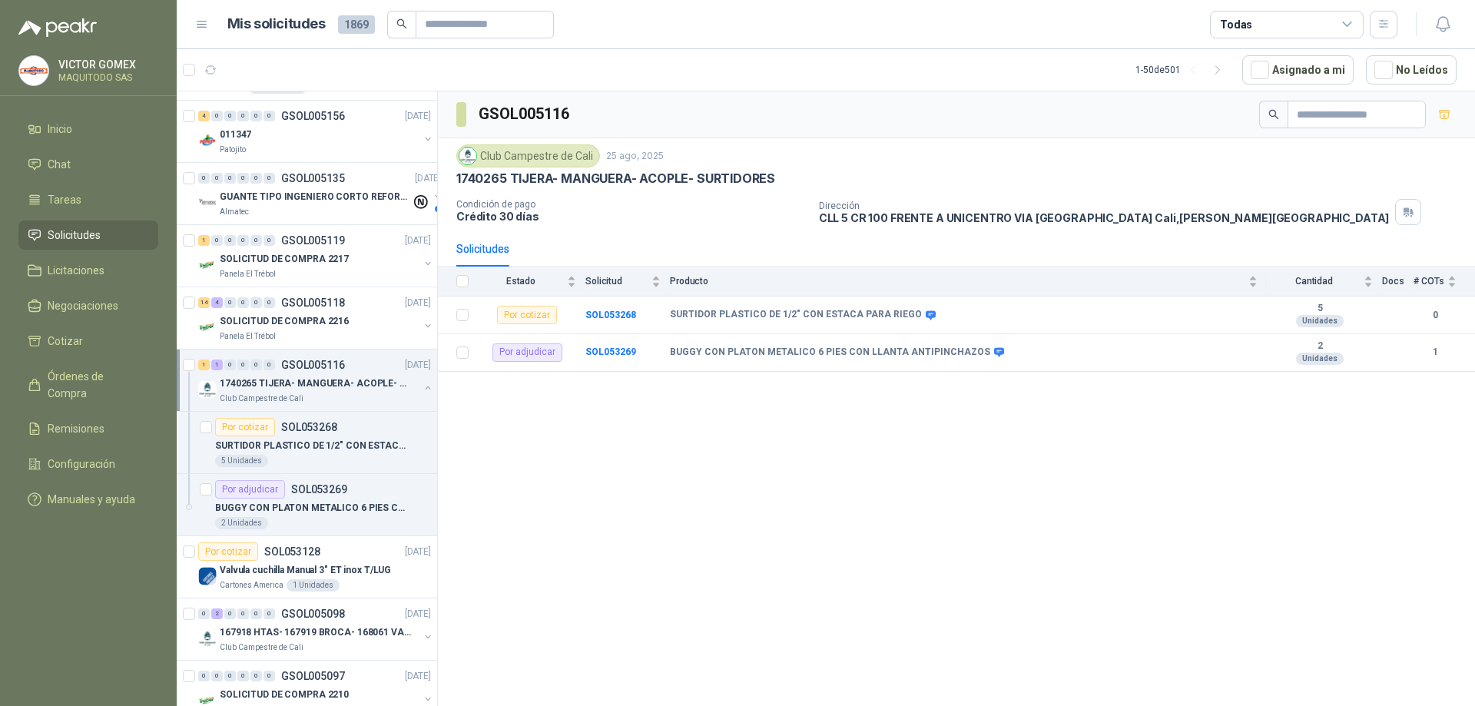
click at [422, 389] on button "button" at bounding box center [428, 388] width 12 height 12
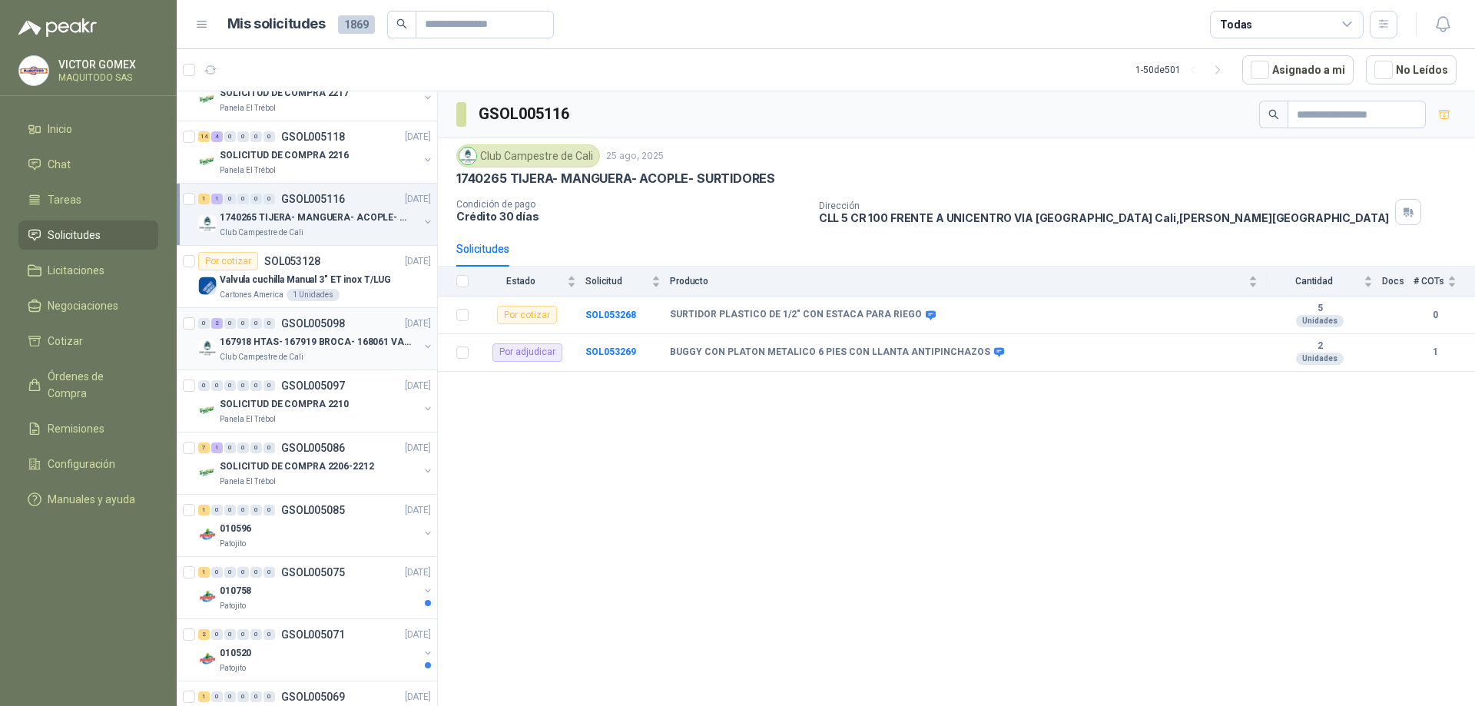
scroll to position [1076, 0]
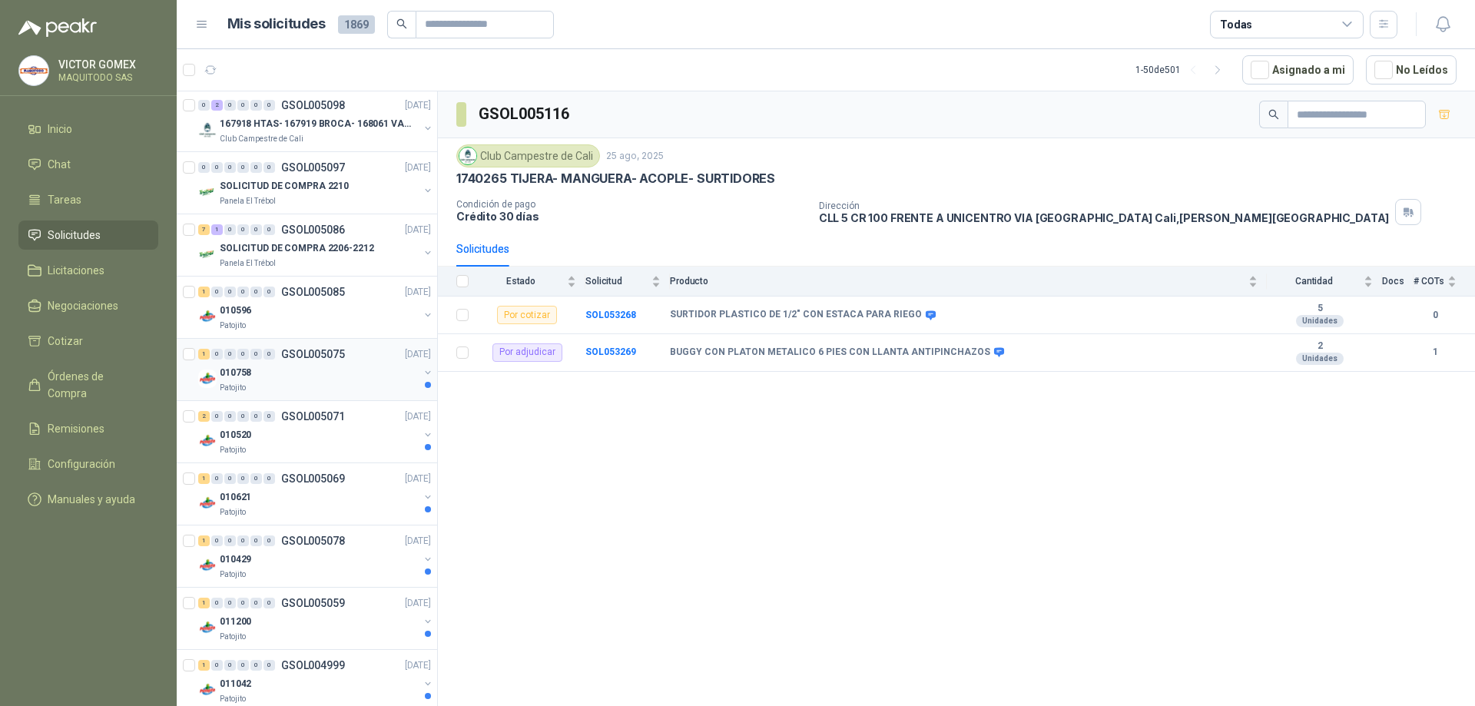
click at [422, 375] on button "button" at bounding box center [428, 373] width 12 height 12
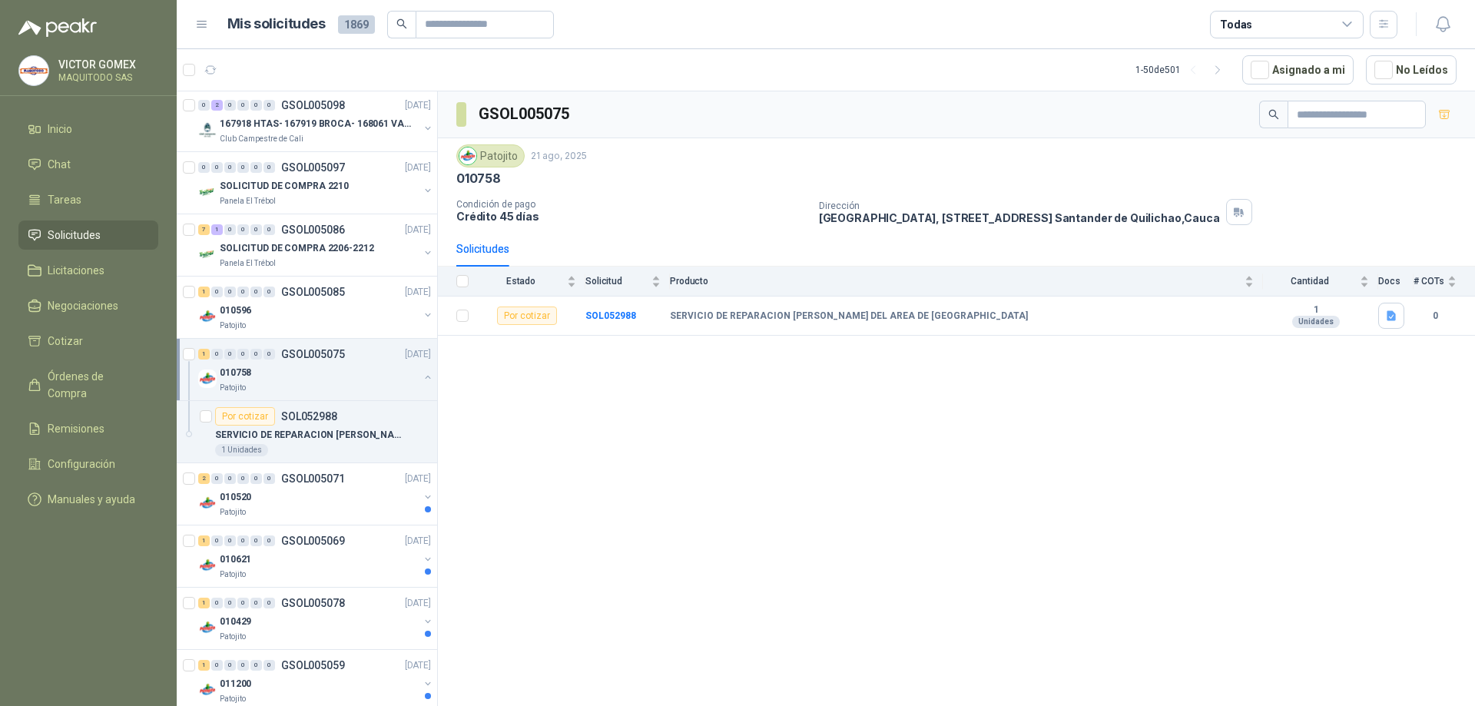
click at [422, 374] on button "button" at bounding box center [428, 377] width 12 height 12
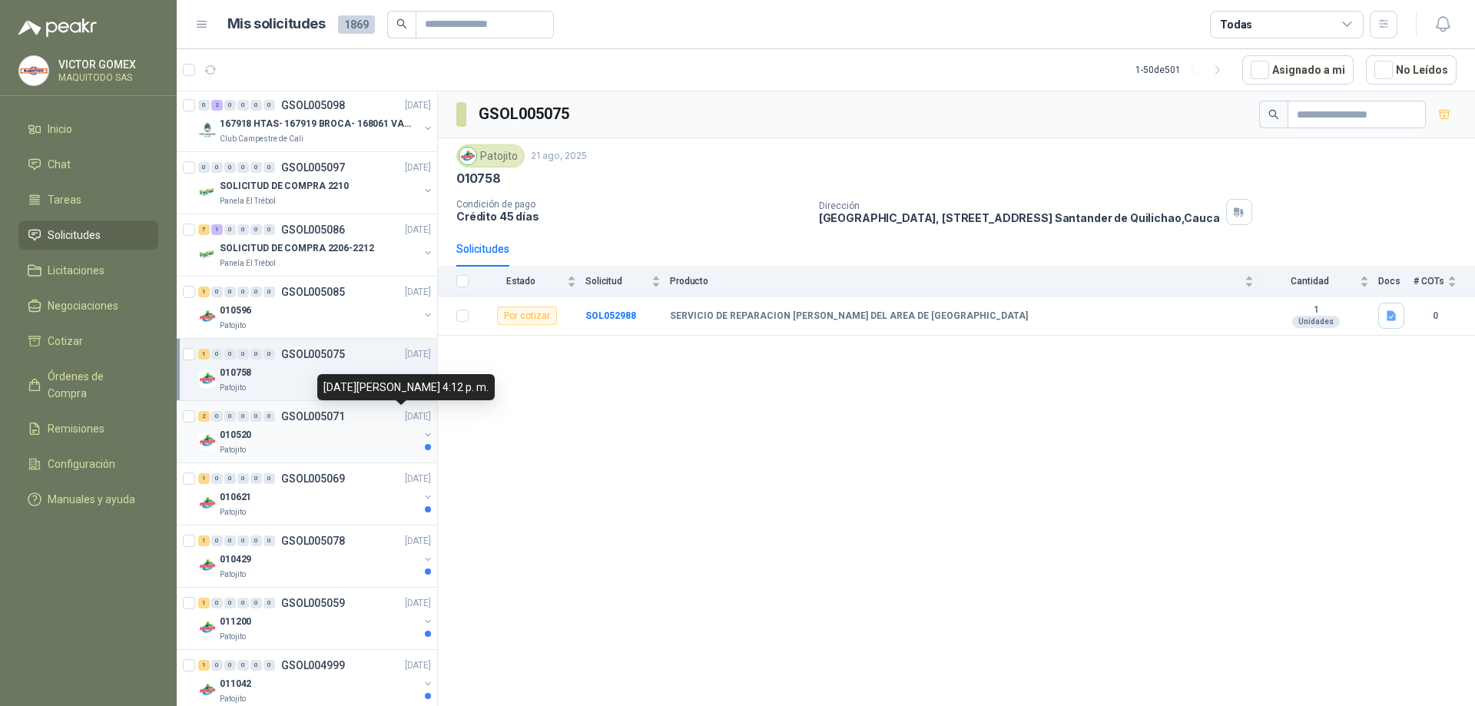
click at [413, 427] on div "010520 Patojito" at bounding box center [316, 441] width 236 height 31
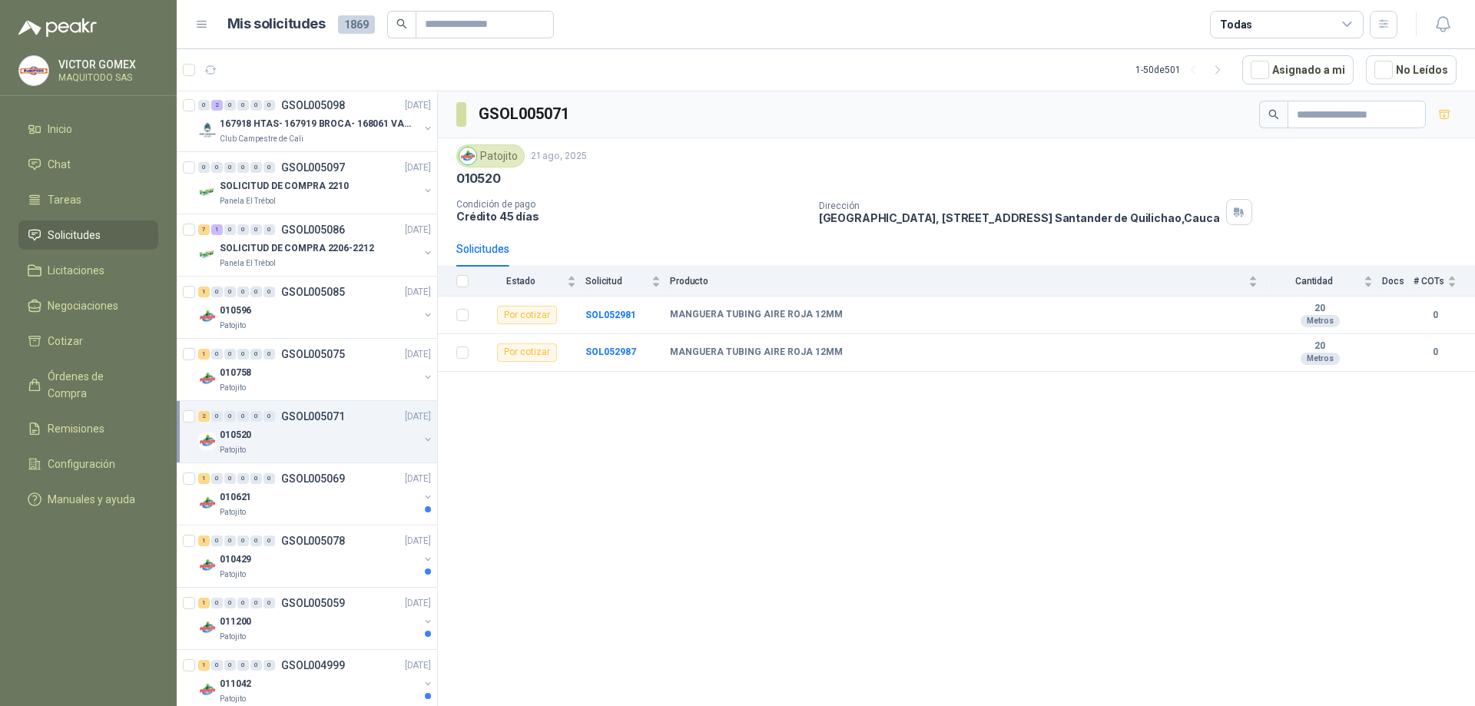
click at [422, 434] on button "button" at bounding box center [428, 439] width 12 height 12
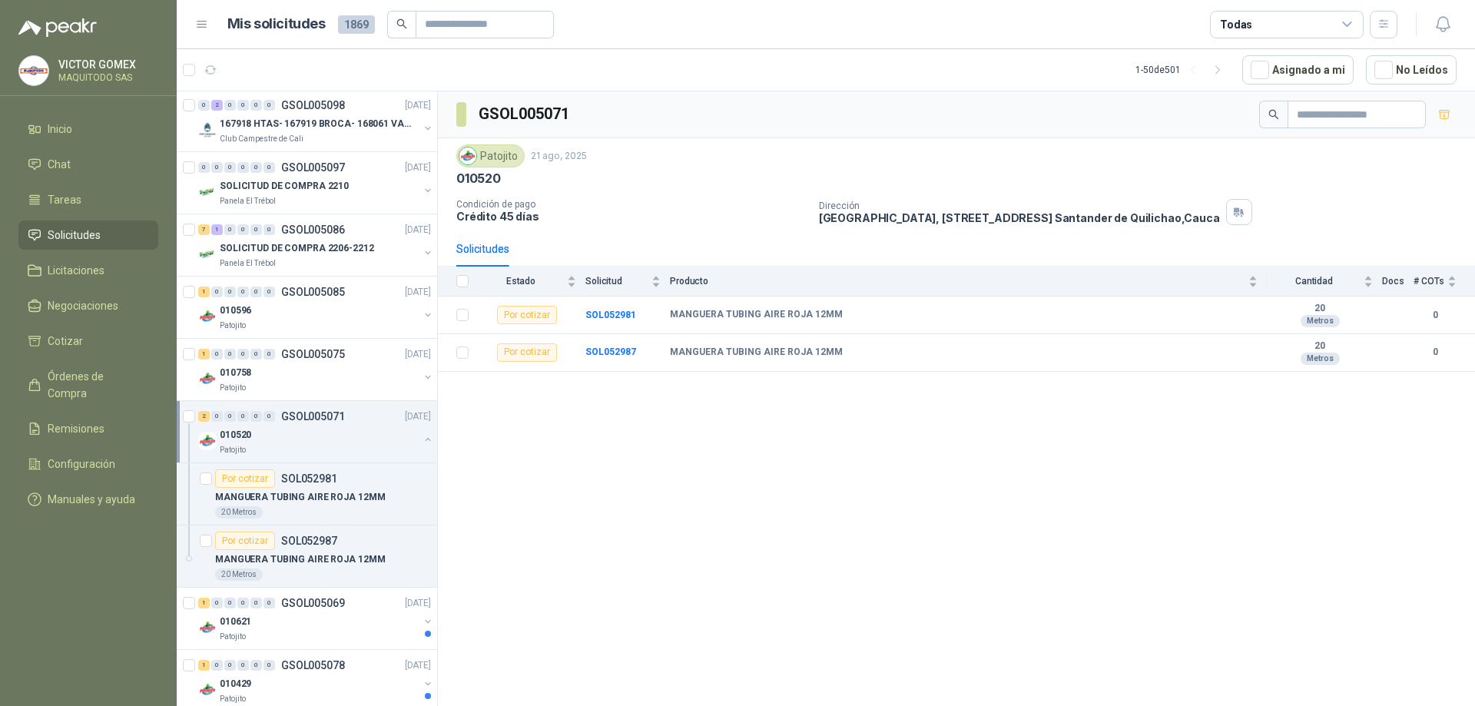
click at [422, 438] on button "button" at bounding box center [428, 439] width 12 height 12
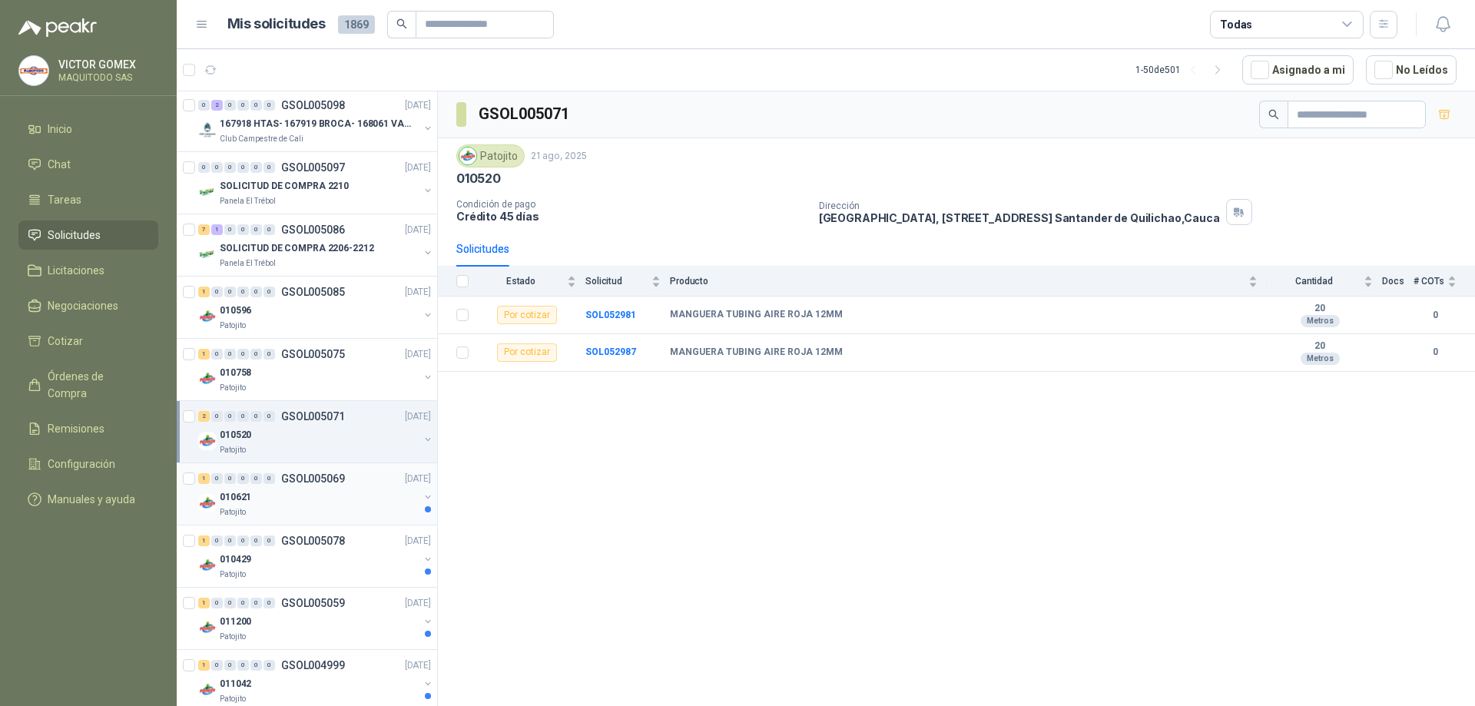
click at [422, 493] on button "button" at bounding box center [428, 497] width 12 height 12
click at [410, 493] on div "010621 Patojito" at bounding box center [316, 503] width 236 height 31
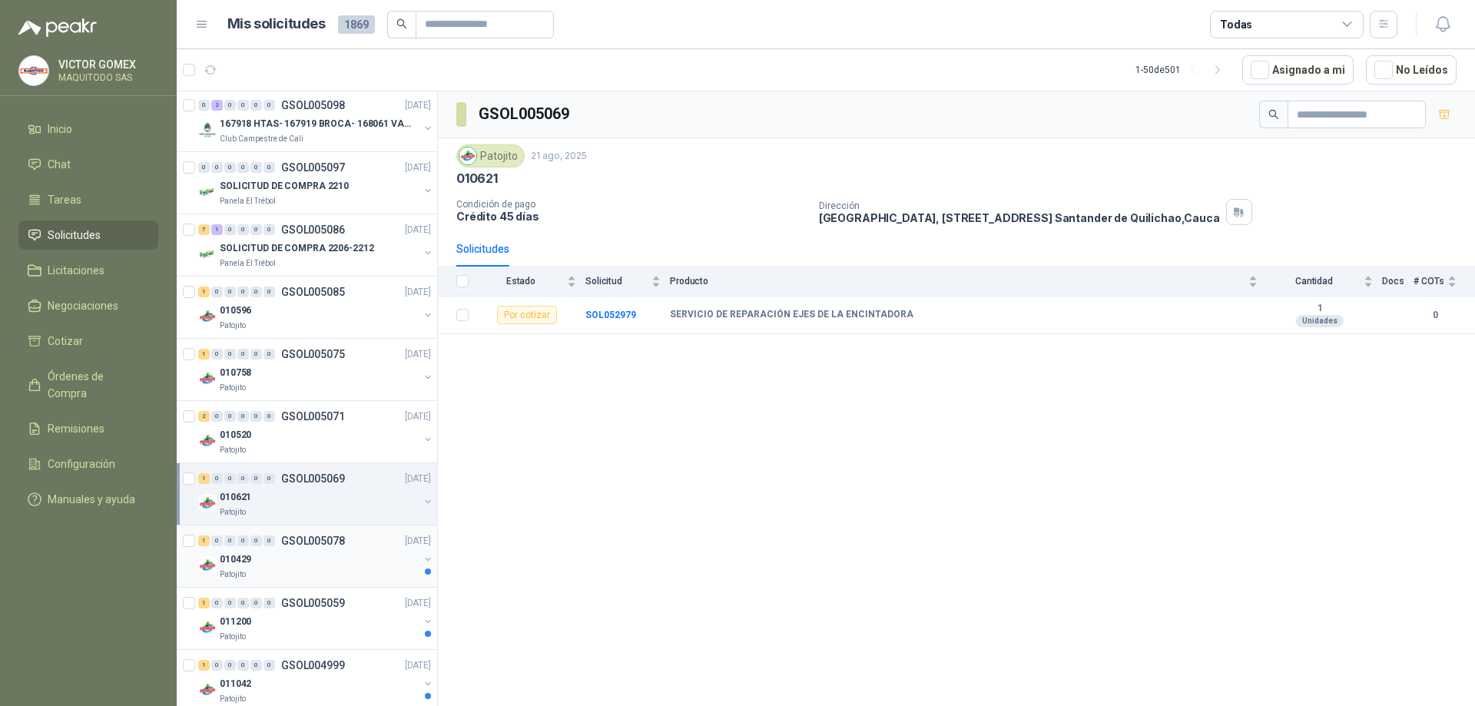
click at [422, 554] on button "button" at bounding box center [428, 559] width 12 height 12
click at [416, 554] on div "010429 Patojito" at bounding box center [316, 565] width 236 height 31
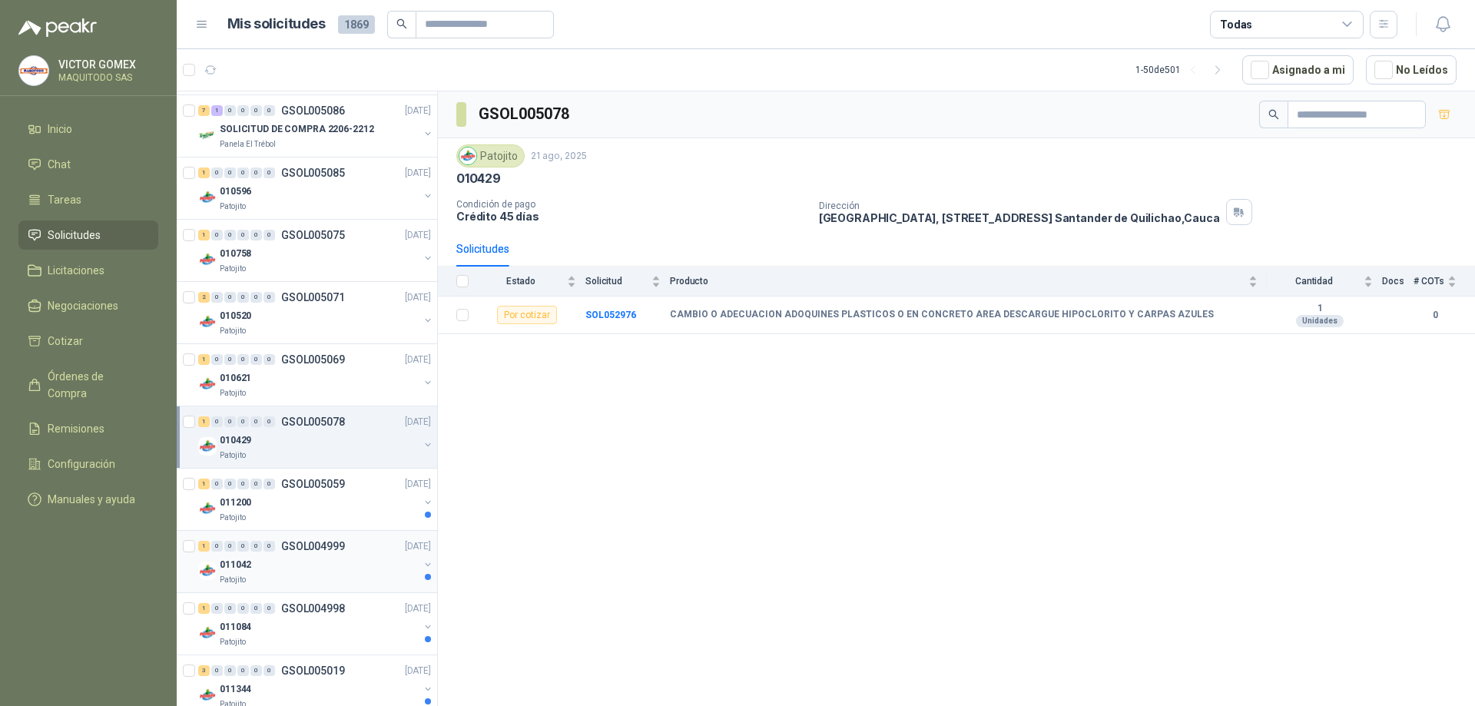
scroll to position [1383, 0]
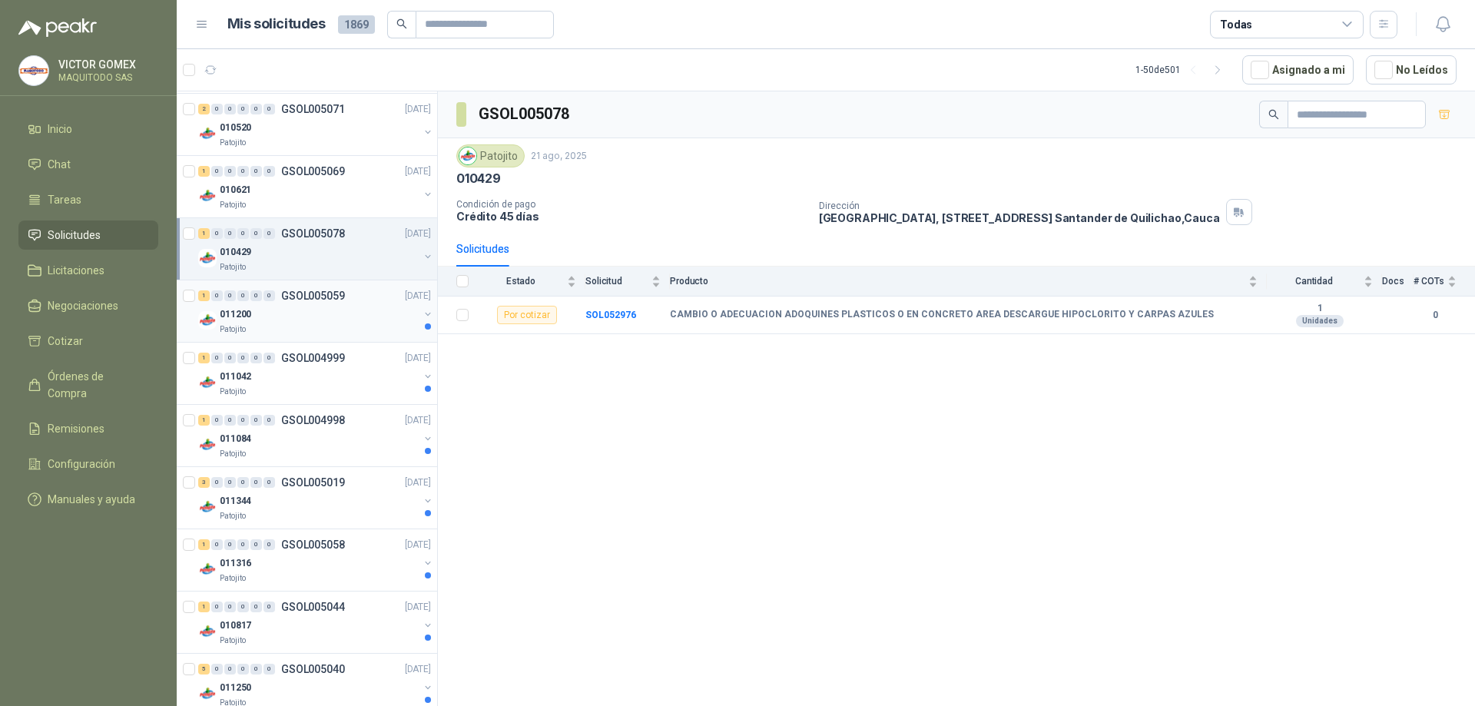
click at [422, 310] on button "button" at bounding box center [428, 314] width 12 height 12
click at [418, 310] on div "011200 Patojito" at bounding box center [316, 320] width 236 height 31
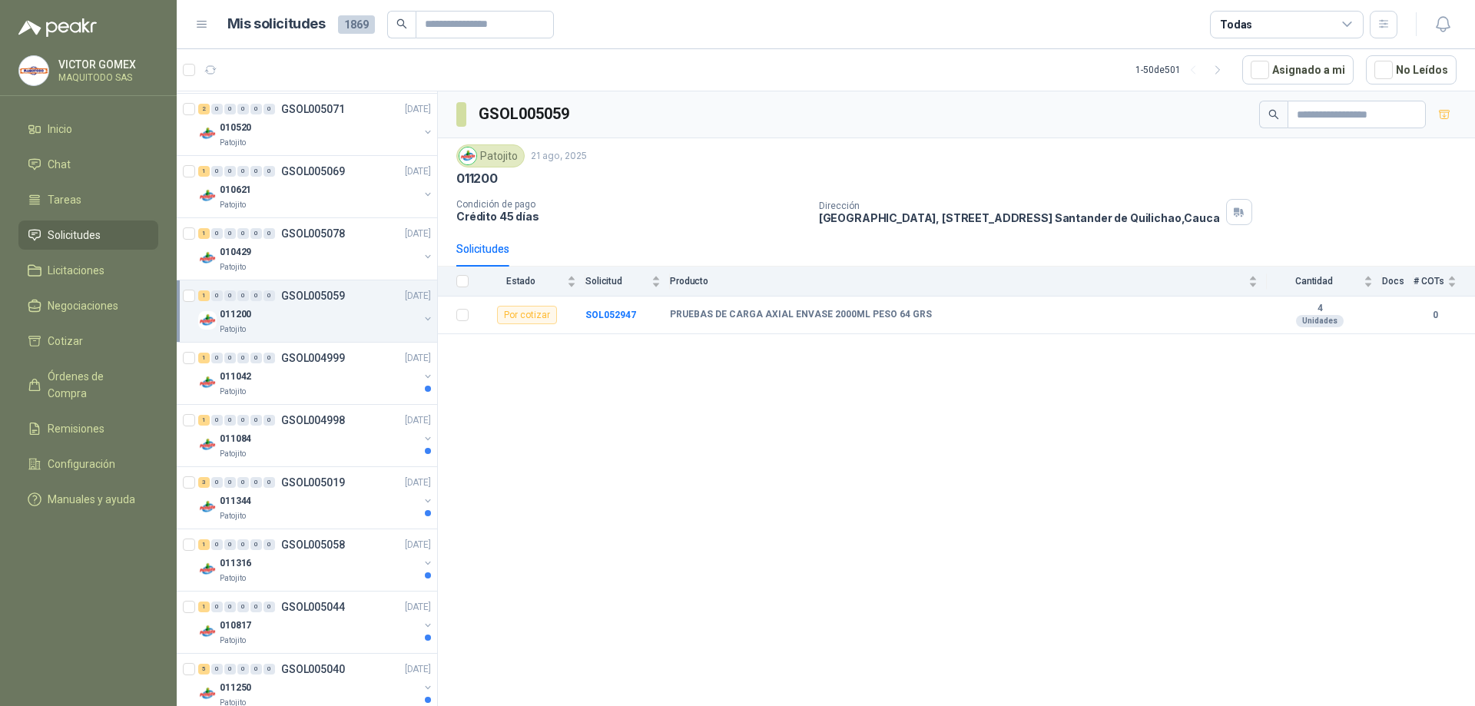
click at [422, 317] on button "button" at bounding box center [428, 319] width 12 height 12
click at [422, 373] on button "button" at bounding box center [428, 376] width 12 height 12
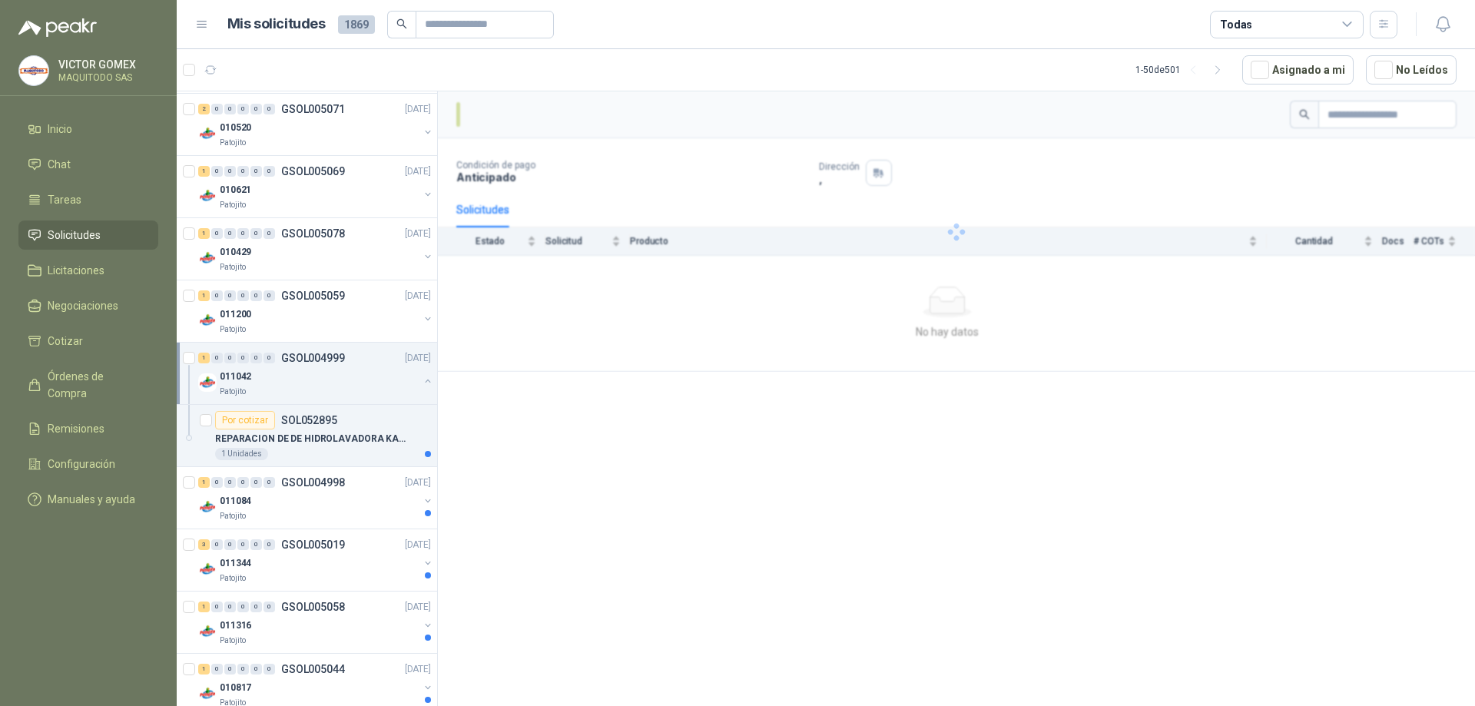
click at [413, 373] on div "011042 Patojito" at bounding box center [316, 382] width 236 height 31
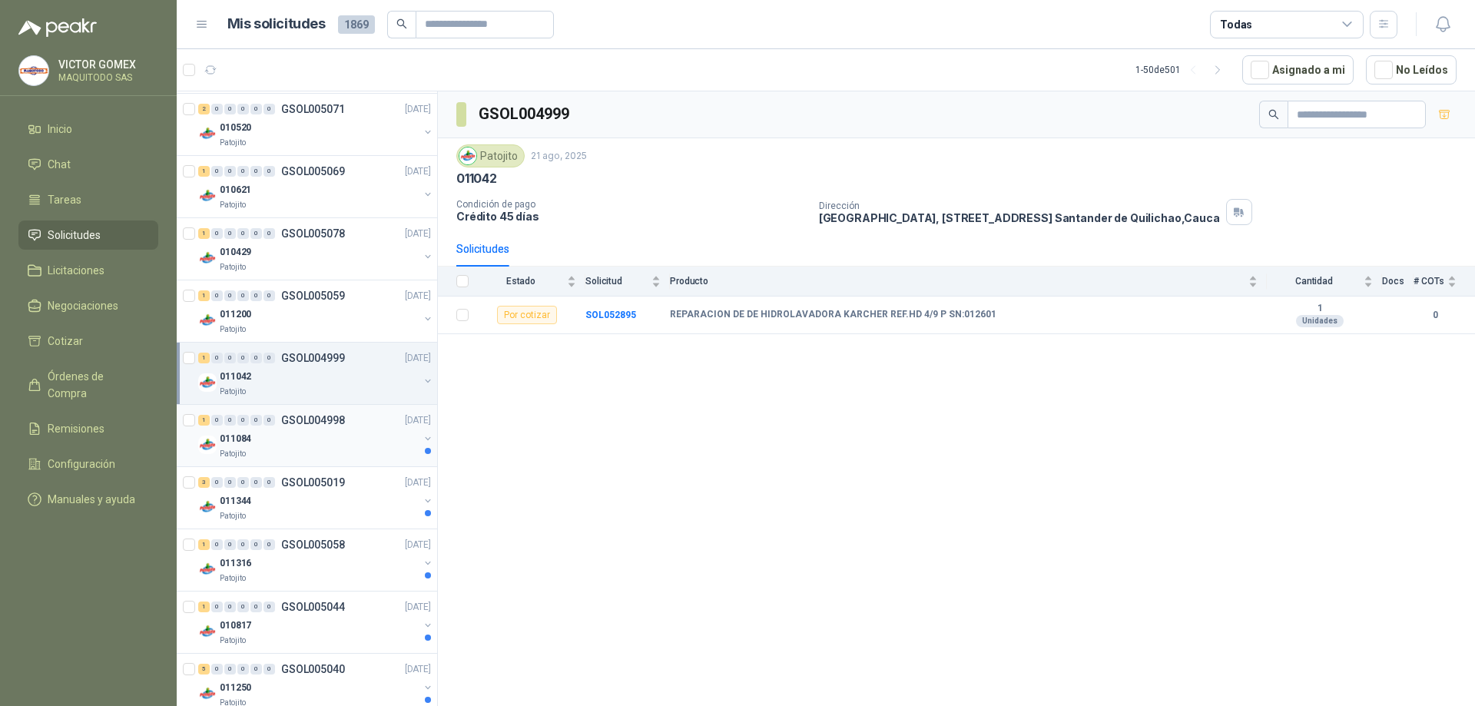
click at [422, 439] on button "button" at bounding box center [428, 439] width 12 height 12
click at [422, 439] on button "button" at bounding box center [428, 443] width 12 height 12
click at [422, 498] on button "button" at bounding box center [428, 501] width 12 height 12
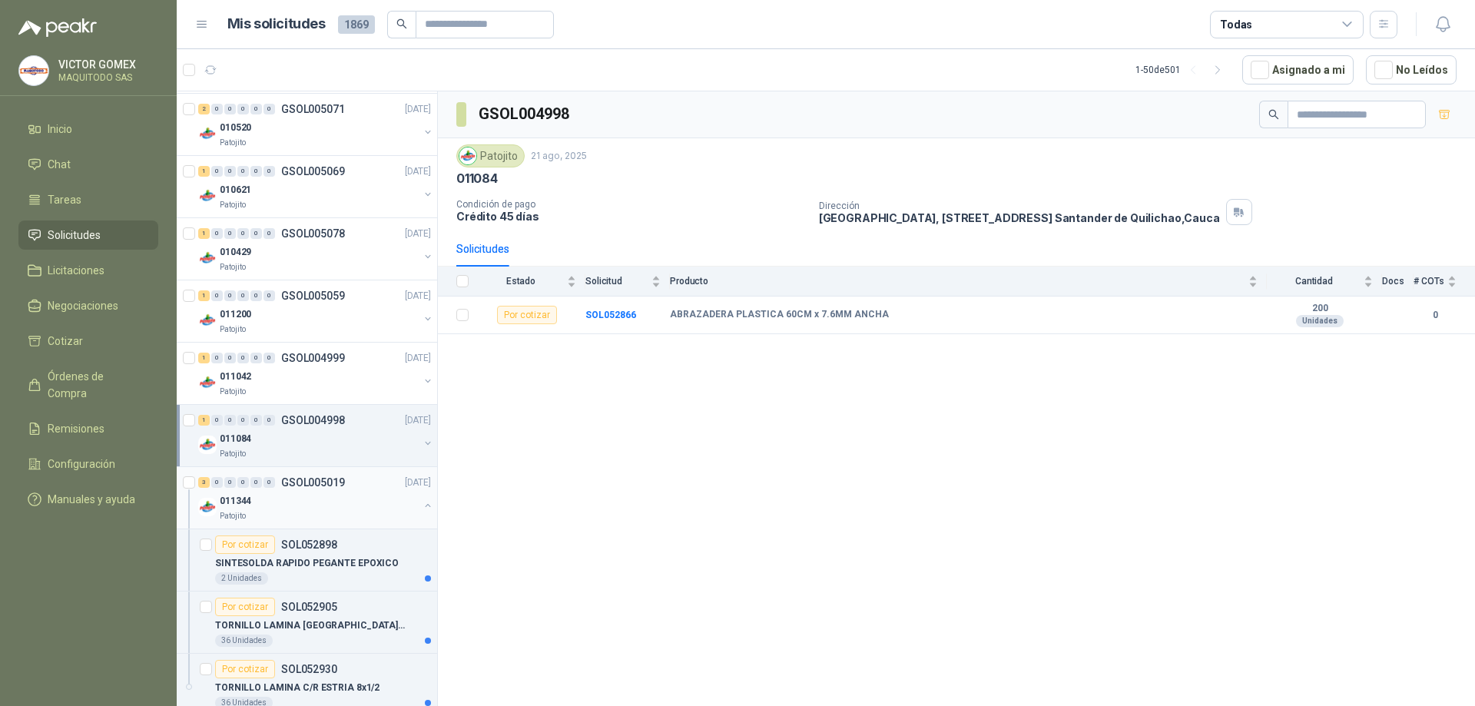
click at [411, 491] on div "3 0 0 0 0 0 GSOL005019 [DATE]" at bounding box center [316, 482] width 236 height 18
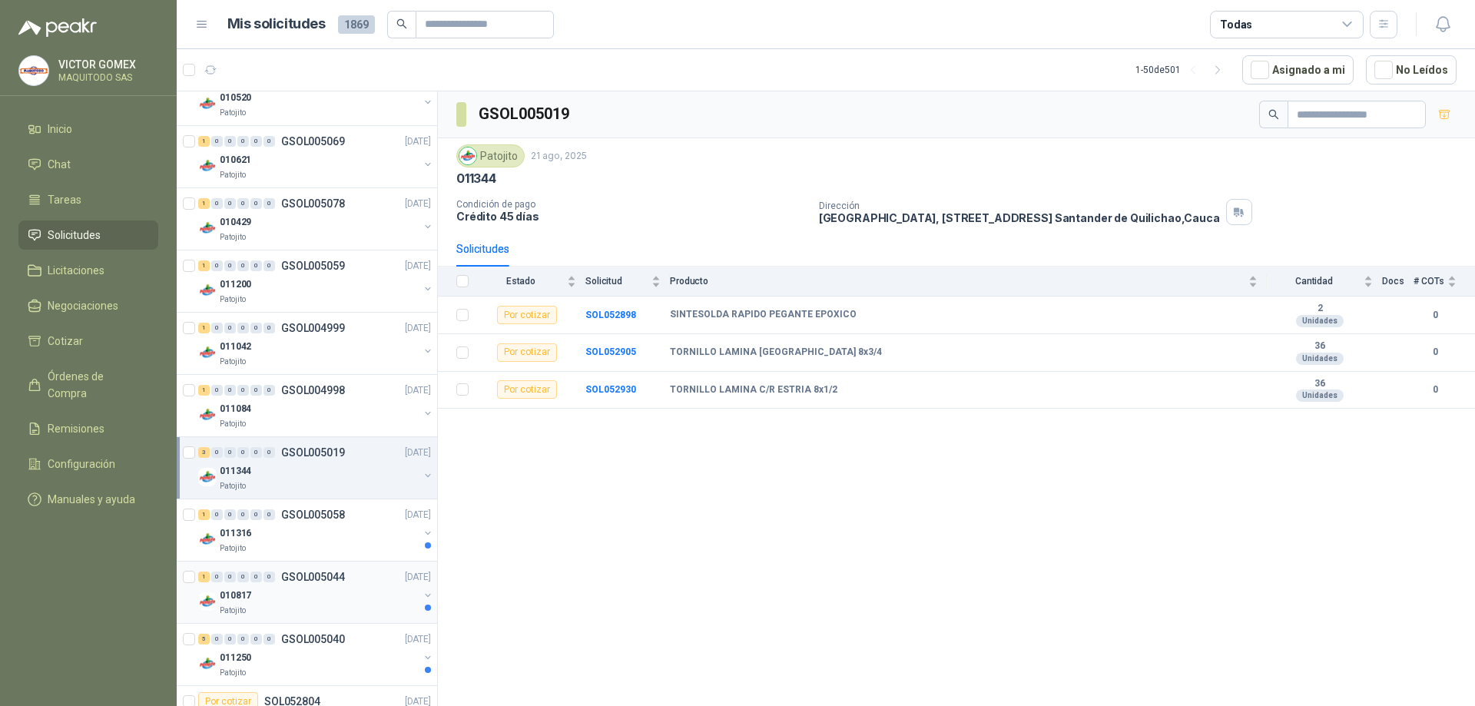
scroll to position [1460, 0]
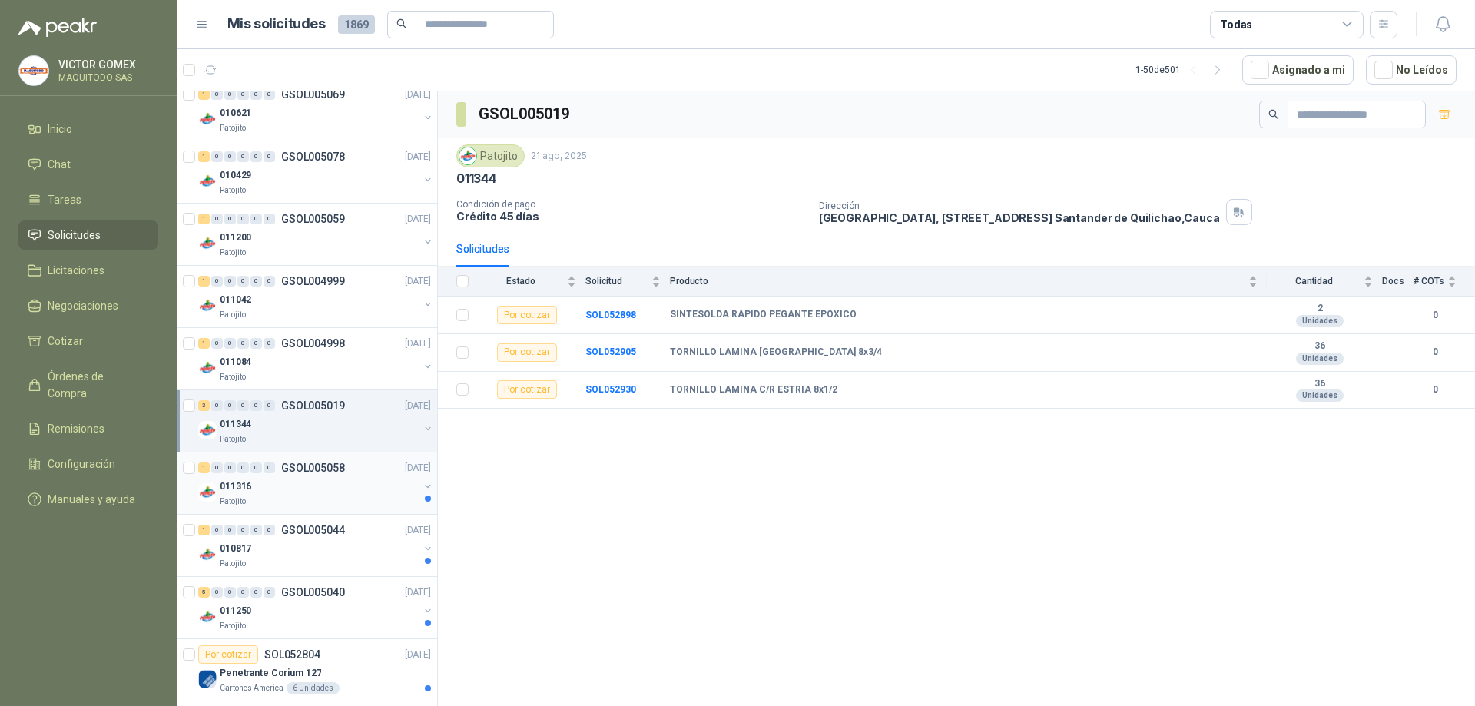
click at [416, 476] on div "1 0 0 0 0 0 GSOL005058 [DATE]" at bounding box center [316, 468] width 236 height 18
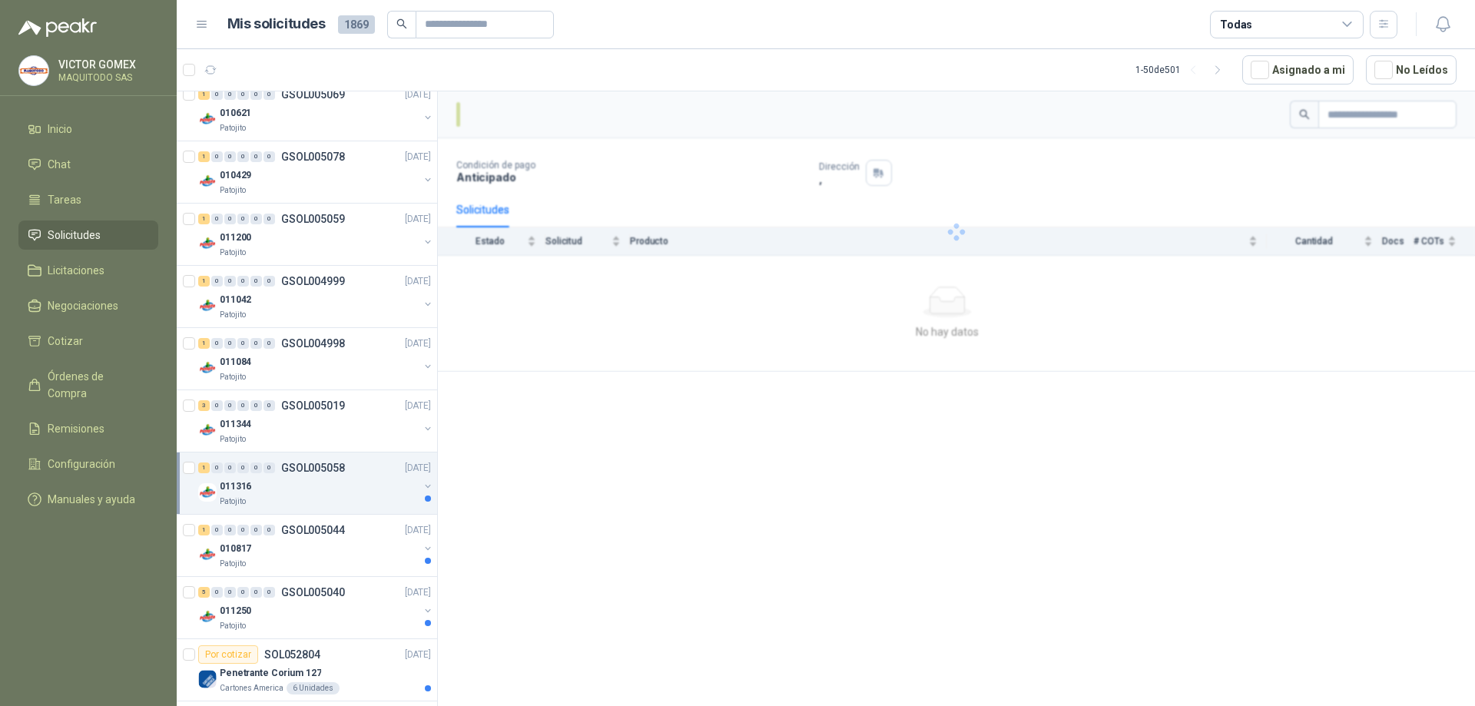
click at [422, 483] on button "button" at bounding box center [428, 486] width 12 height 12
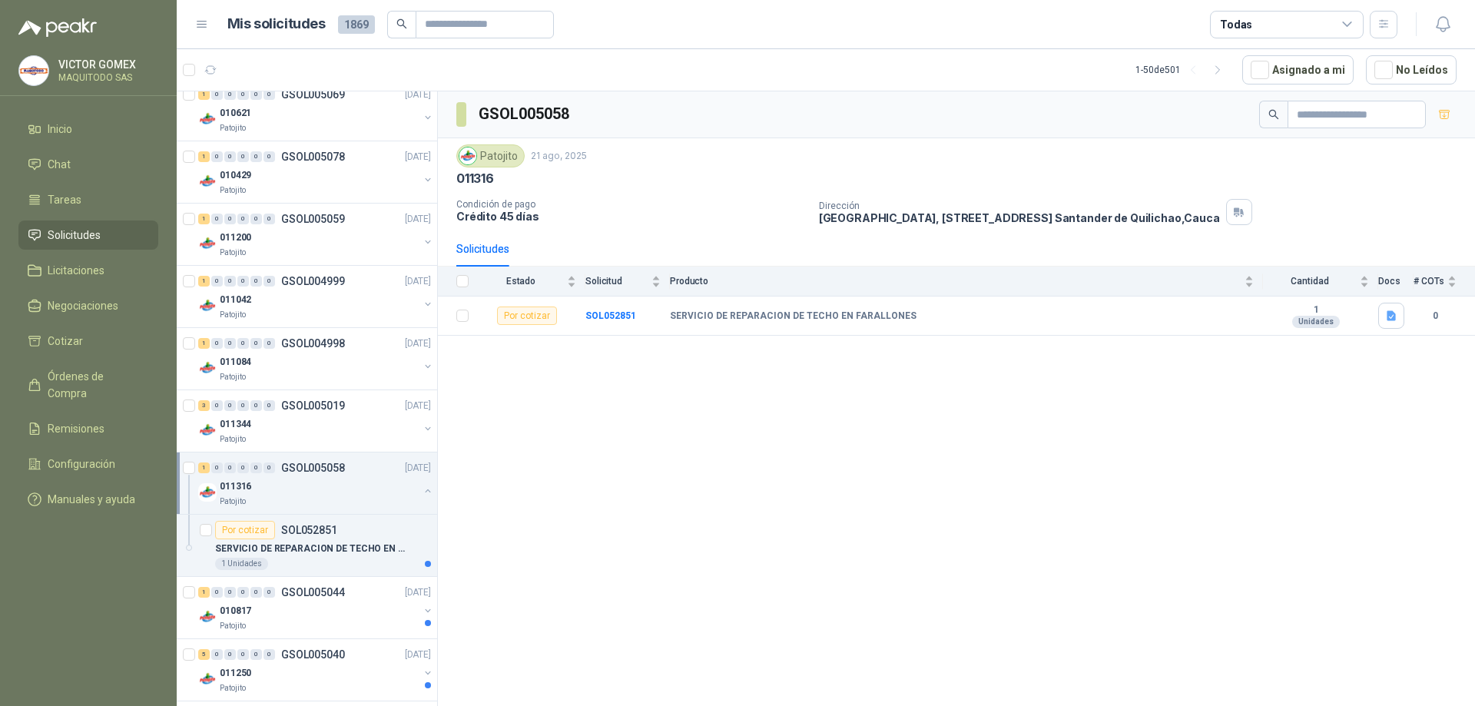
click at [413, 483] on div "011316 Patojito" at bounding box center [316, 492] width 236 height 31
click at [422, 549] on button "button" at bounding box center [428, 548] width 12 height 12
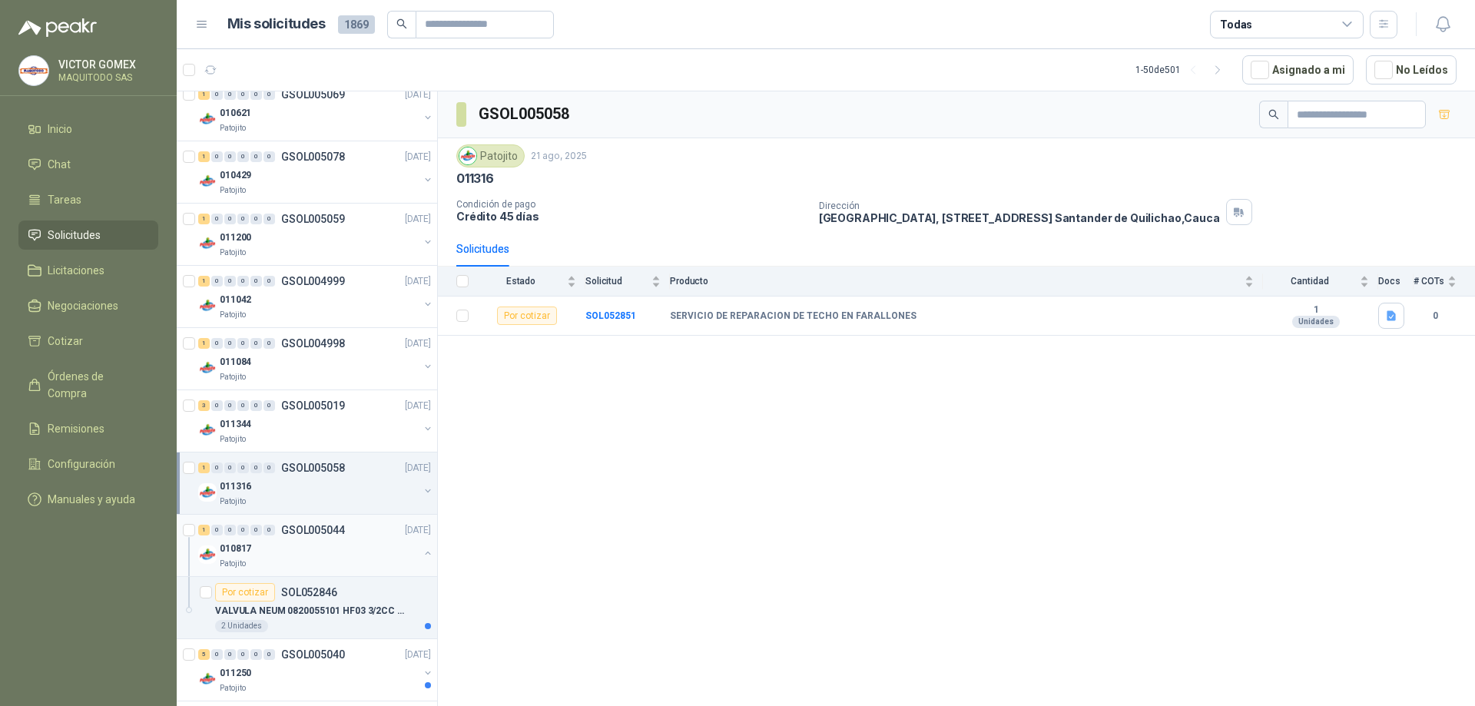
click at [422, 549] on button "button" at bounding box center [428, 553] width 12 height 12
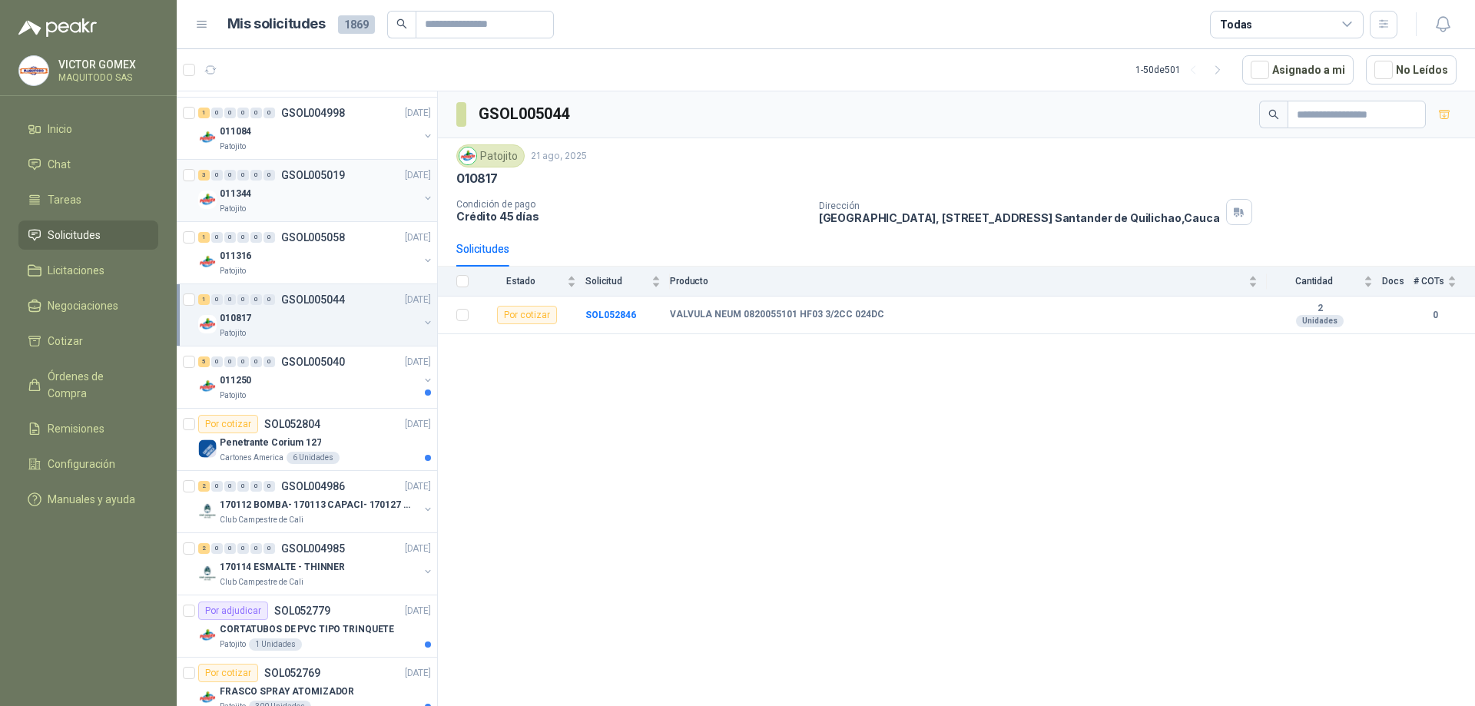
scroll to position [1767, 0]
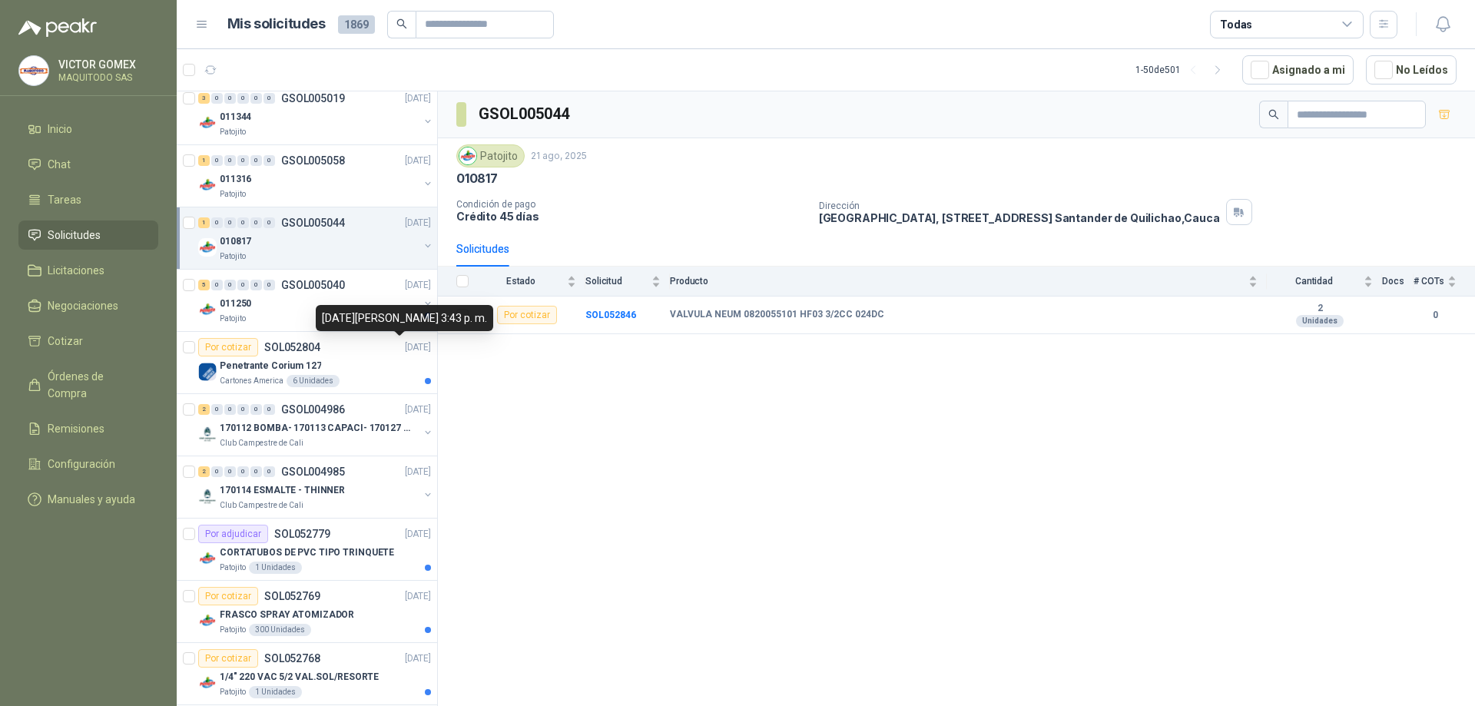
click at [416, 309] on div "[DATE][PERSON_NAME] 3:43 p. m." at bounding box center [404, 318] width 177 height 26
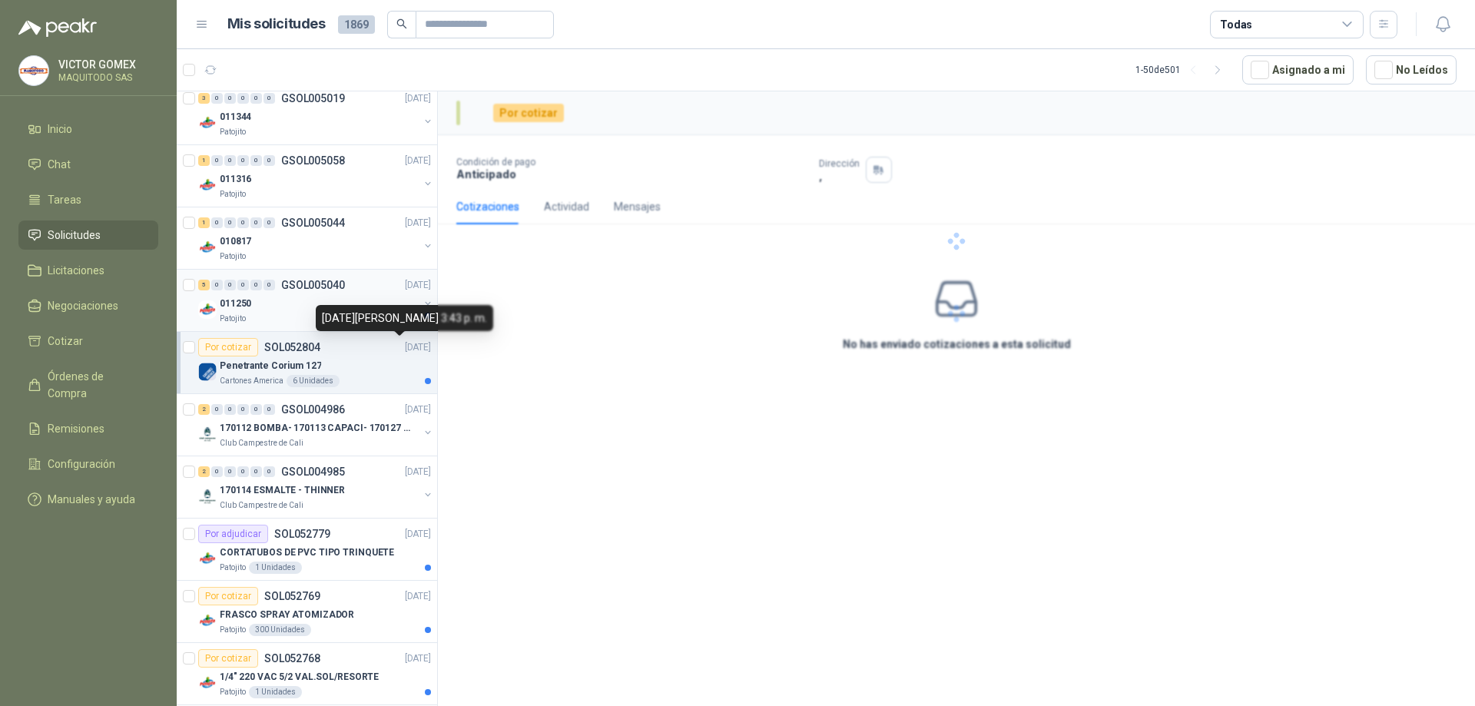
click at [422, 303] on button "button" at bounding box center [428, 303] width 12 height 12
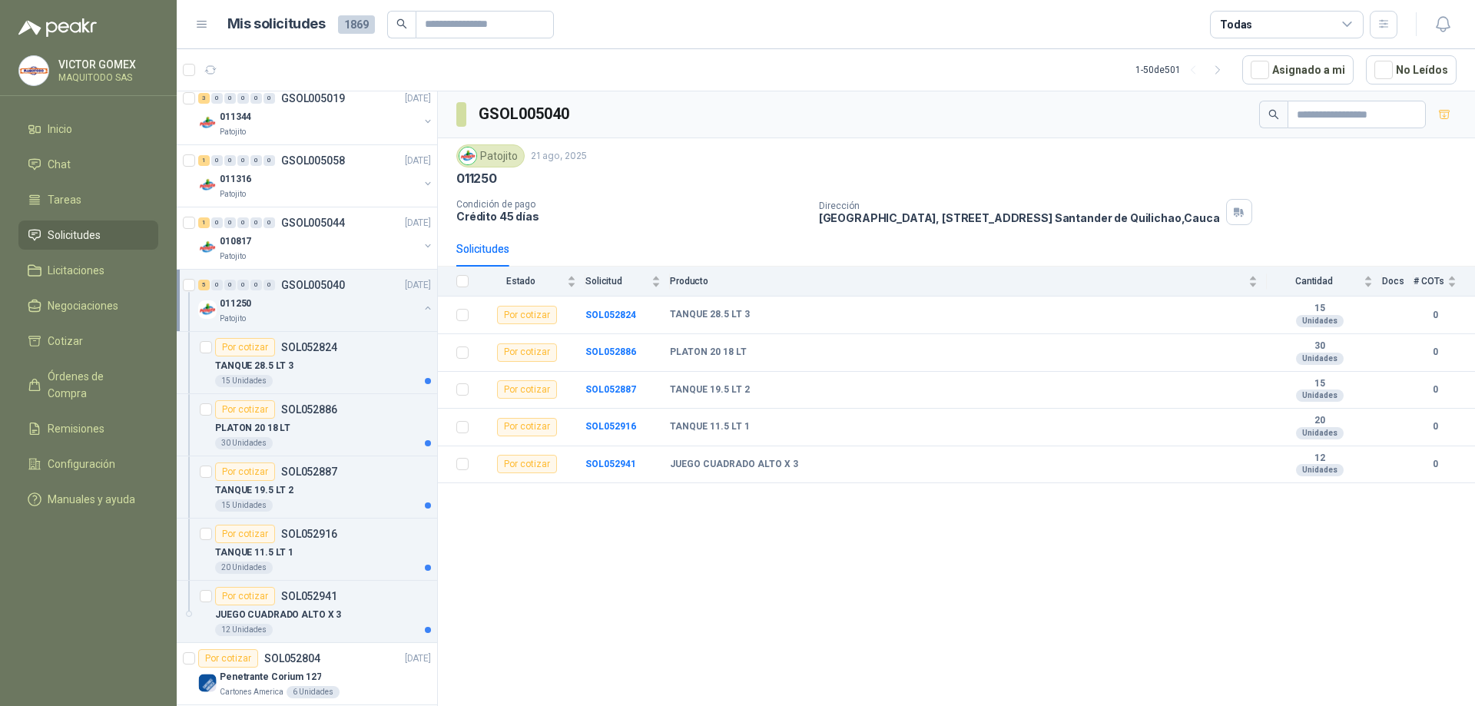
click at [422, 302] on button "button" at bounding box center [428, 308] width 12 height 12
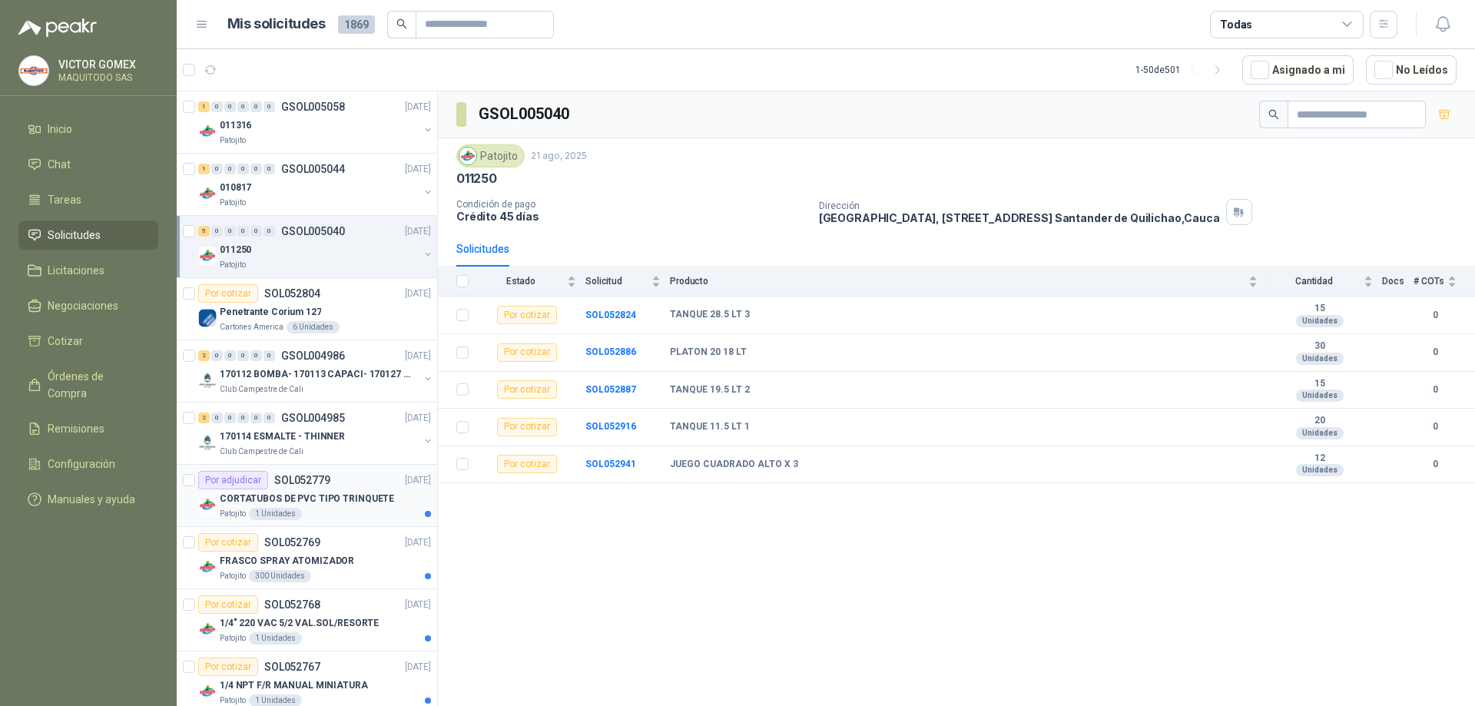
scroll to position [1844, 0]
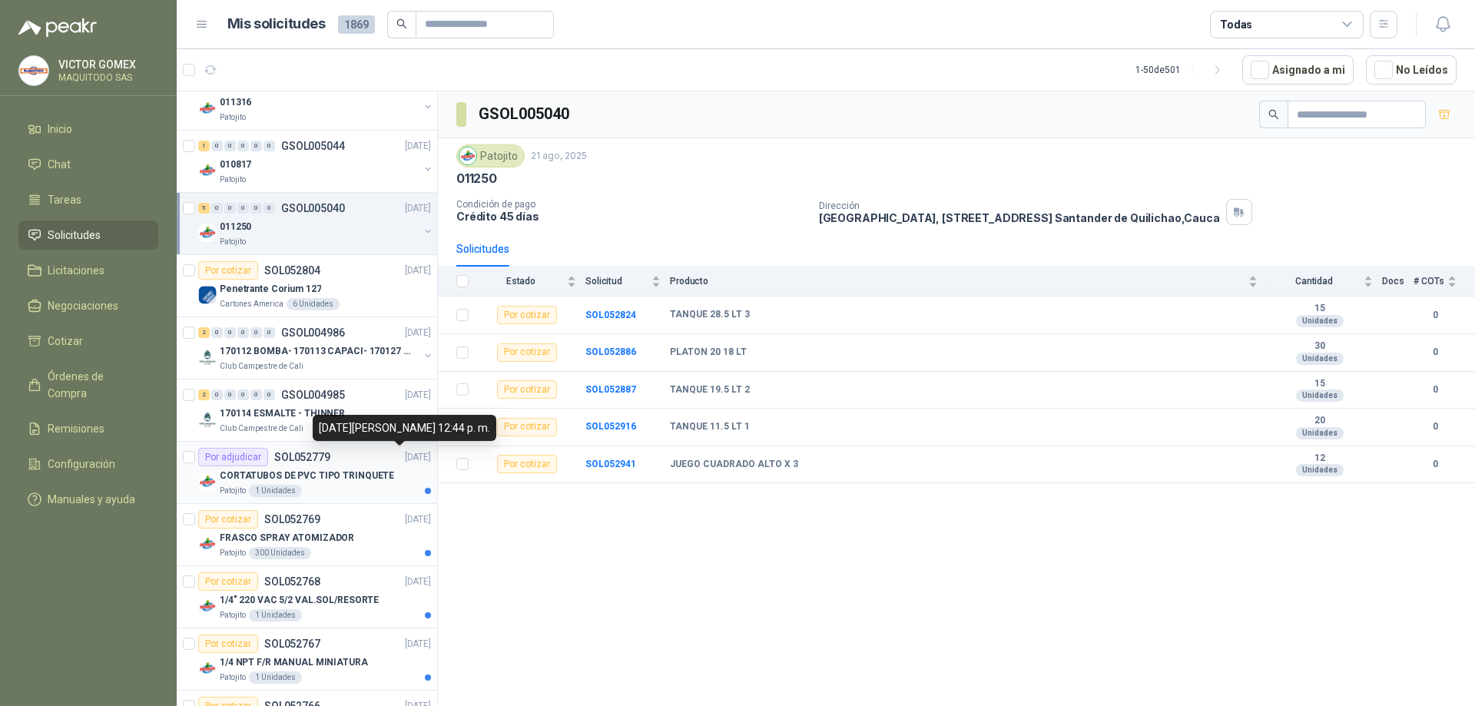
click at [413, 460] on p "[DATE]" at bounding box center [418, 457] width 26 height 15
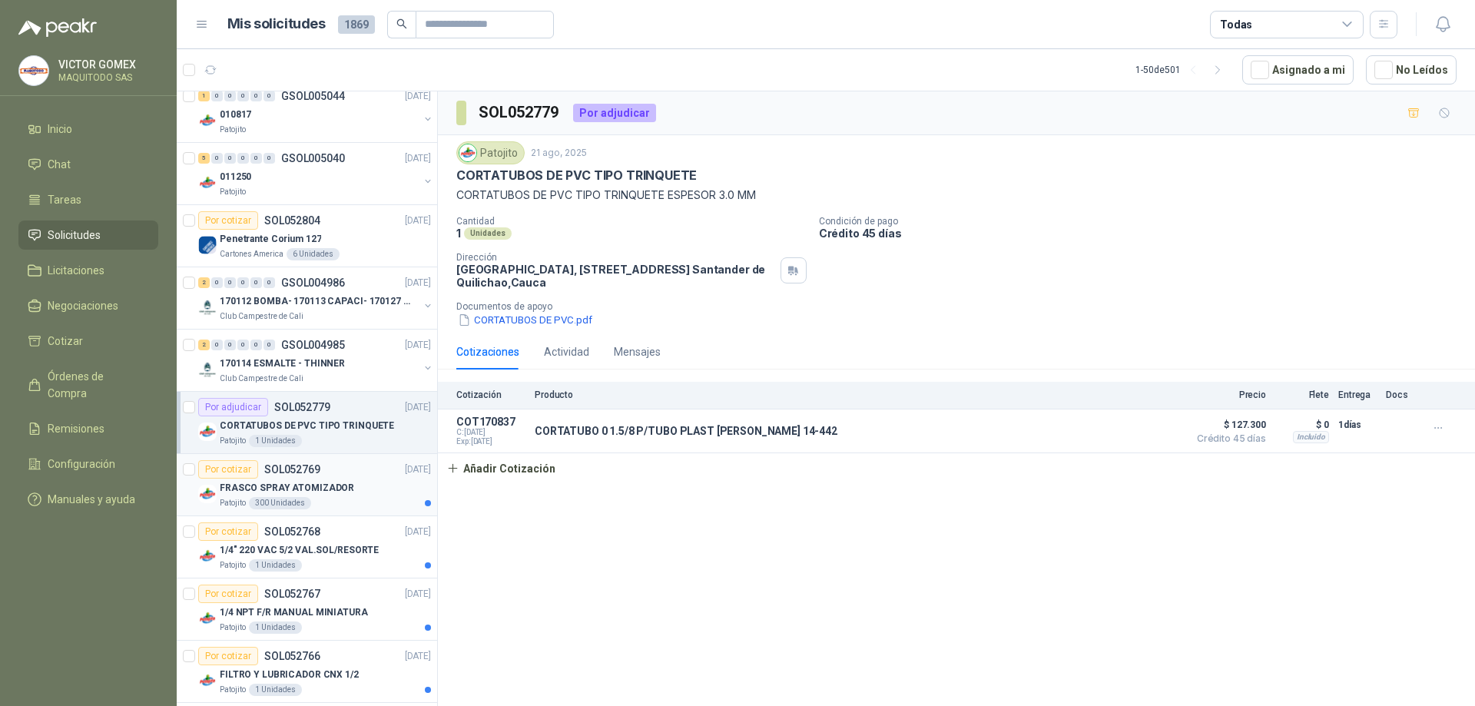
scroll to position [1921, 0]
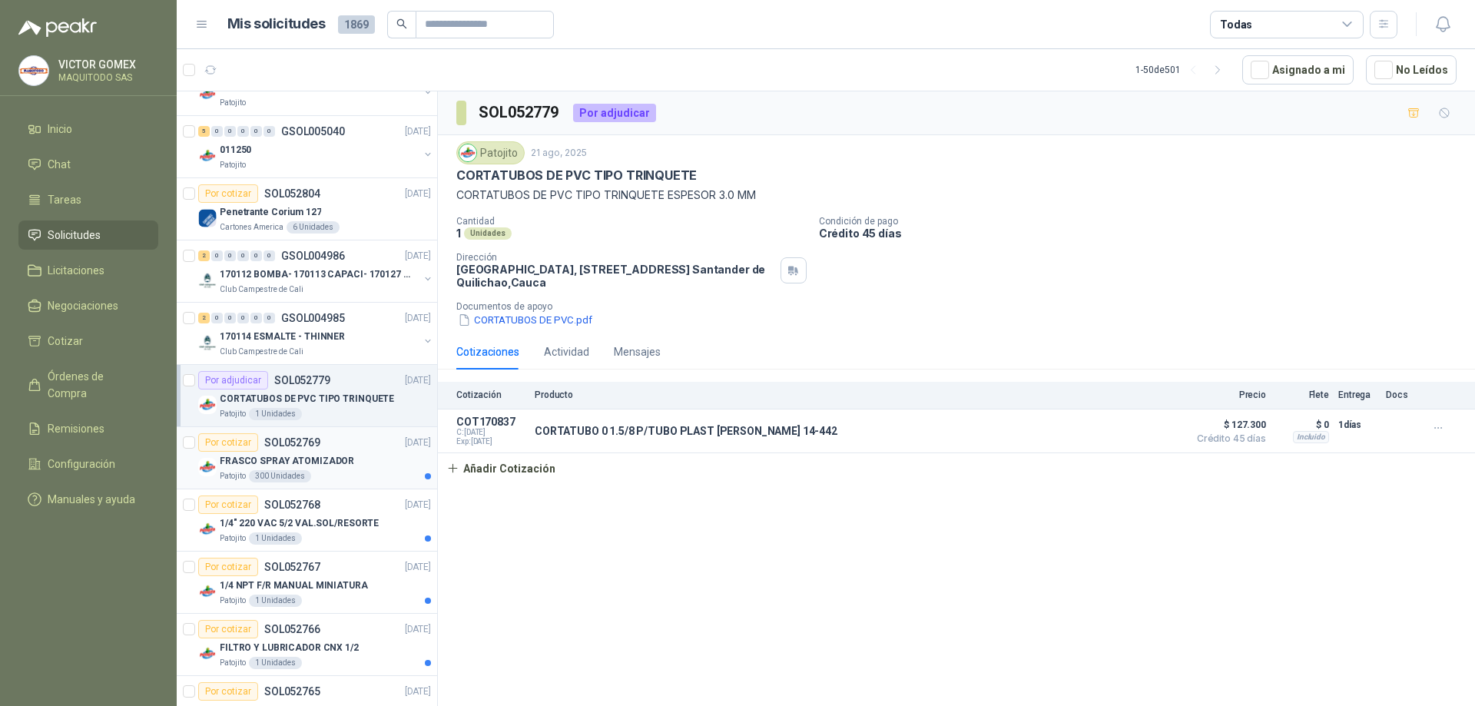
click at [419, 459] on article "Por cotizar SOL052769 [DATE] FRASCO SPRAY ATOMIZADOR Patojito 300 Unidades" at bounding box center [307, 458] width 260 height 62
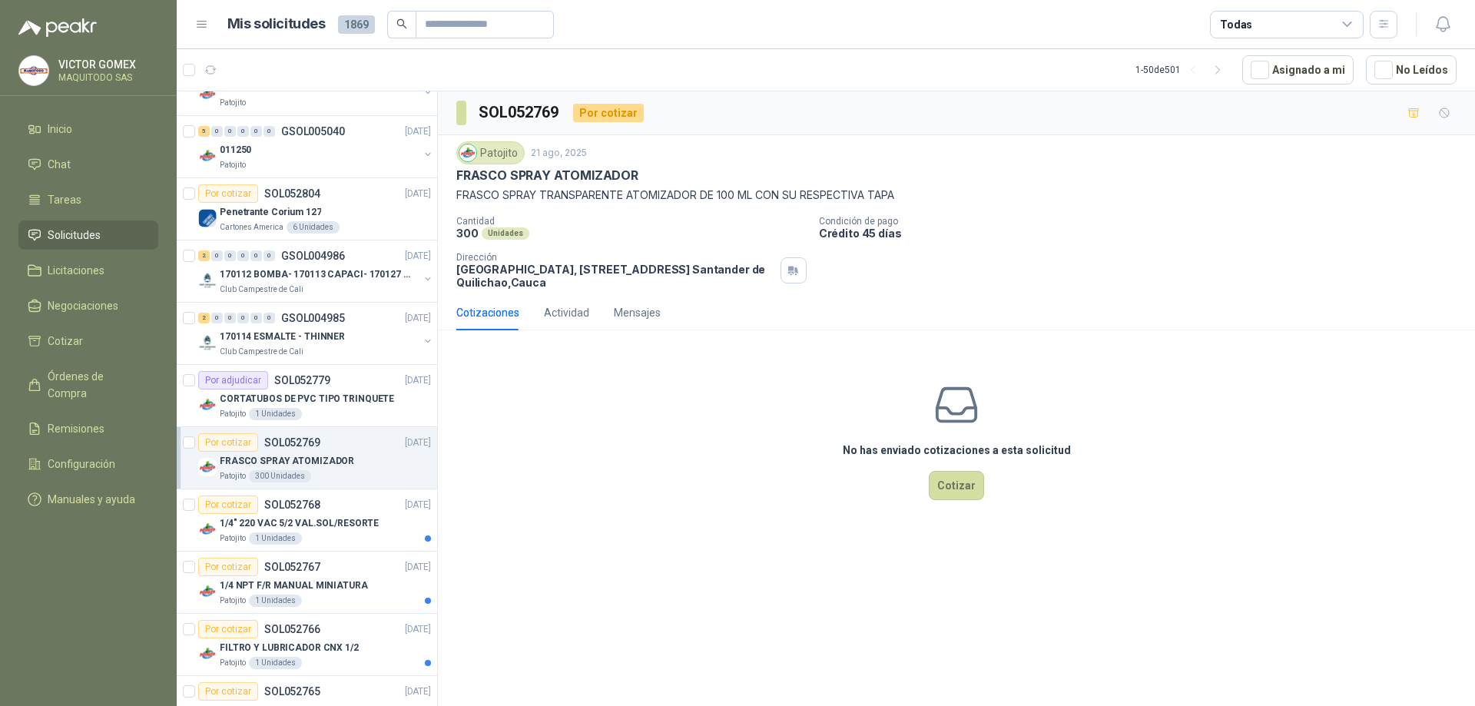
click at [419, 441] on article "Por cotizar SOL052769 [DATE] FRASCO SPRAY ATOMIZADOR Patojito 300 Unidades" at bounding box center [307, 458] width 260 height 62
click at [410, 509] on p "[DATE]" at bounding box center [418, 505] width 26 height 15
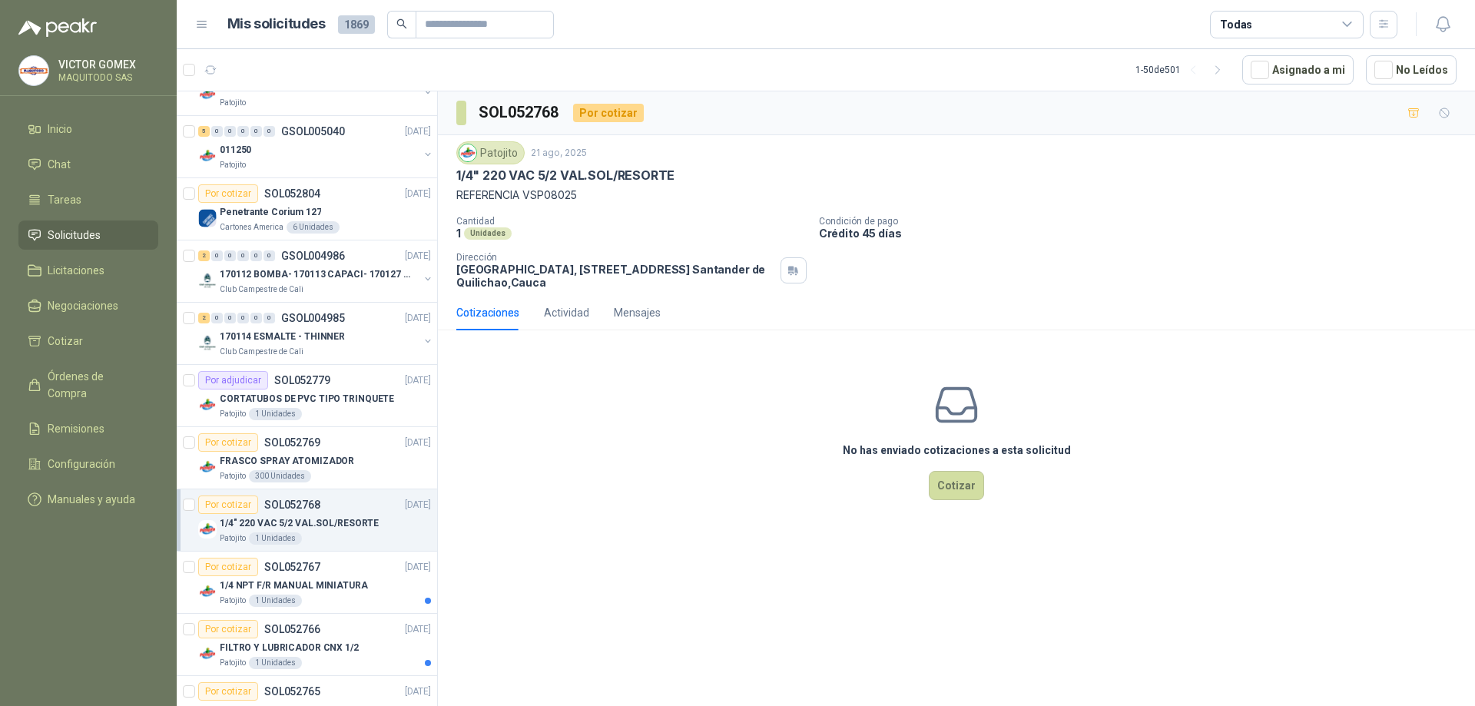
scroll to position [2075, 0]
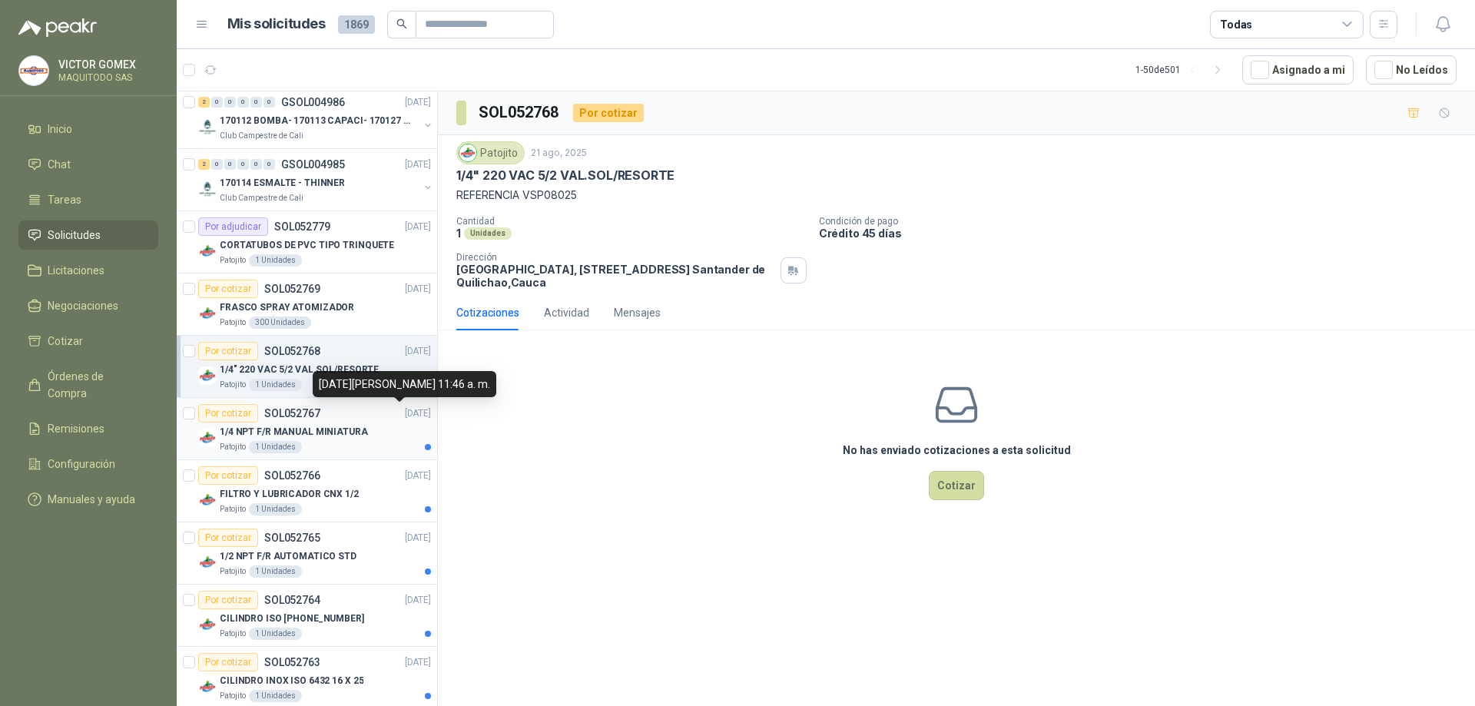
click at [412, 416] on p "[DATE]" at bounding box center [418, 413] width 26 height 15
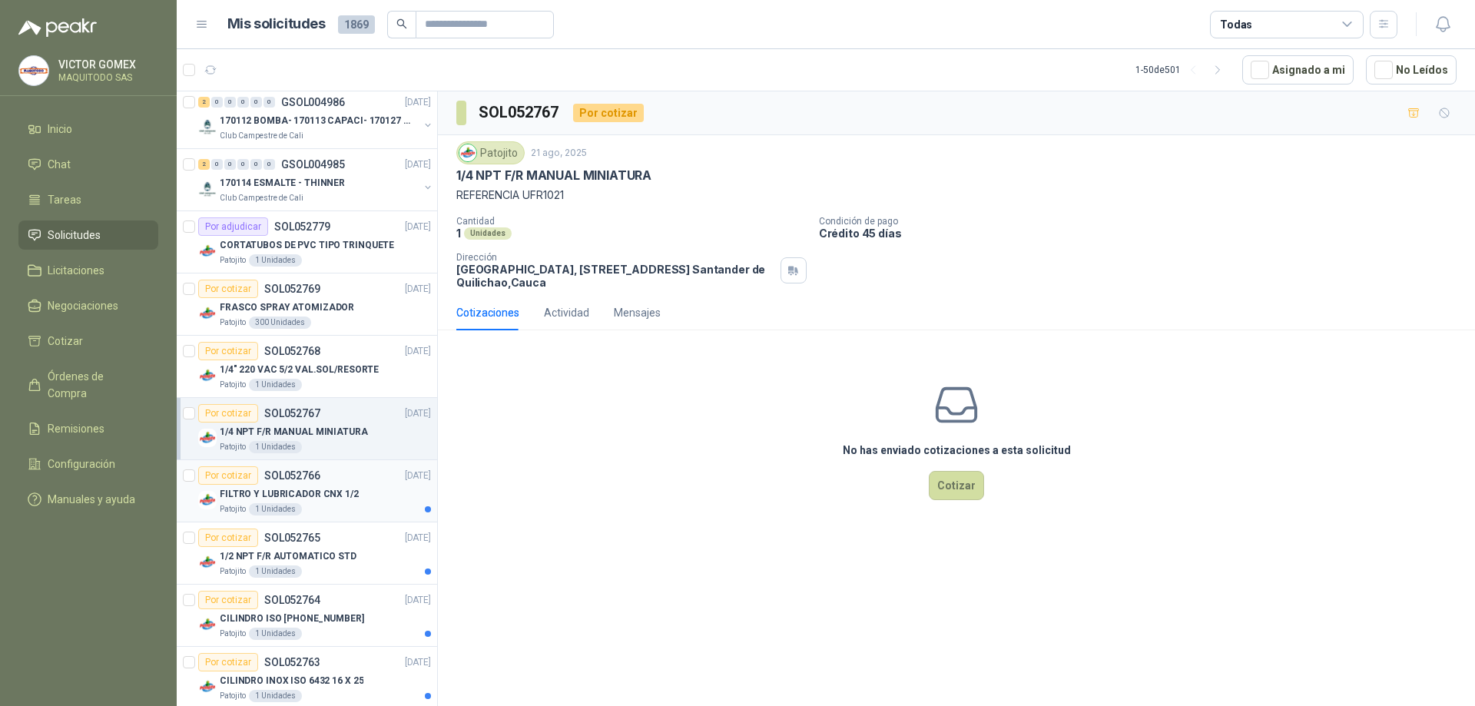
click at [402, 493] on div "FILTRO Y LUBRICADOR CNX 1/2" at bounding box center [325, 494] width 211 height 18
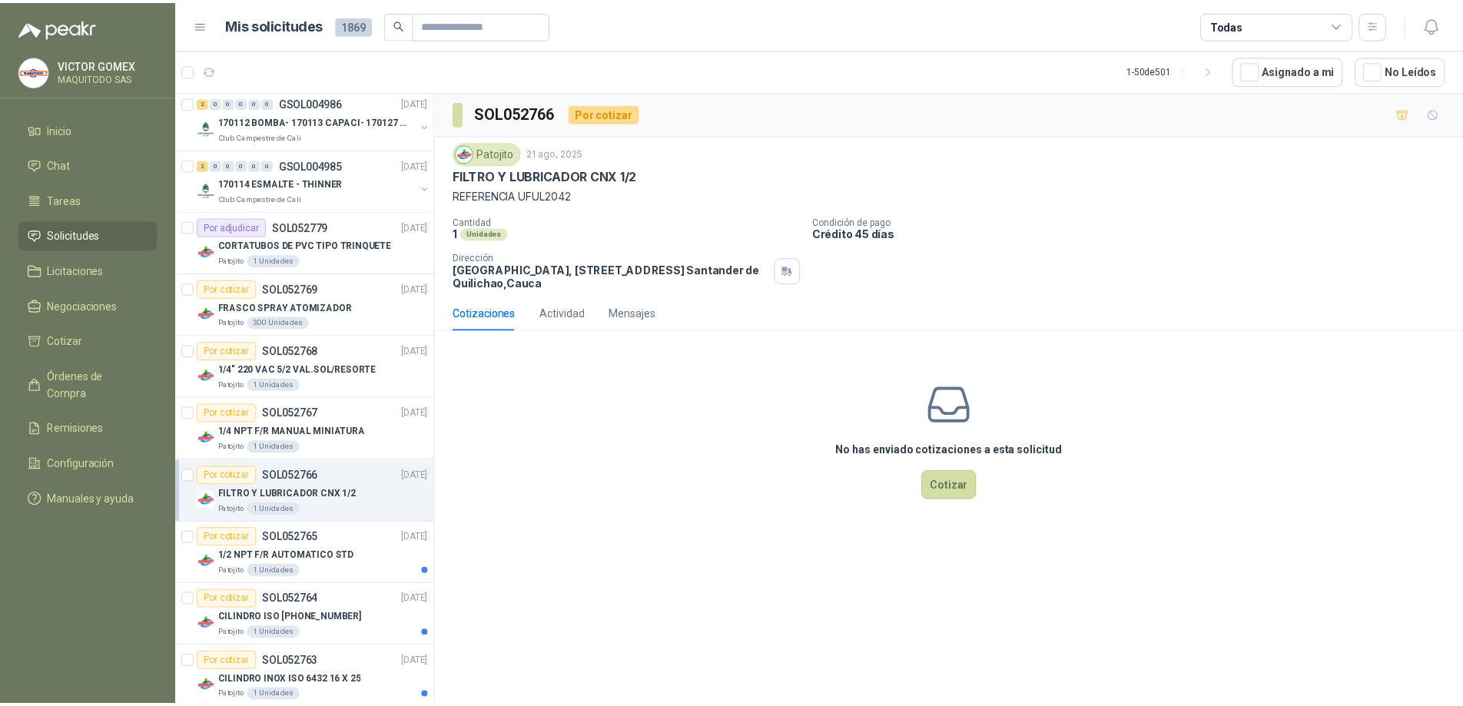
scroll to position [2228, 0]
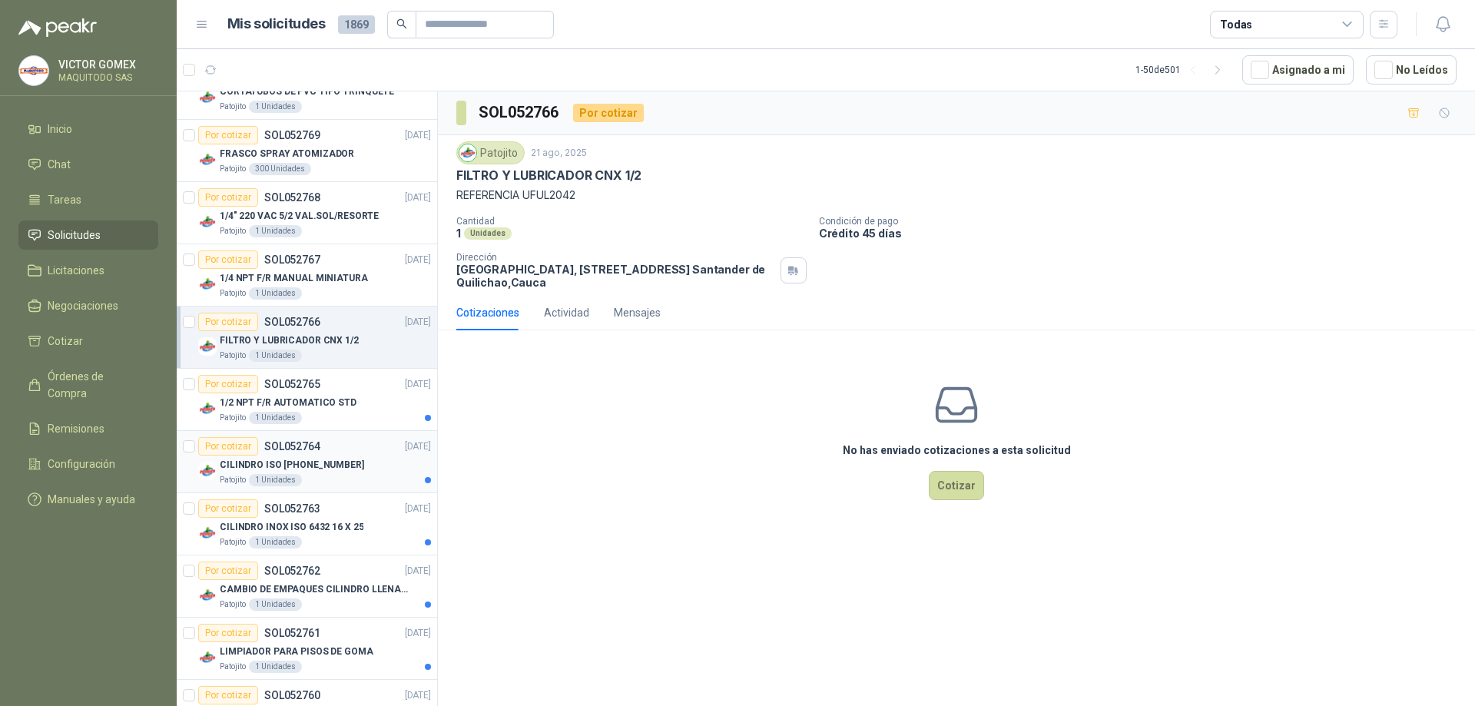
click at [405, 450] on p "[DATE]" at bounding box center [418, 446] width 26 height 15
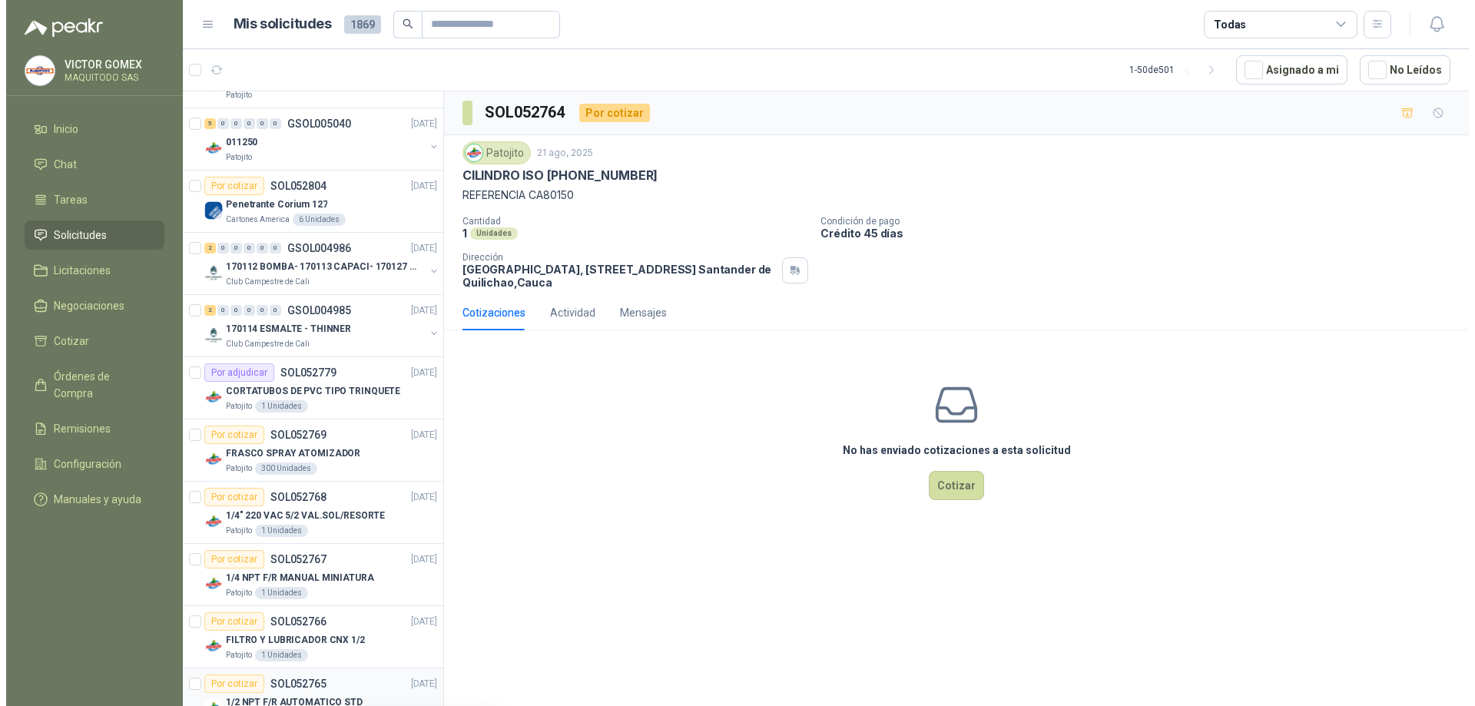
scroll to position [1921, 0]
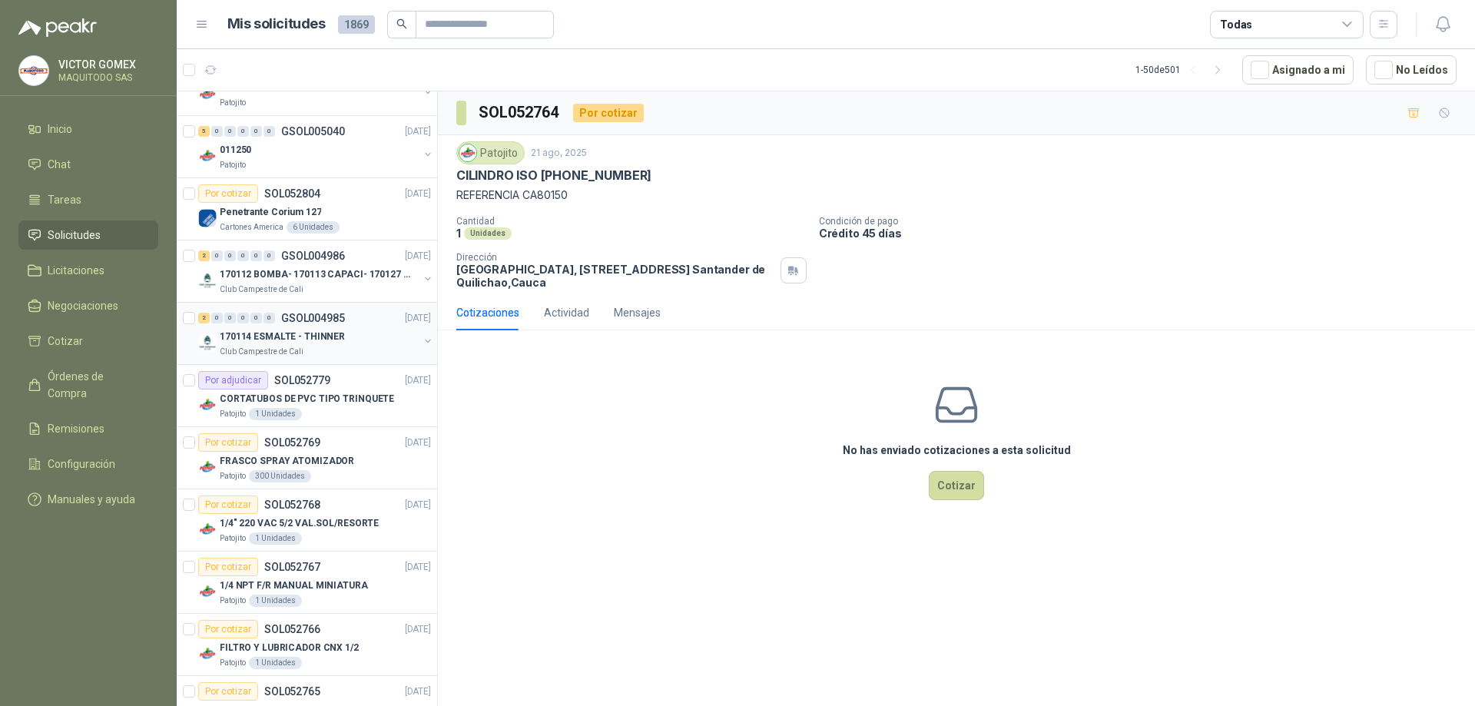
click at [422, 335] on button "button" at bounding box center [428, 341] width 12 height 12
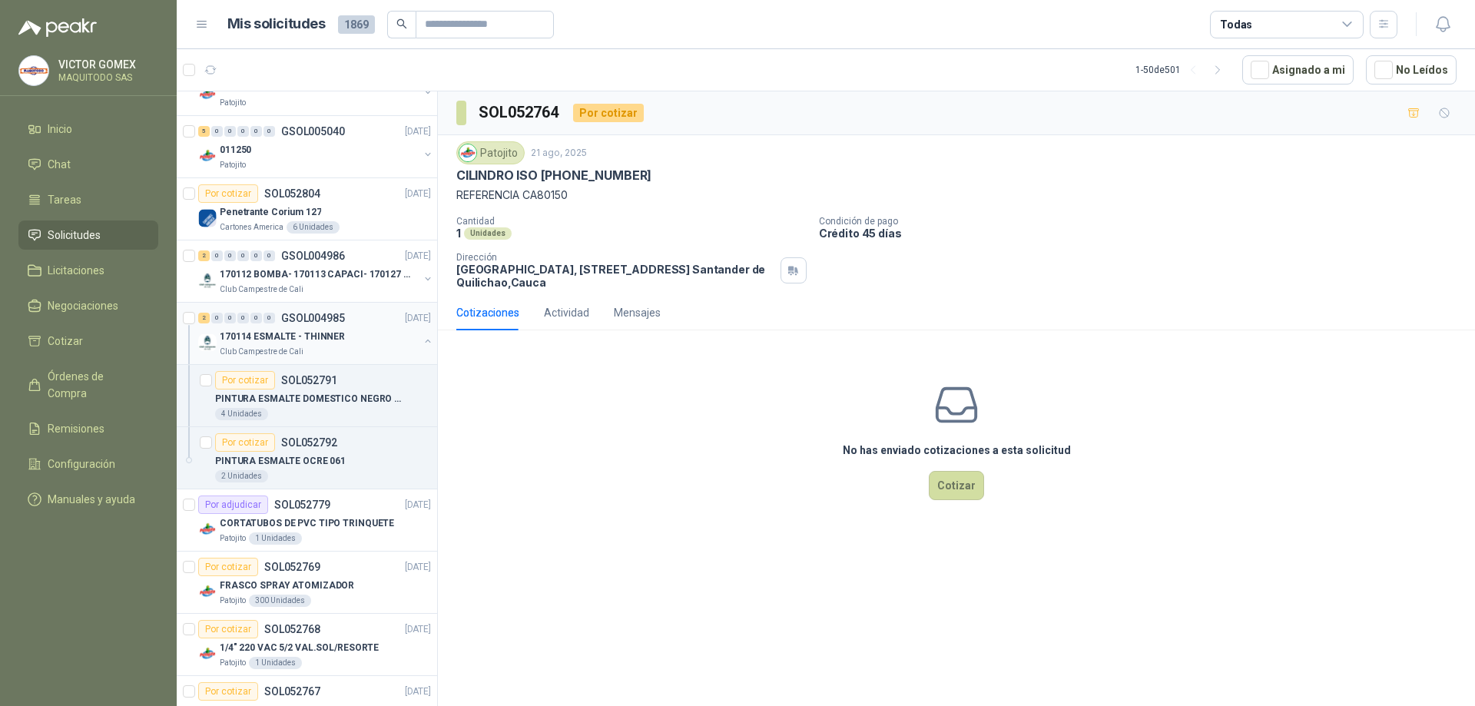
click at [422, 340] on button "button" at bounding box center [428, 341] width 12 height 12
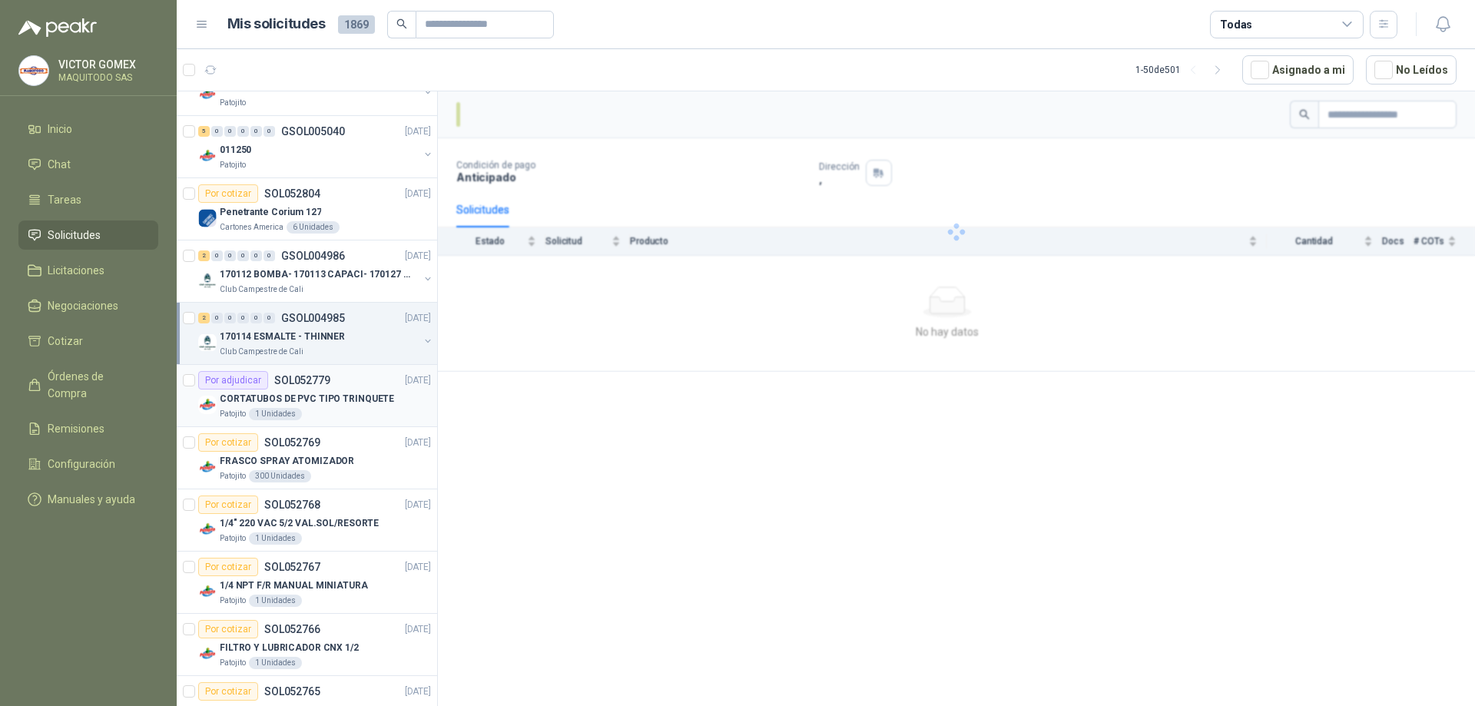
click at [410, 382] on p "[DATE]" at bounding box center [418, 380] width 26 height 15
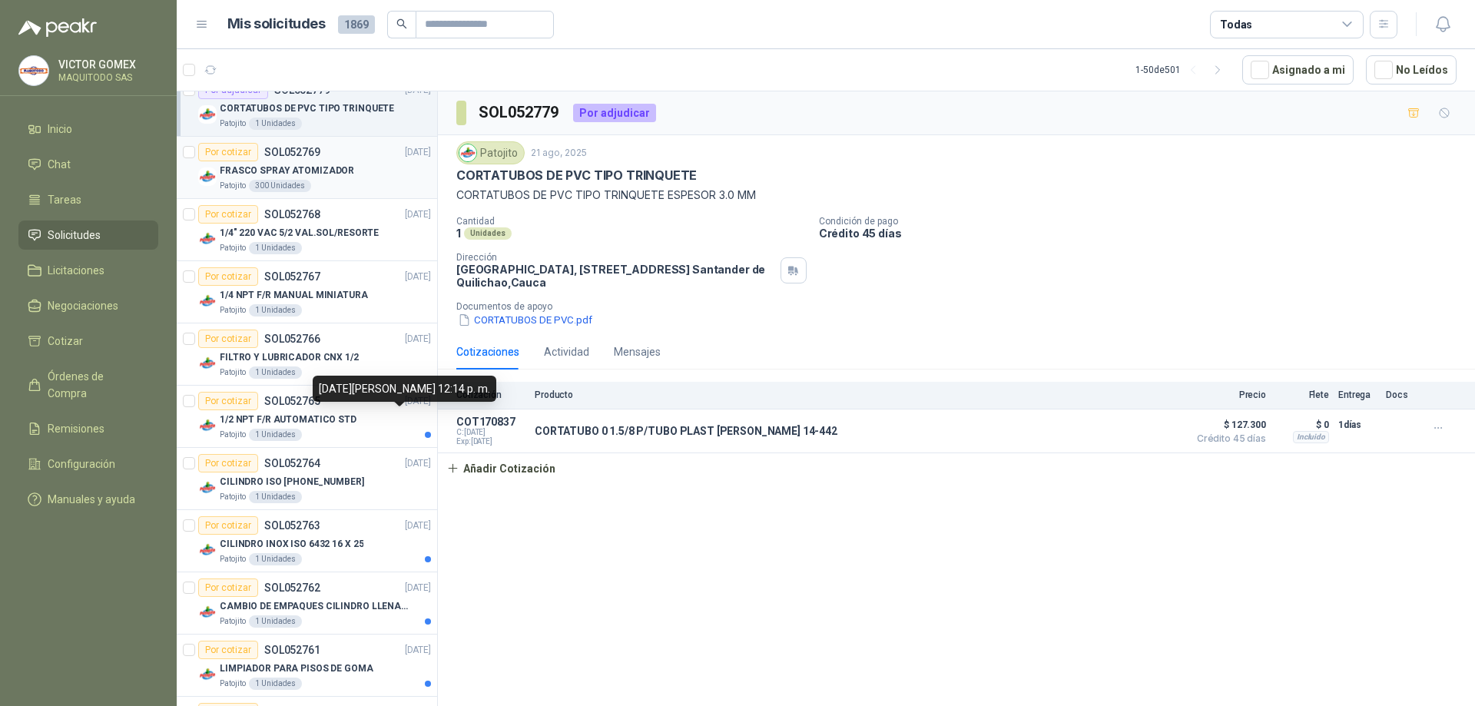
scroll to position [2382, 0]
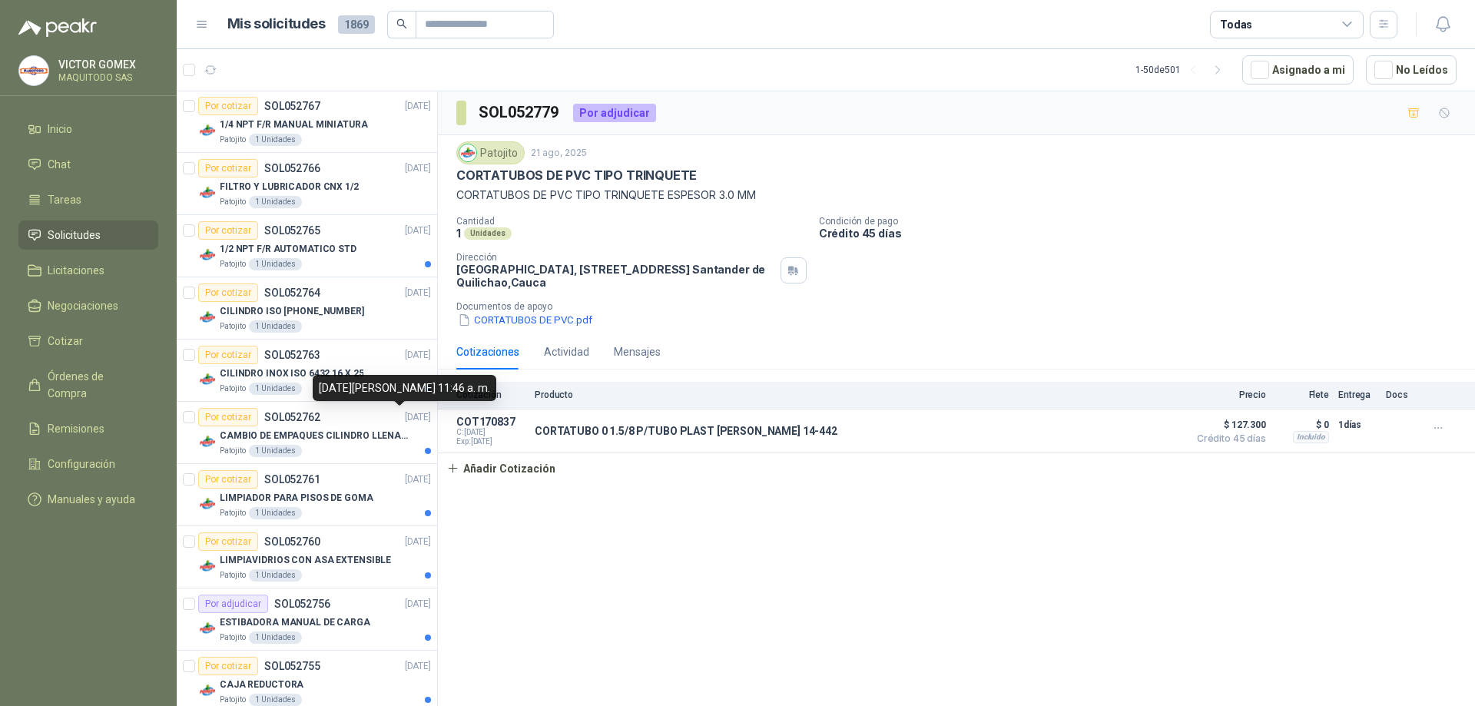
click at [381, 386] on div "[DATE][PERSON_NAME] 11:46 a. m." at bounding box center [405, 388] width 184 height 26
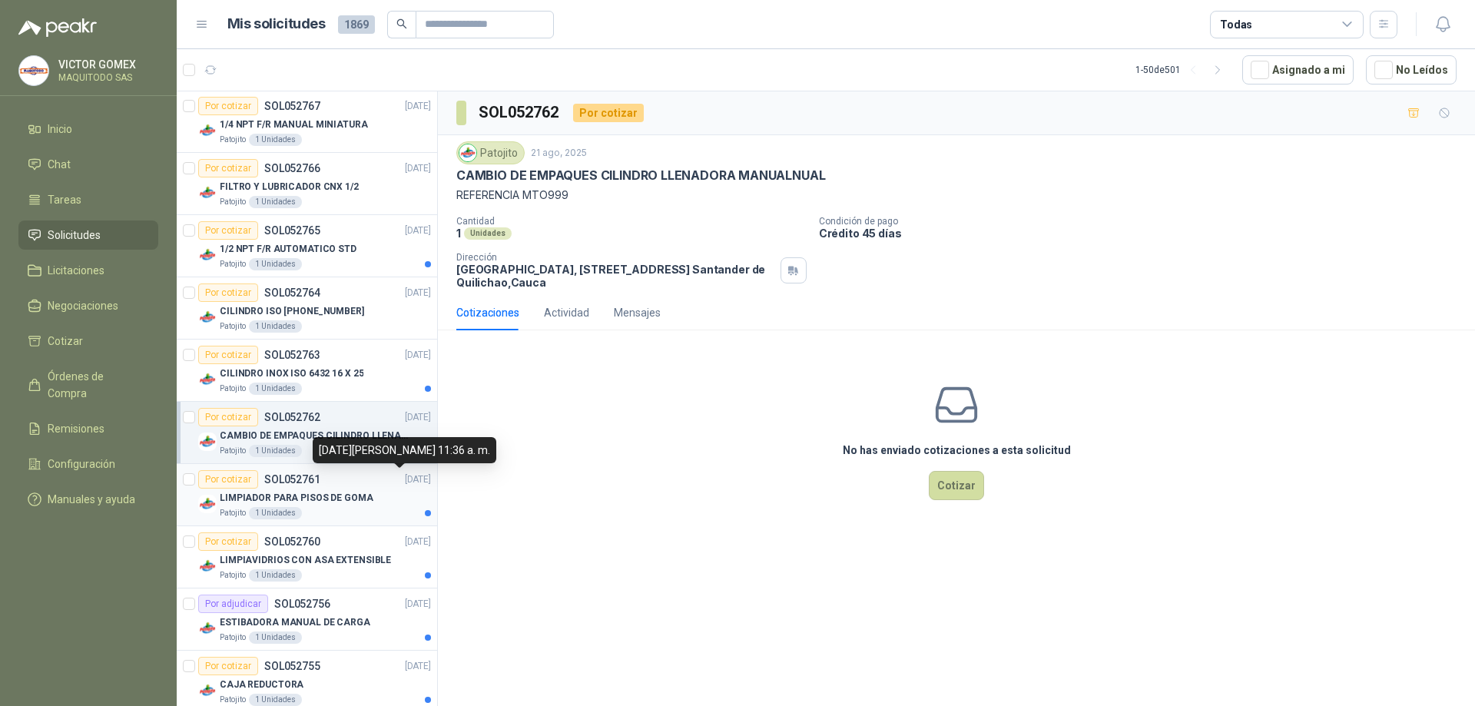
click at [405, 484] on p "[DATE]" at bounding box center [418, 480] width 26 height 15
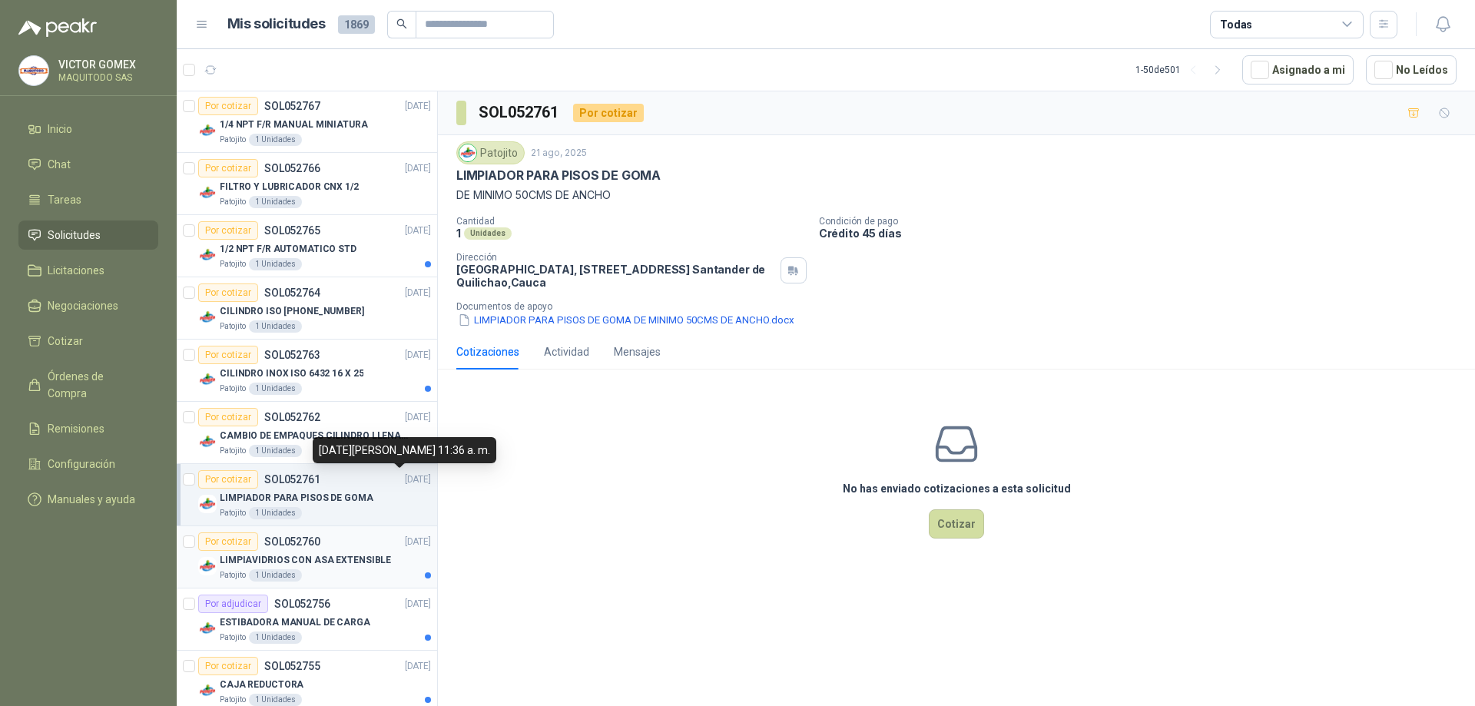
click at [405, 545] on p "[DATE]" at bounding box center [418, 542] width 26 height 15
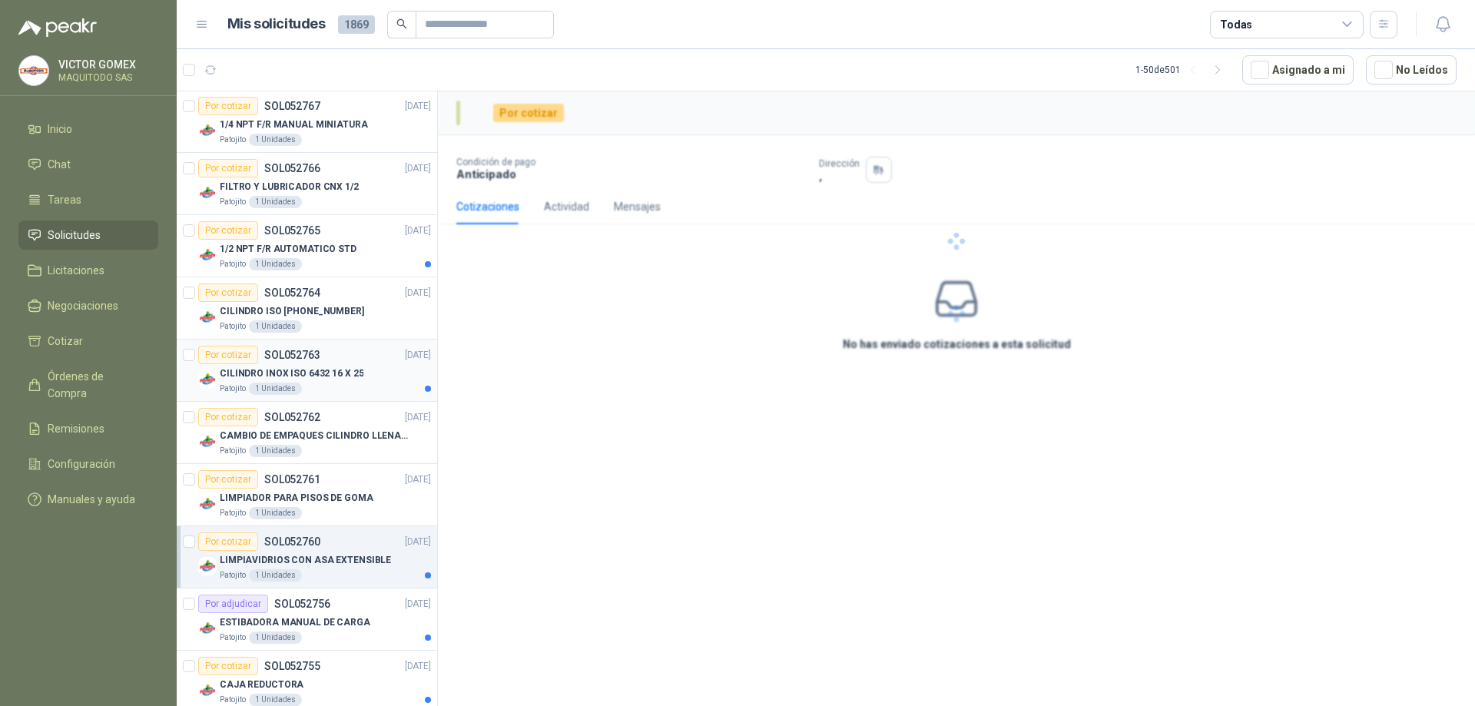
click at [376, 384] on div "Patojito 1 Unidades" at bounding box center [325, 389] width 211 height 12
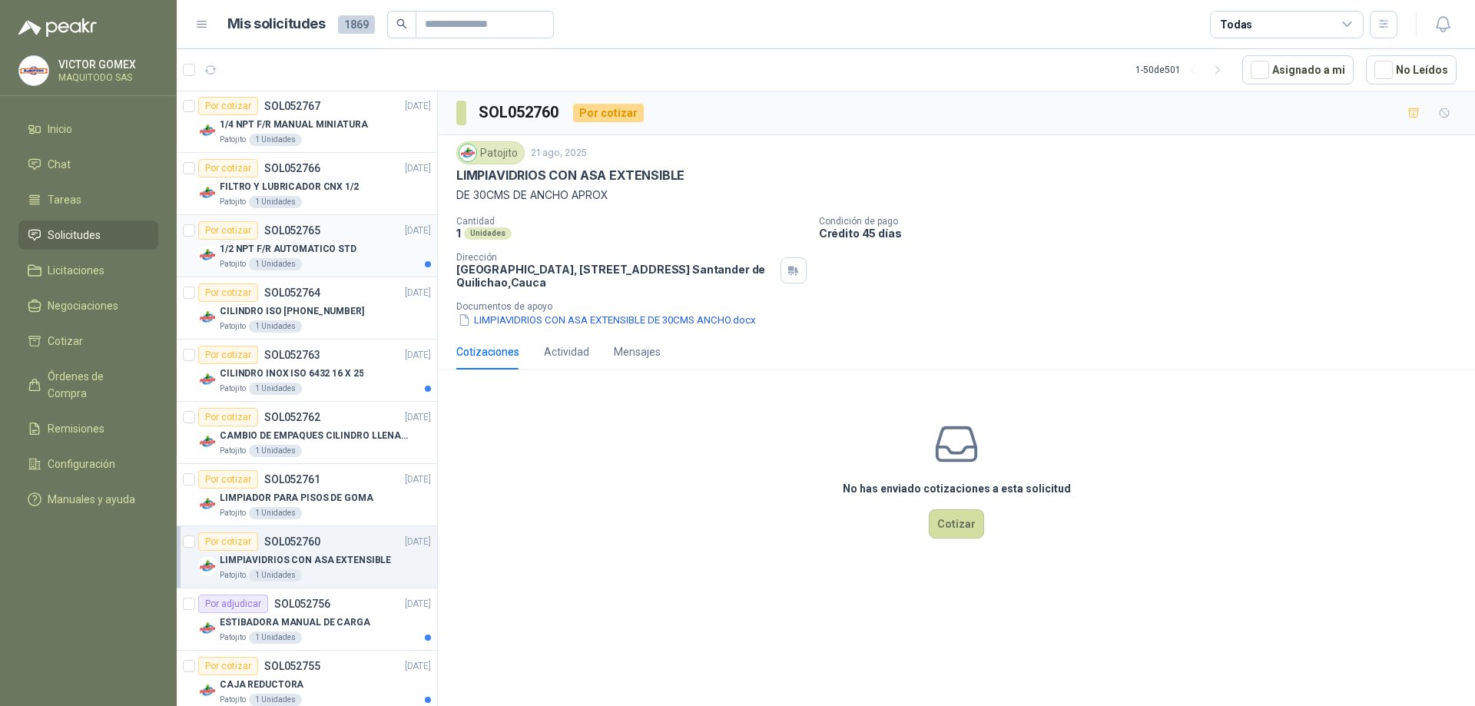
click at [376, 274] on article "Por cotizar SOL052765 [DATE] 1/2 NPT F/R AUTOMATICO STD Patojito 1 Unidades" at bounding box center [307, 246] width 260 height 62
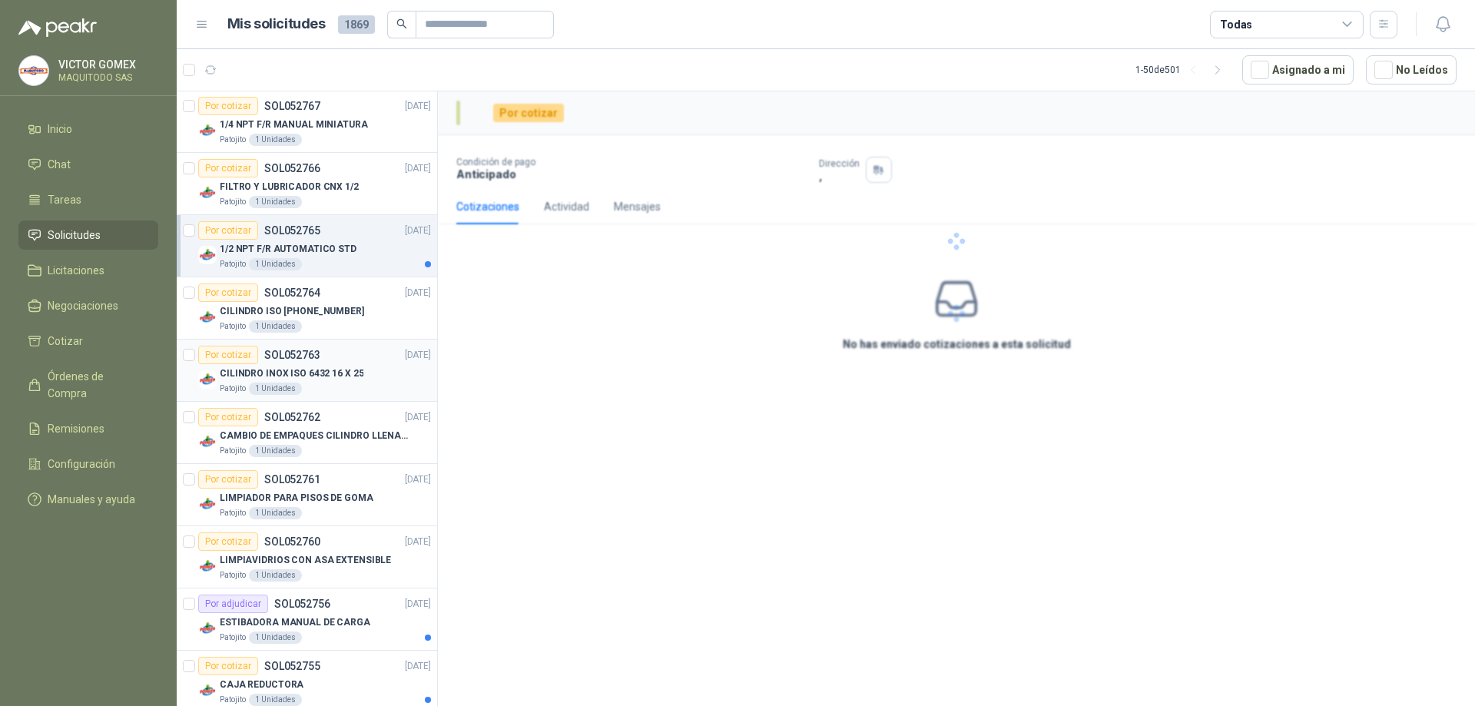
click at [386, 370] on div "CILINDRO INOX ISO 6432 16 X 25" at bounding box center [325, 373] width 211 height 18
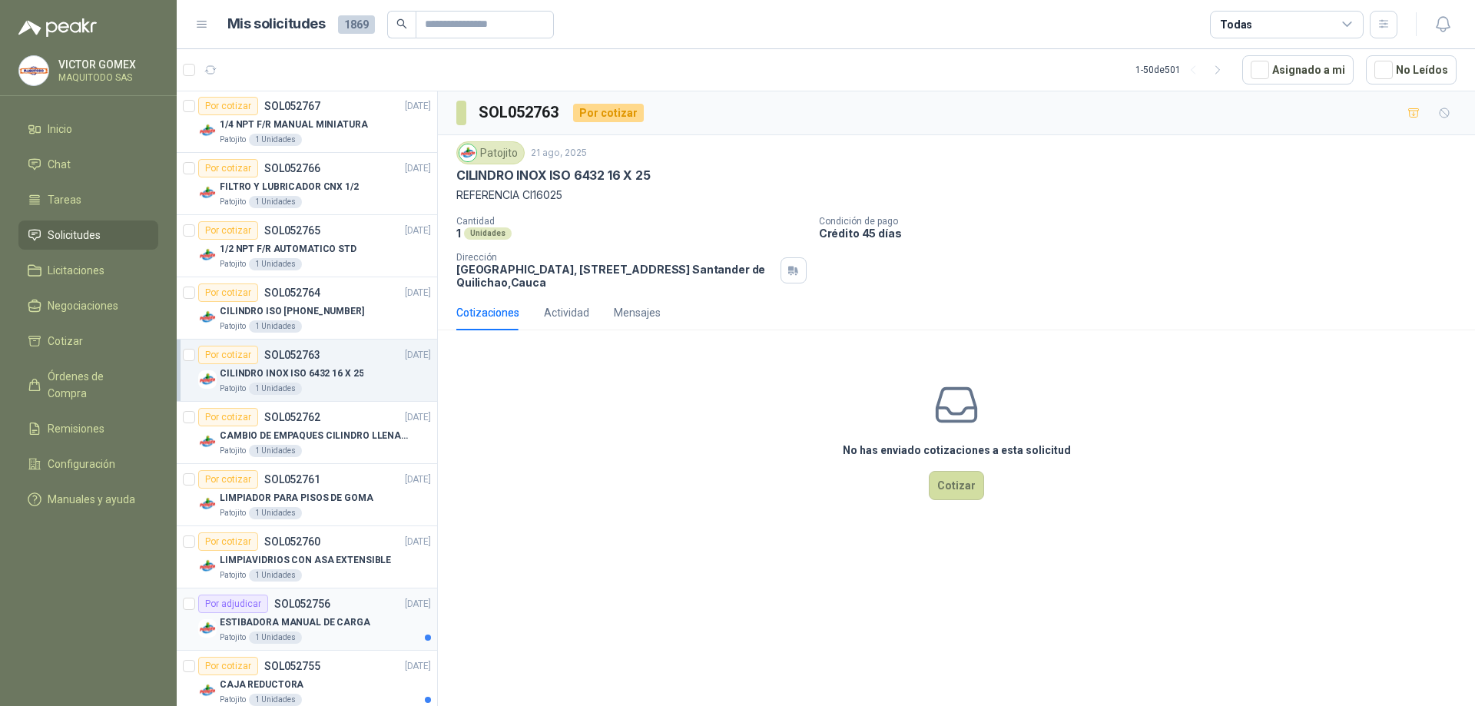
click at [382, 616] on div "ESTIBADORA MANUAL DE CARGA" at bounding box center [325, 622] width 211 height 18
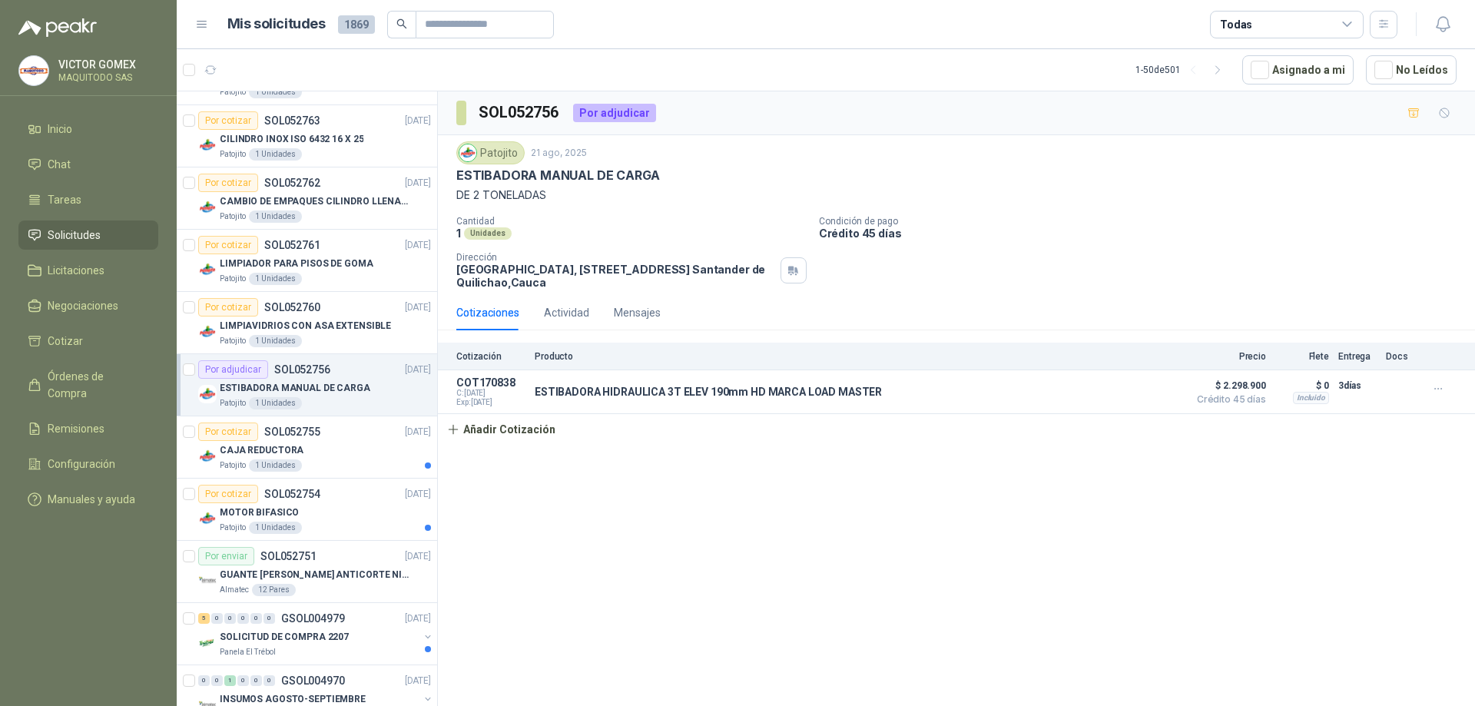
scroll to position [2666, 0]
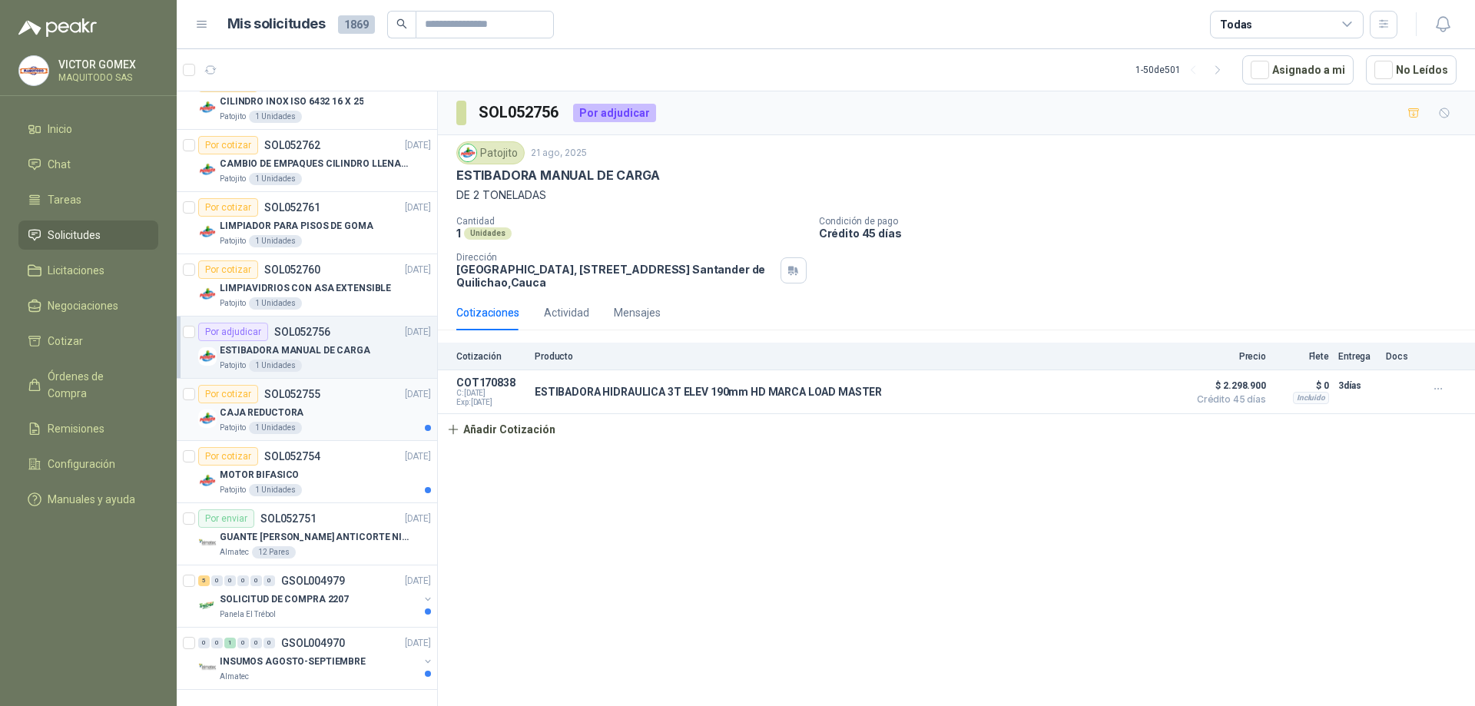
click at [401, 403] on div "CAJA REDUCTORA" at bounding box center [325, 412] width 211 height 18
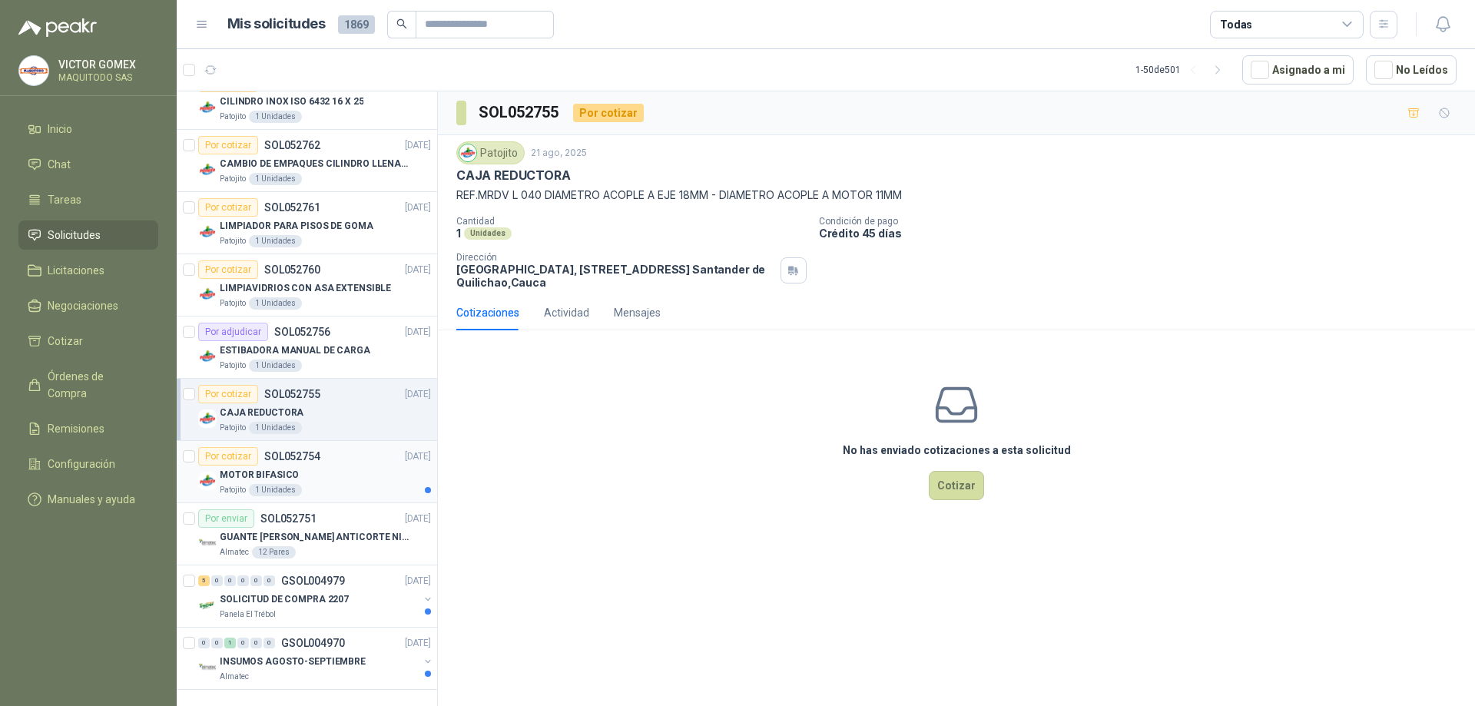
click at [405, 449] on p "[DATE]" at bounding box center [418, 456] width 26 height 15
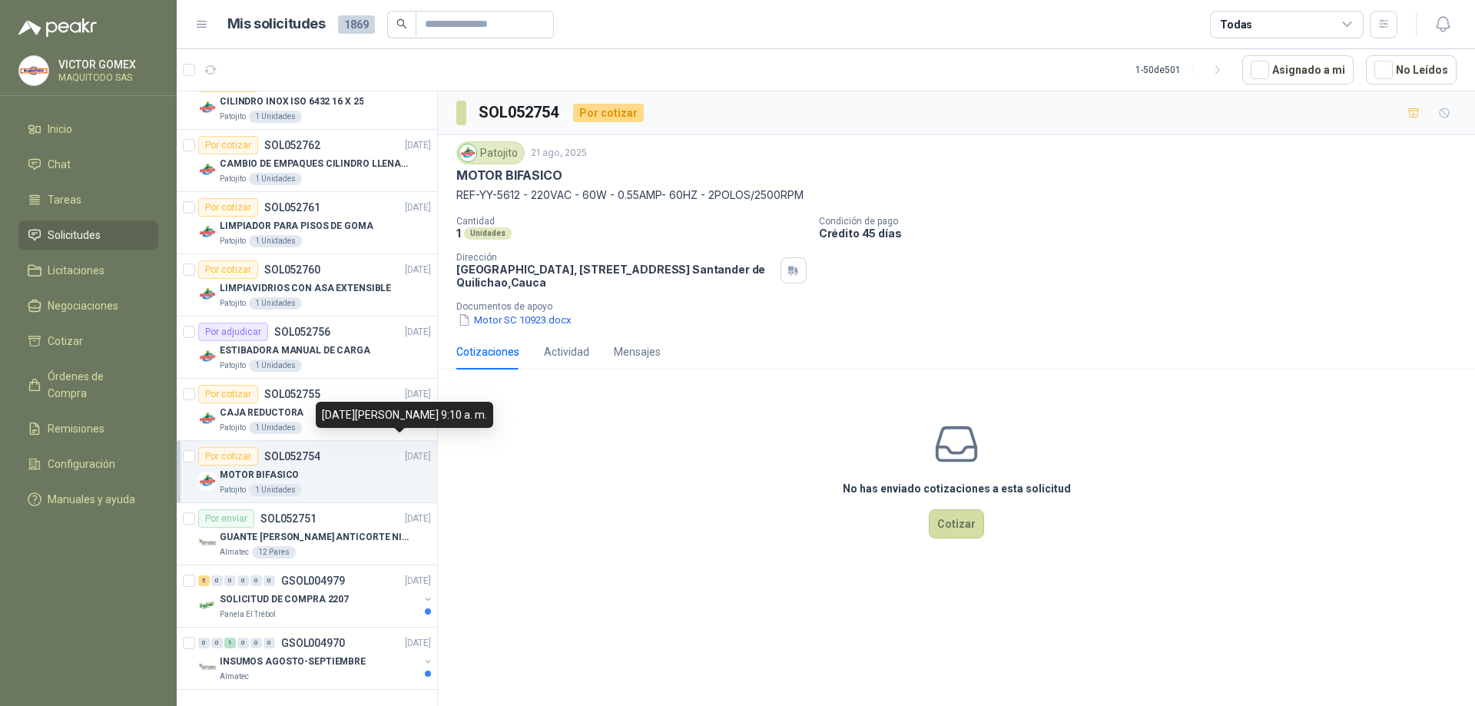
click at [393, 466] on div "MOTOR BIFASICO" at bounding box center [325, 475] width 211 height 18
click at [380, 590] on div "SOLICITUD DE COMPRA 2207" at bounding box center [319, 599] width 199 height 18
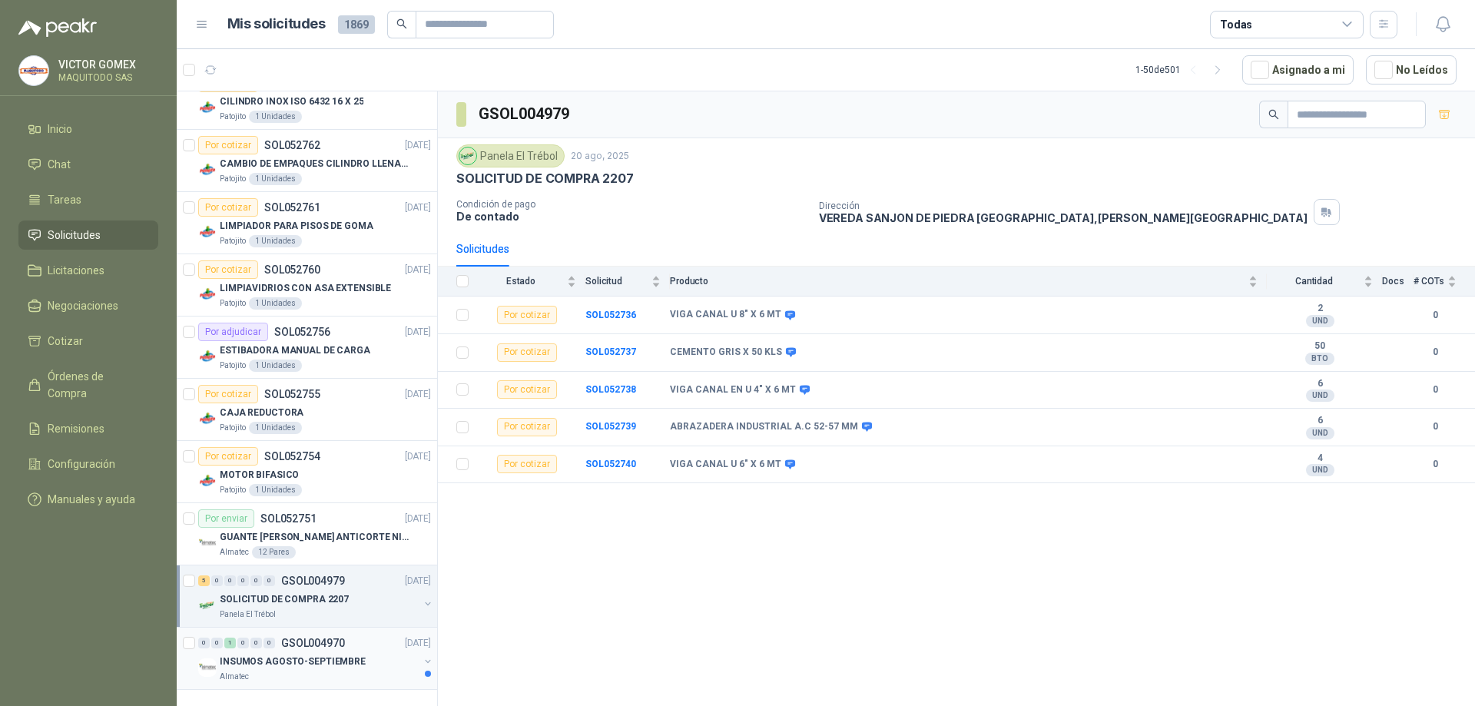
click at [405, 636] on p "[DATE]" at bounding box center [418, 643] width 26 height 15
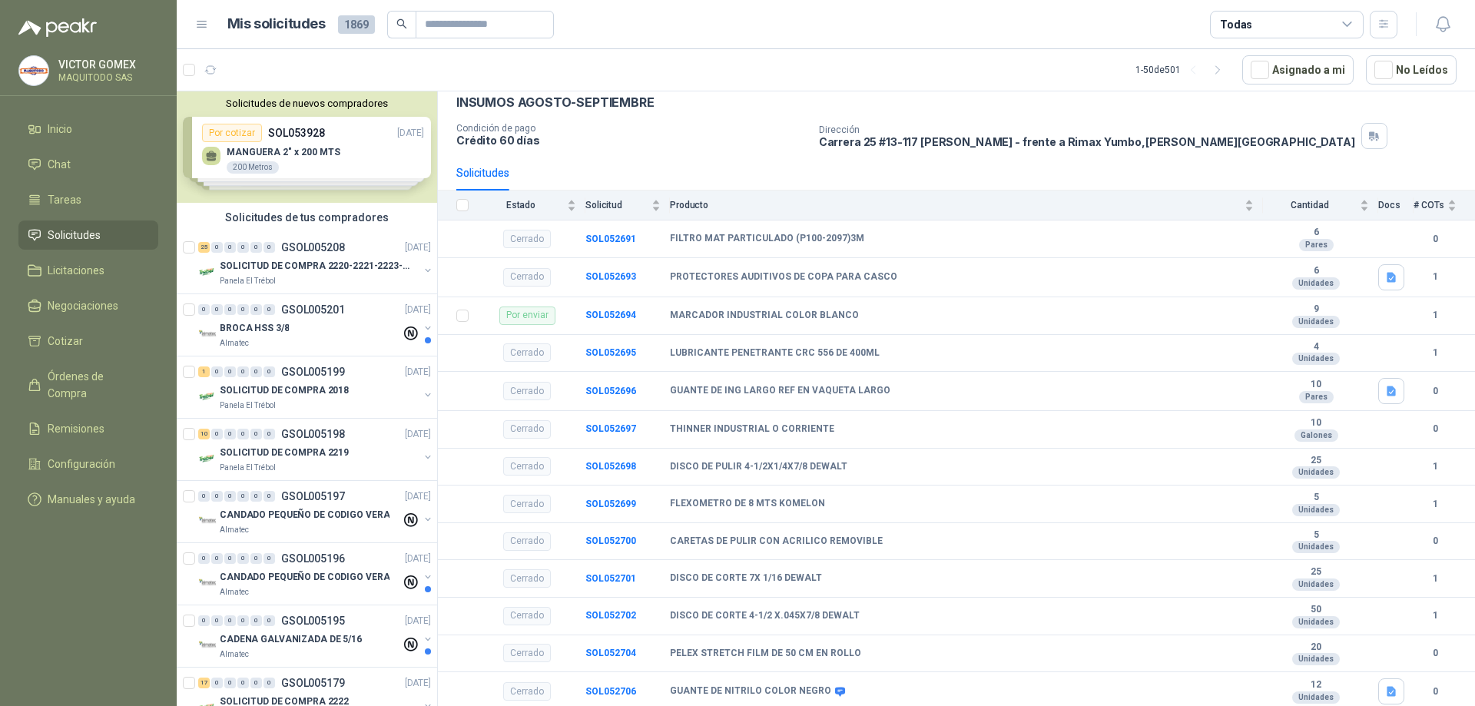
click at [80, 234] on span "Solicitudes" at bounding box center [74, 235] width 53 height 17
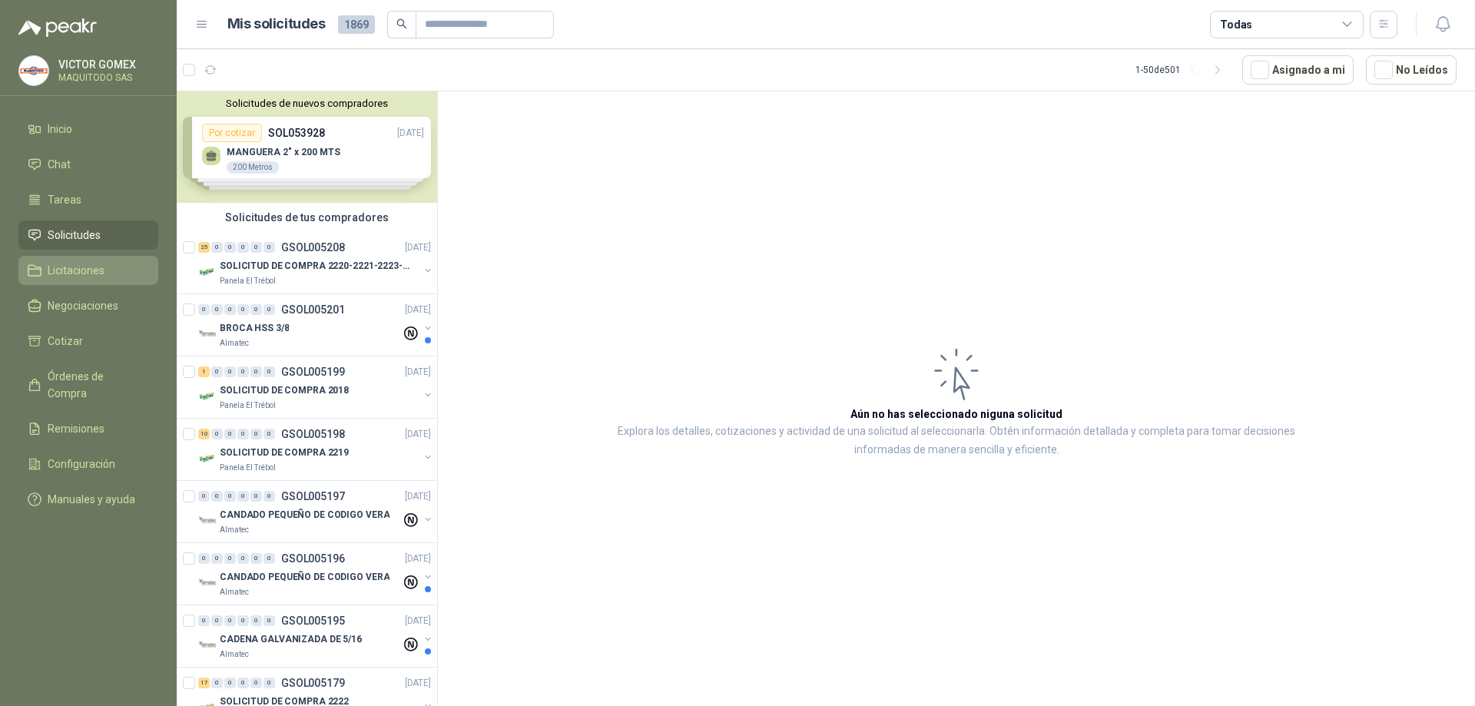
click at [79, 267] on span "Licitaciones" at bounding box center [76, 270] width 57 height 17
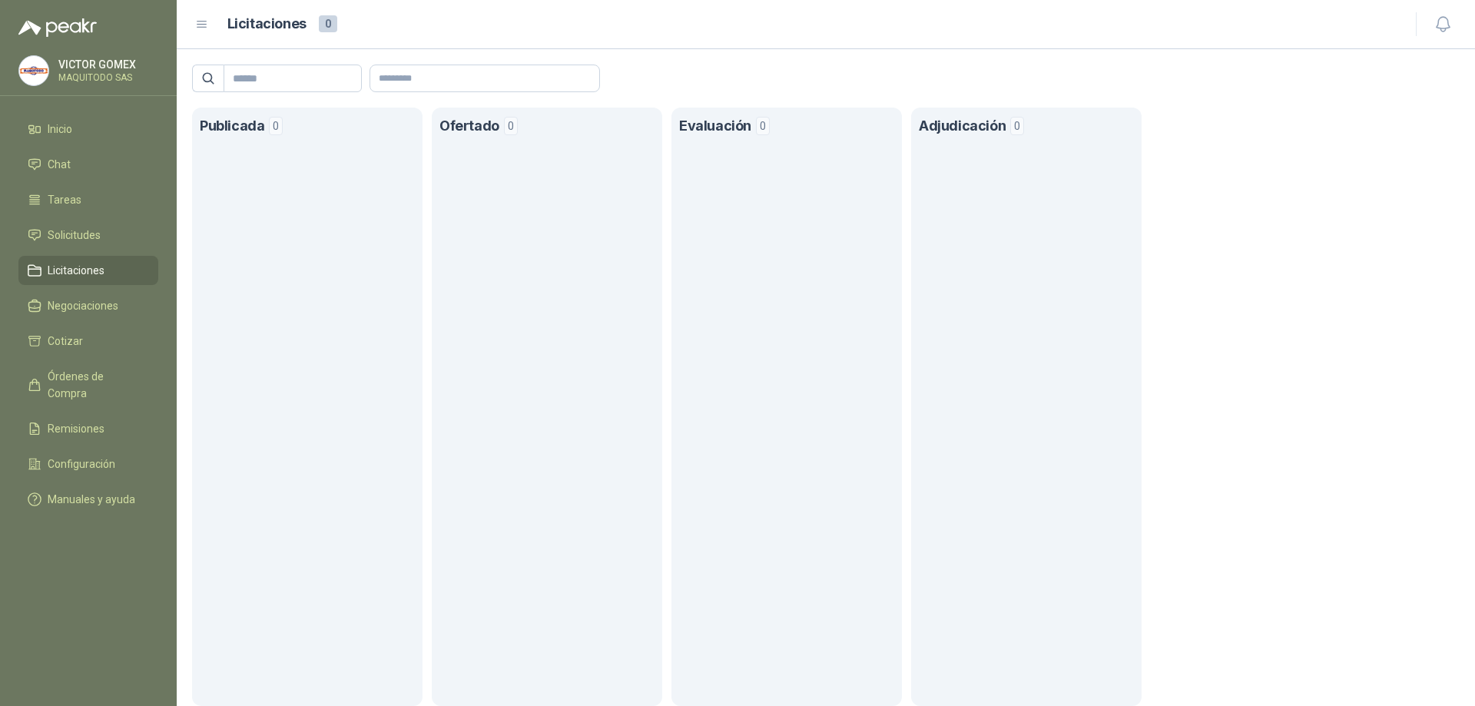
click at [85, 250] on ul "Inicio Chat Tareas Solicitudes Licitaciones Negociaciones Cotizar Órdenes de Co…" at bounding box center [88, 317] width 177 height 406
click at [91, 242] on span "Solicitudes" at bounding box center [74, 235] width 53 height 17
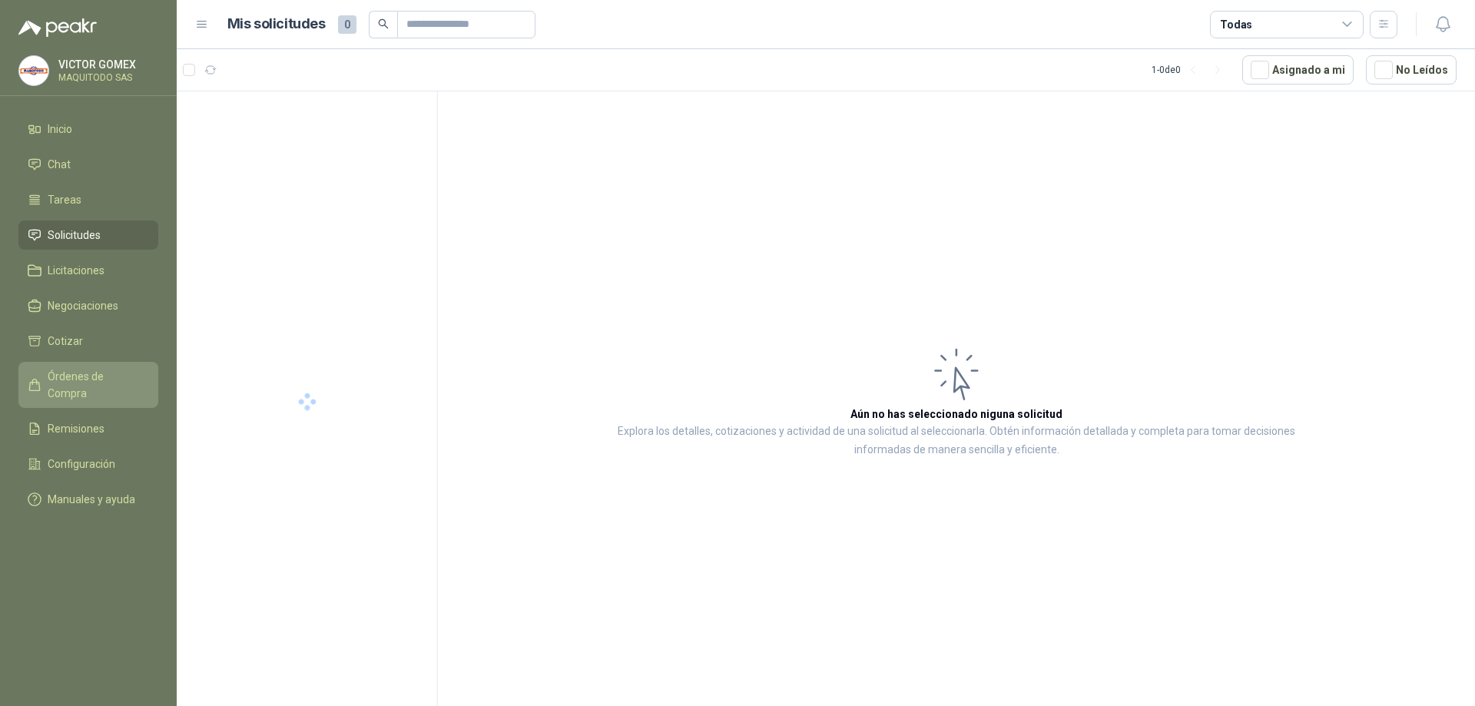
click at [115, 376] on span "Órdenes de Compra" at bounding box center [96, 385] width 96 height 34
